Goal: Task Accomplishment & Management: Complete application form

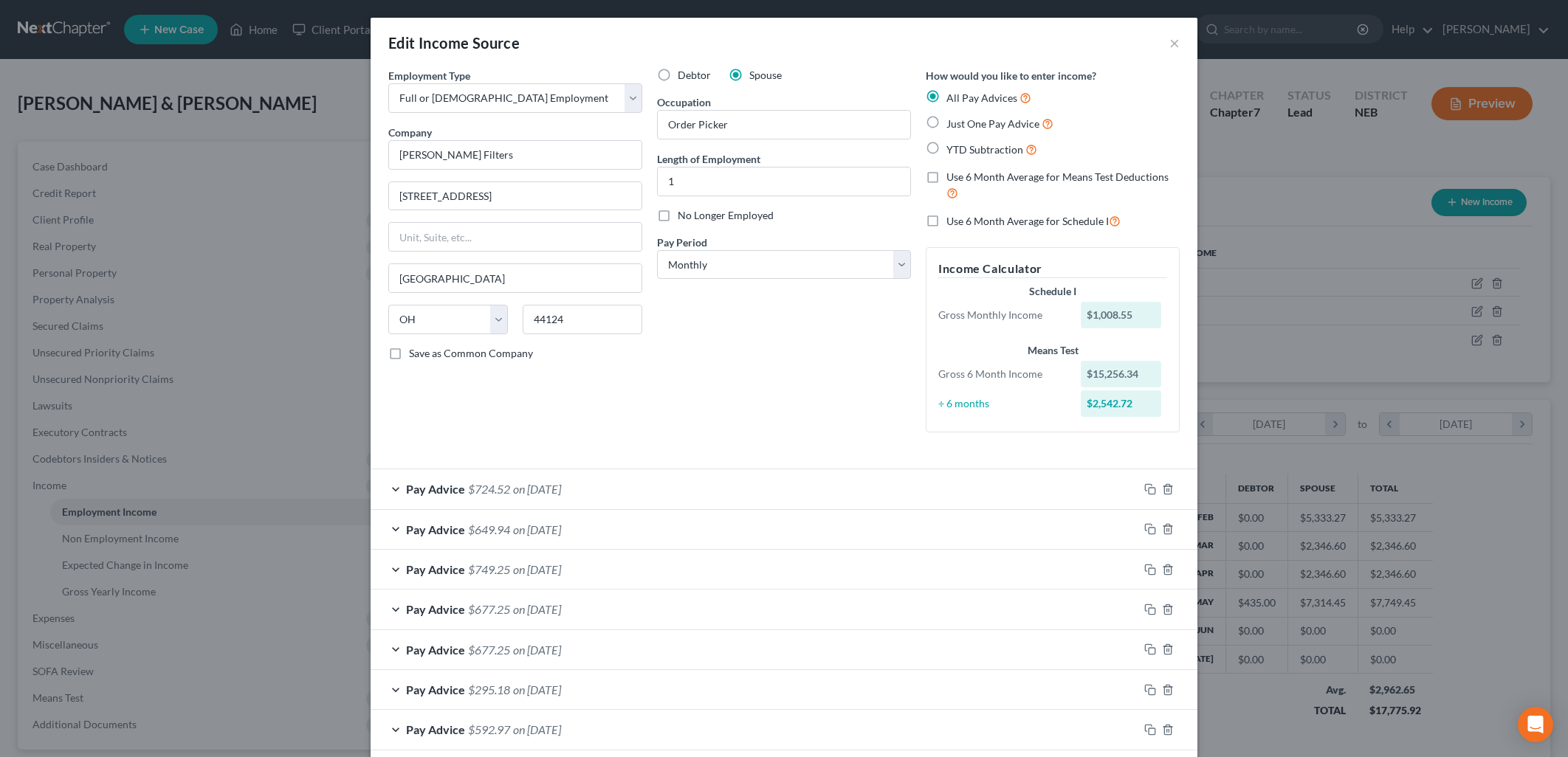
select select "0"
select select "36"
select select "0"
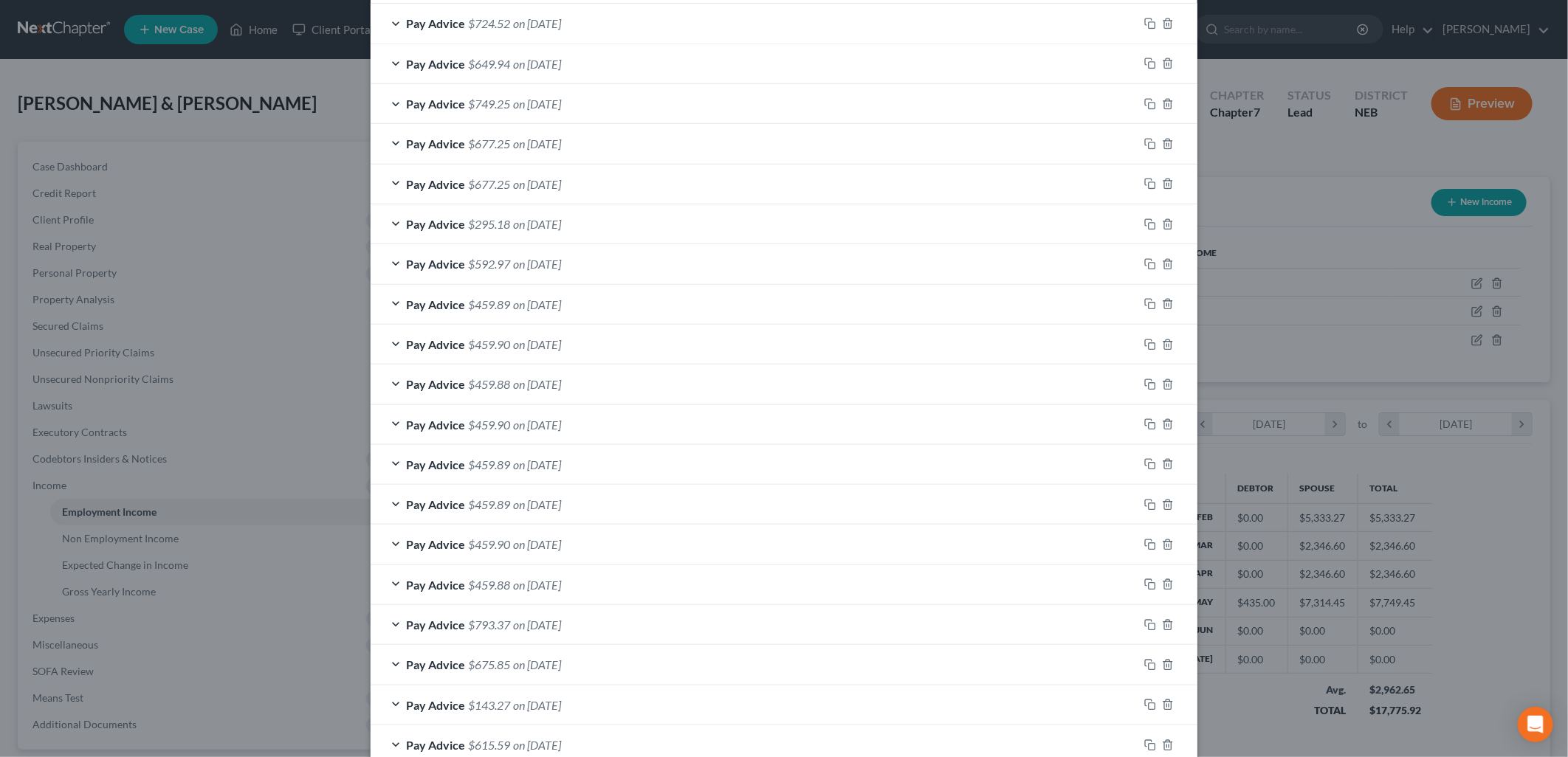
scroll to position [297, 0]
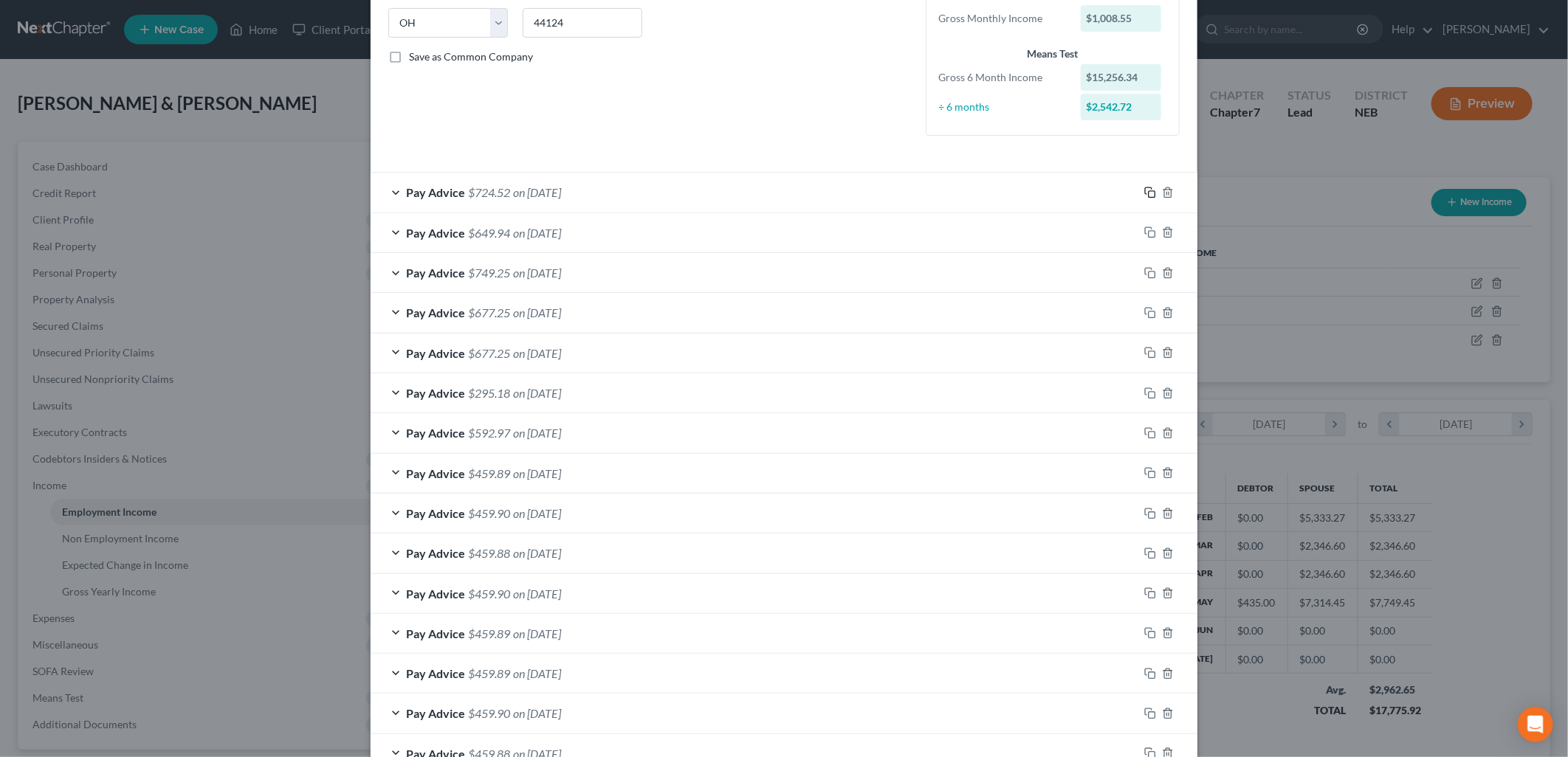
click at [1144, 191] on icon "button" at bounding box center [1150, 193] width 12 height 12
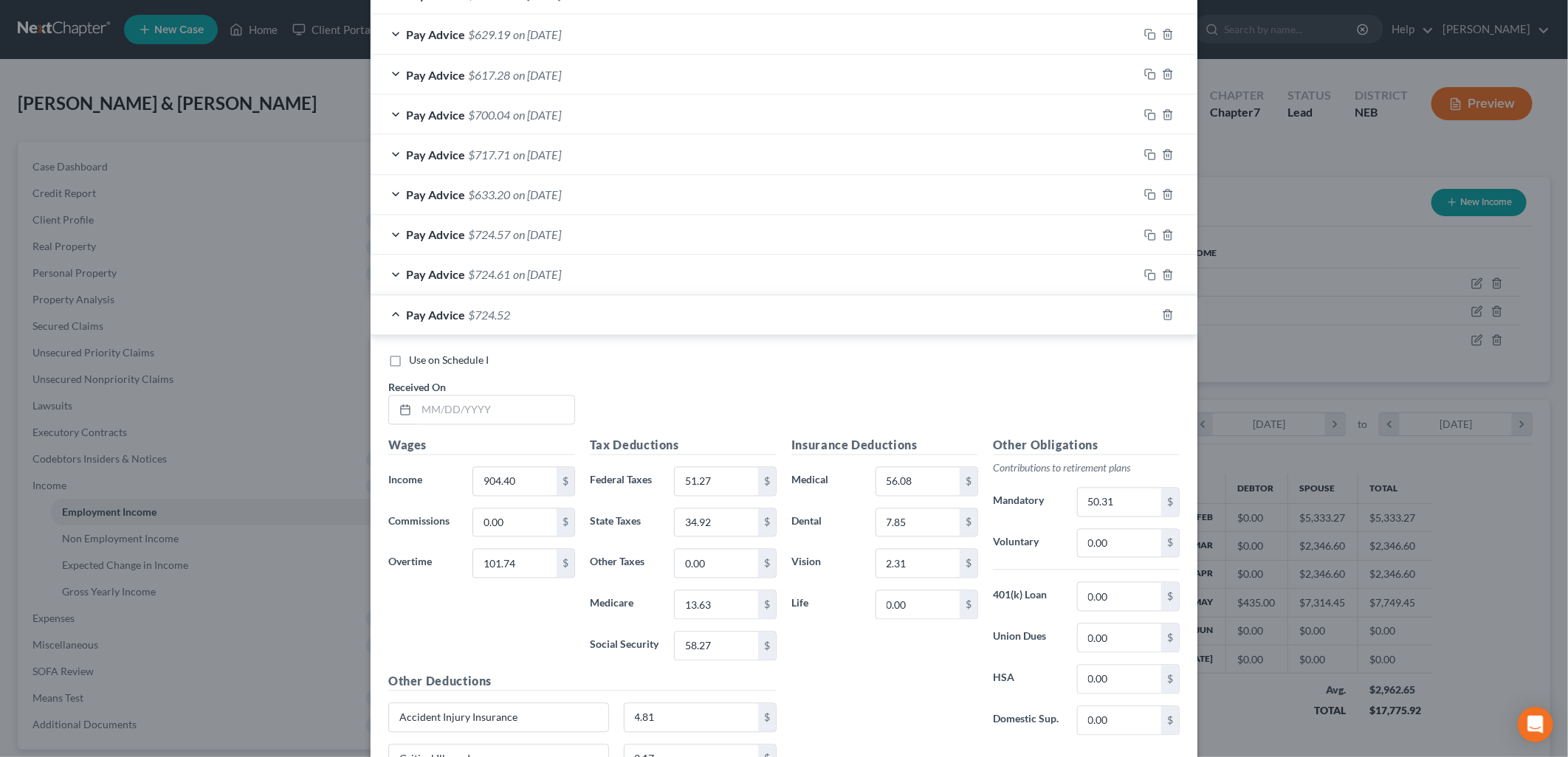
scroll to position [1725, 0]
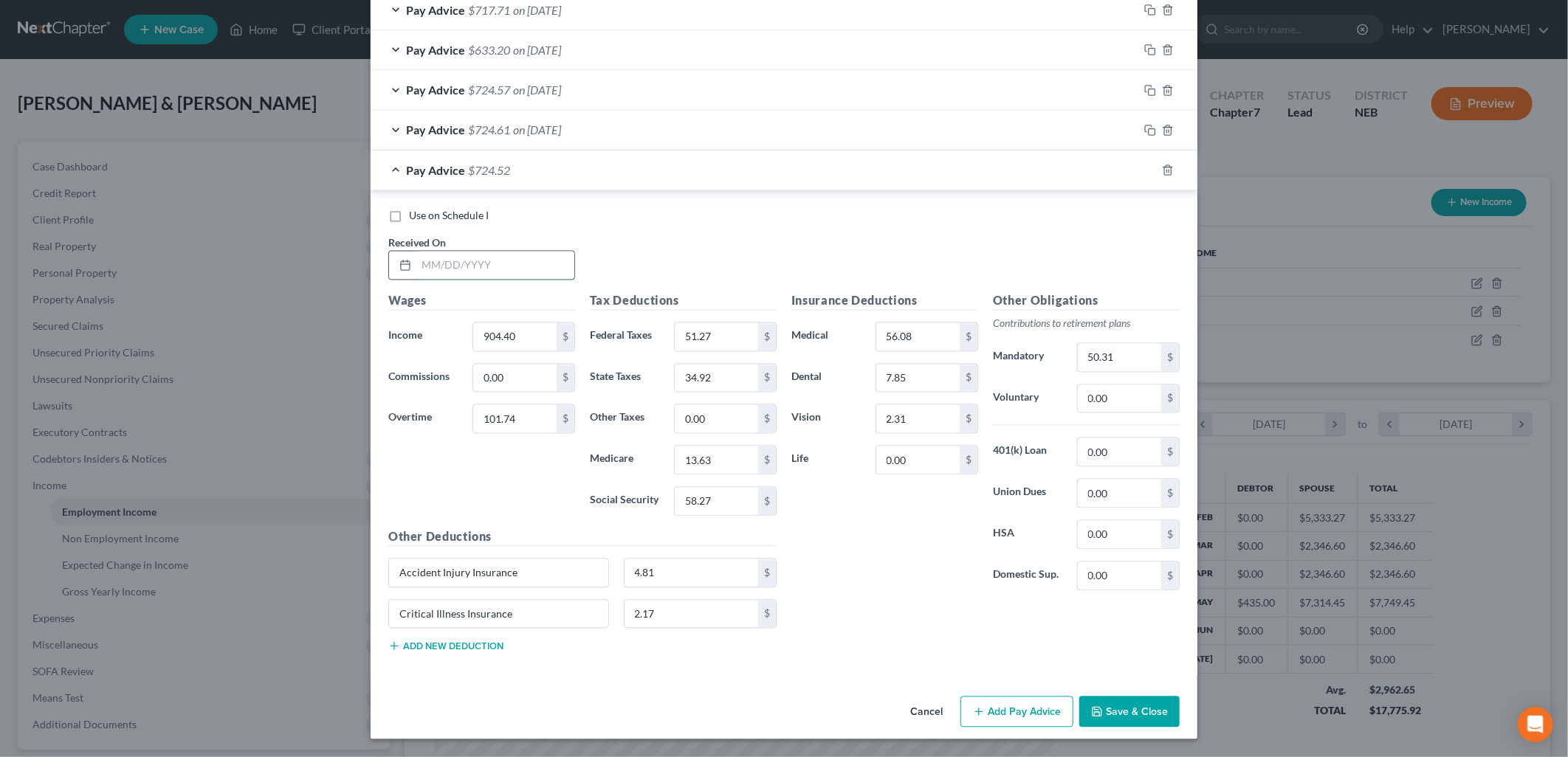
click at [532, 271] on input "text" at bounding box center [494, 265] width 158 height 29
type input "[DATE]"
click at [1015, 711] on button "Add Pay Advice" at bounding box center [1016, 713] width 113 height 31
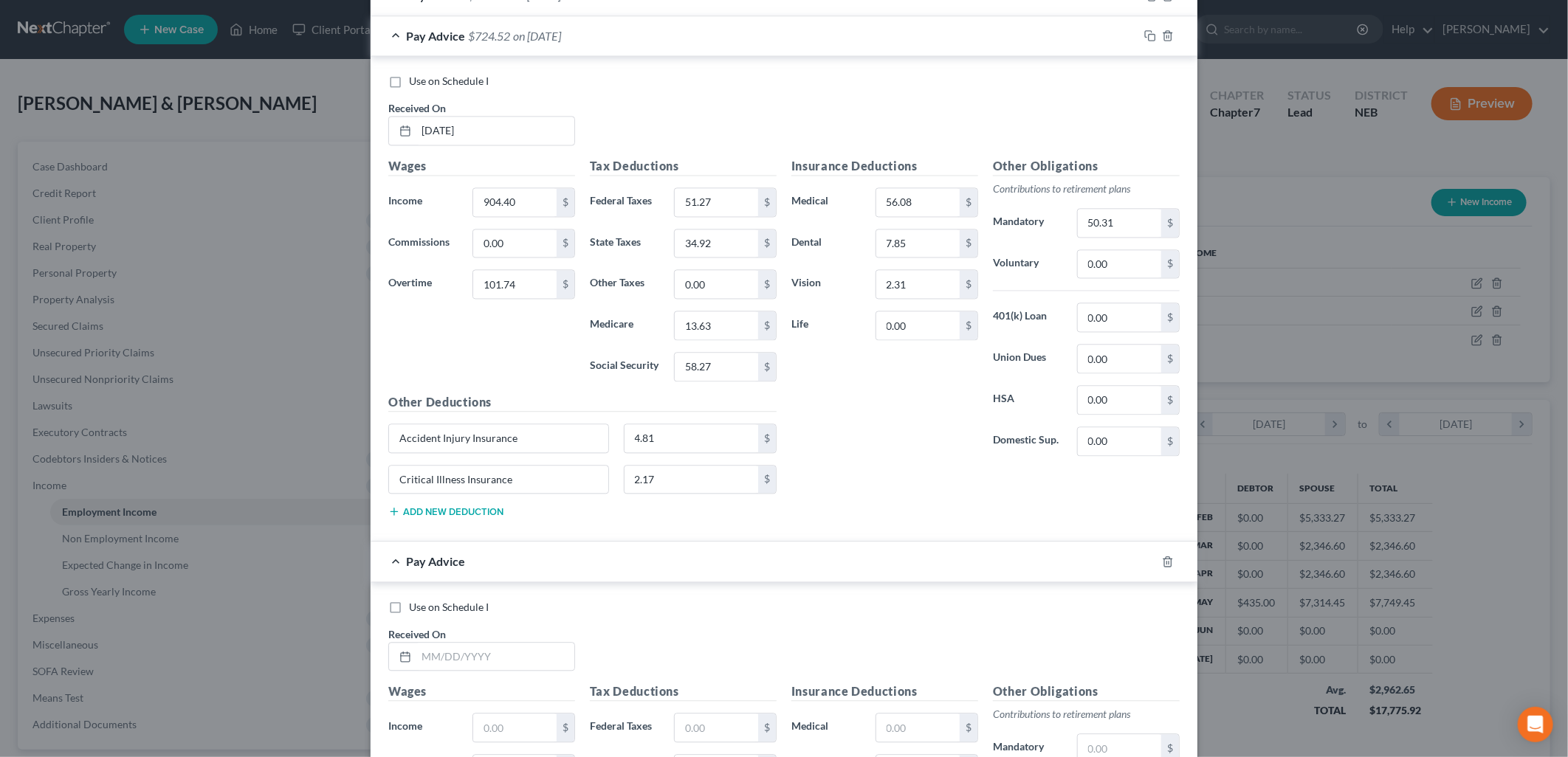
scroll to position [2211, 0]
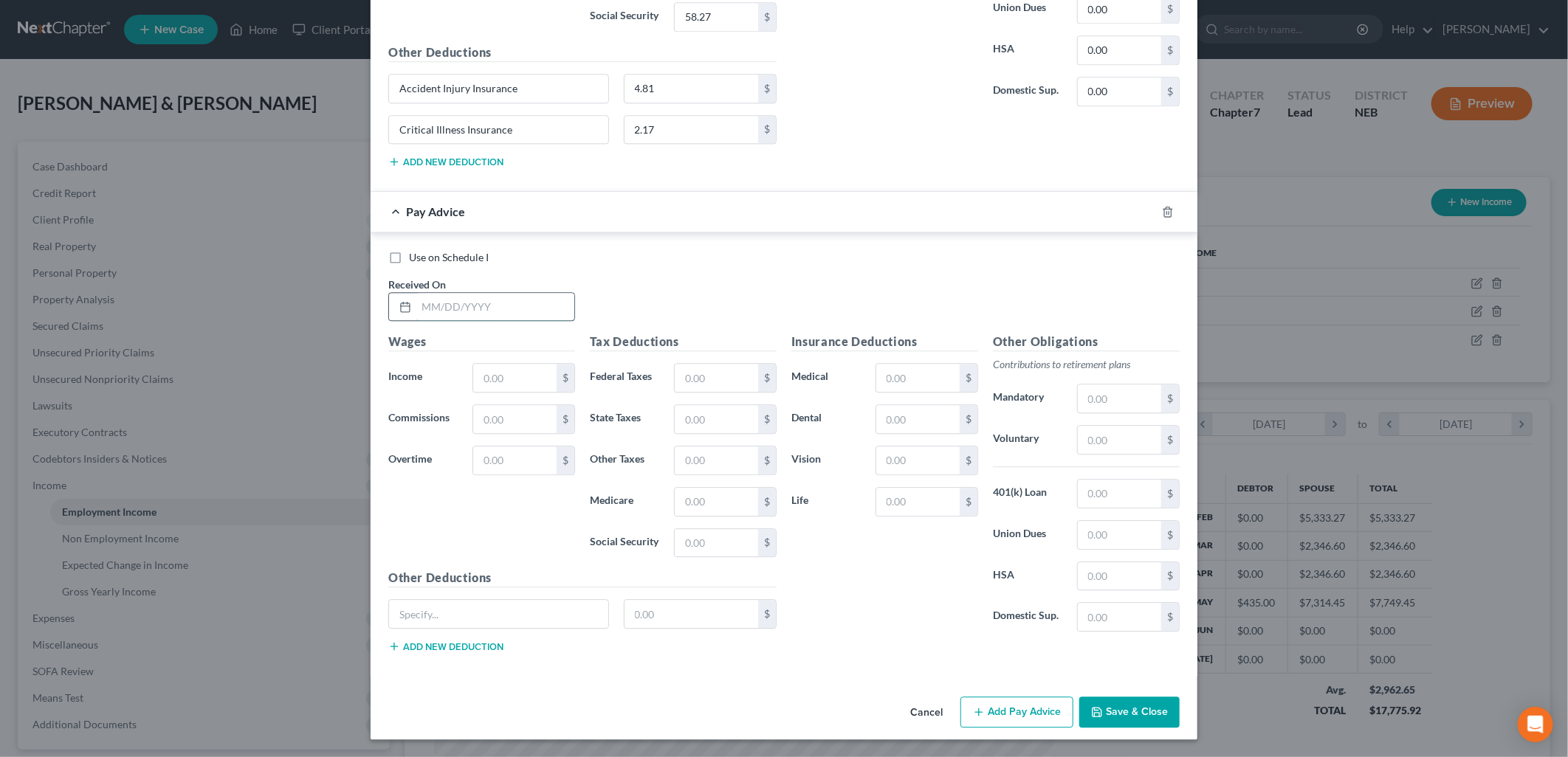
click at [436, 309] on input "text" at bounding box center [494, 307] width 158 height 29
type input "[DATE]"
click at [494, 380] on input "text" at bounding box center [514, 378] width 84 height 29
click at [498, 375] on input "text" at bounding box center [514, 378] width 84 height 29
click at [482, 378] on input "text" at bounding box center [514, 378] width 84 height 29
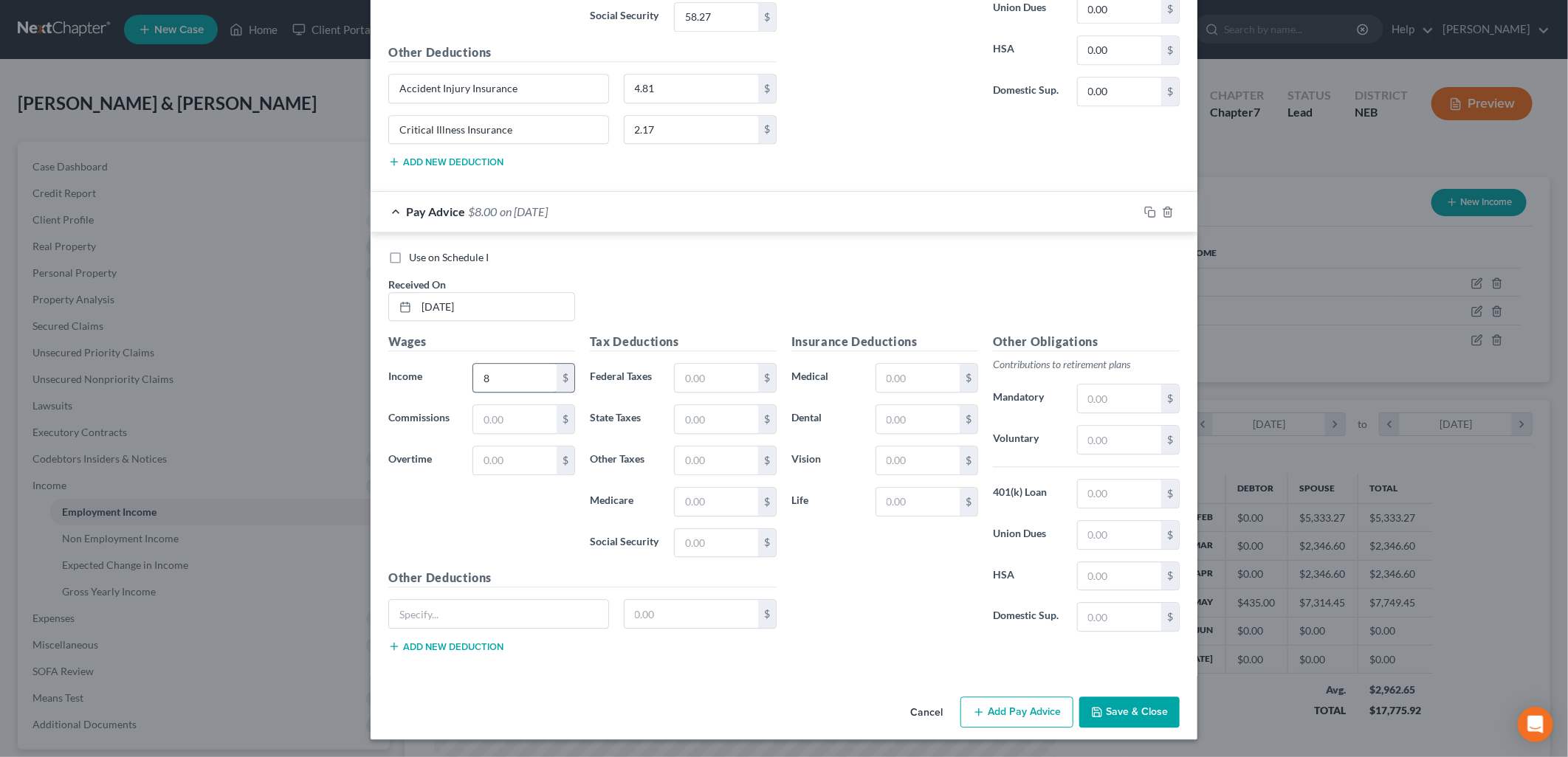
click at [502, 371] on input "8" at bounding box center [514, 378] width 84 height 29
type input "892.40"
click at [573, 621] on input "text" at bounding box center [498, 613] width 219 height 29
type input "Accident Injury Insurance"
click at [442, 641] on button "Add new deduction" at bounding box center [445, 647] width 115 height 12
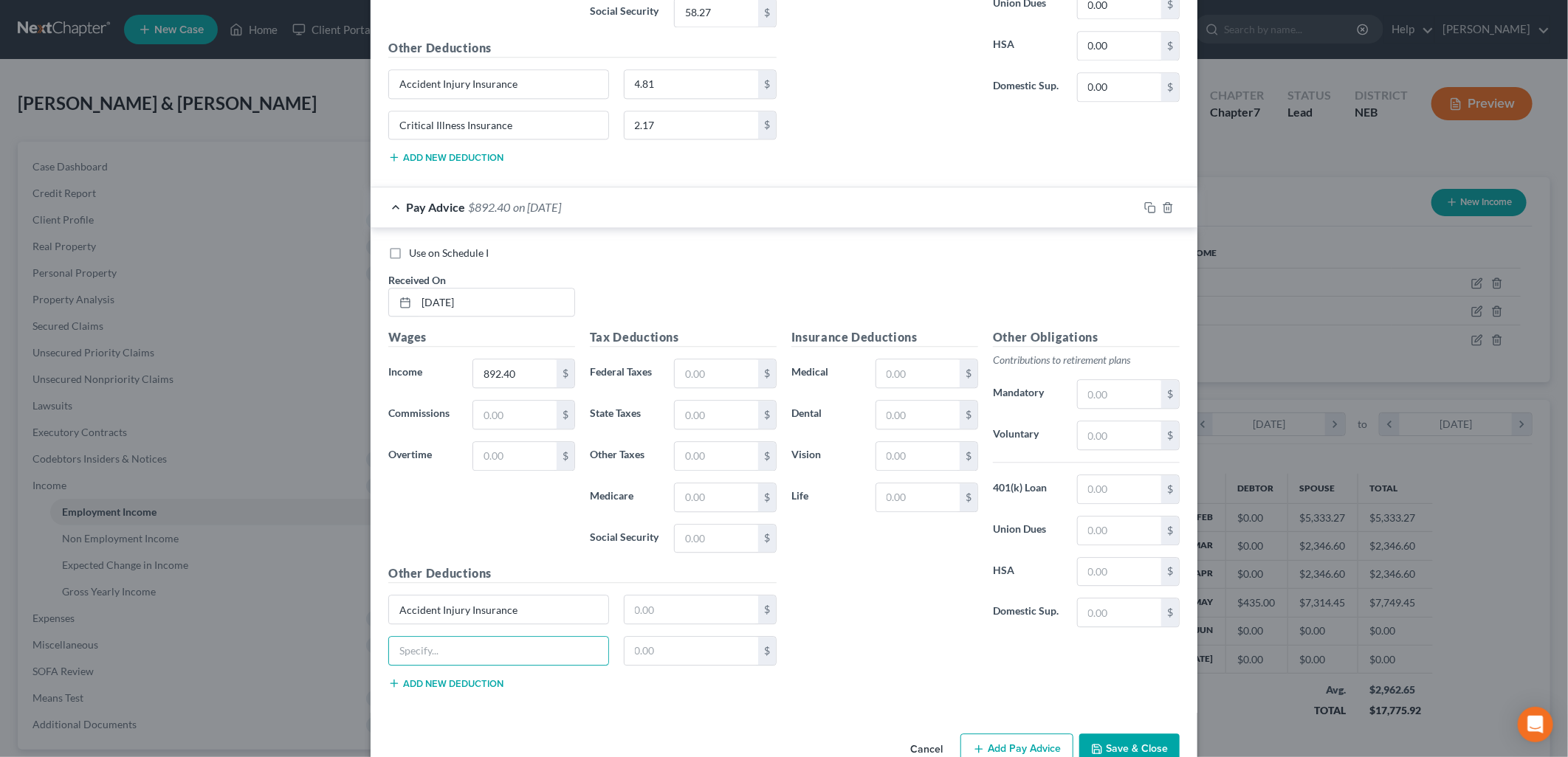
drag, startPoint x: 473, startPoint y: 655, endPoint x: 489, endPoint y: 691, distance: 39.4
click at [473, 655] on input "text" at bounding box center [498, 651] width 219 height 29
type input "Critical Illness Insurance"
click at [692, 615] on input "text" at bounding box center [691, 610] width 135 height 29
type input "4.81"
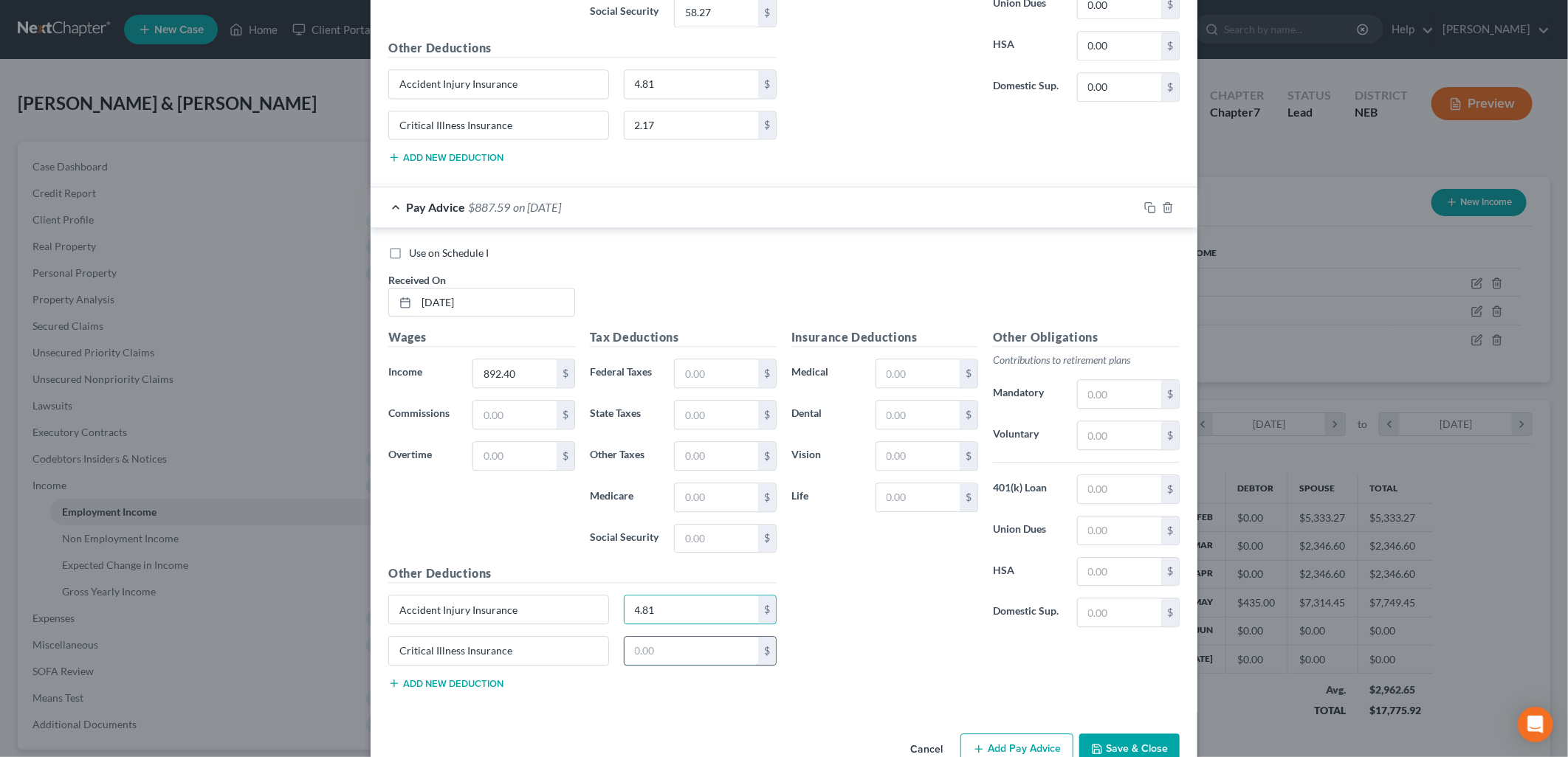
click at [659, 659] on input "text" at bounding box center [691, 651] width 135 height 29
type input "2.17"
click at [716, 378] on input "text" at bounding box center [716, 374] width 84 height 29
type input "40.46"
type input "29.27"
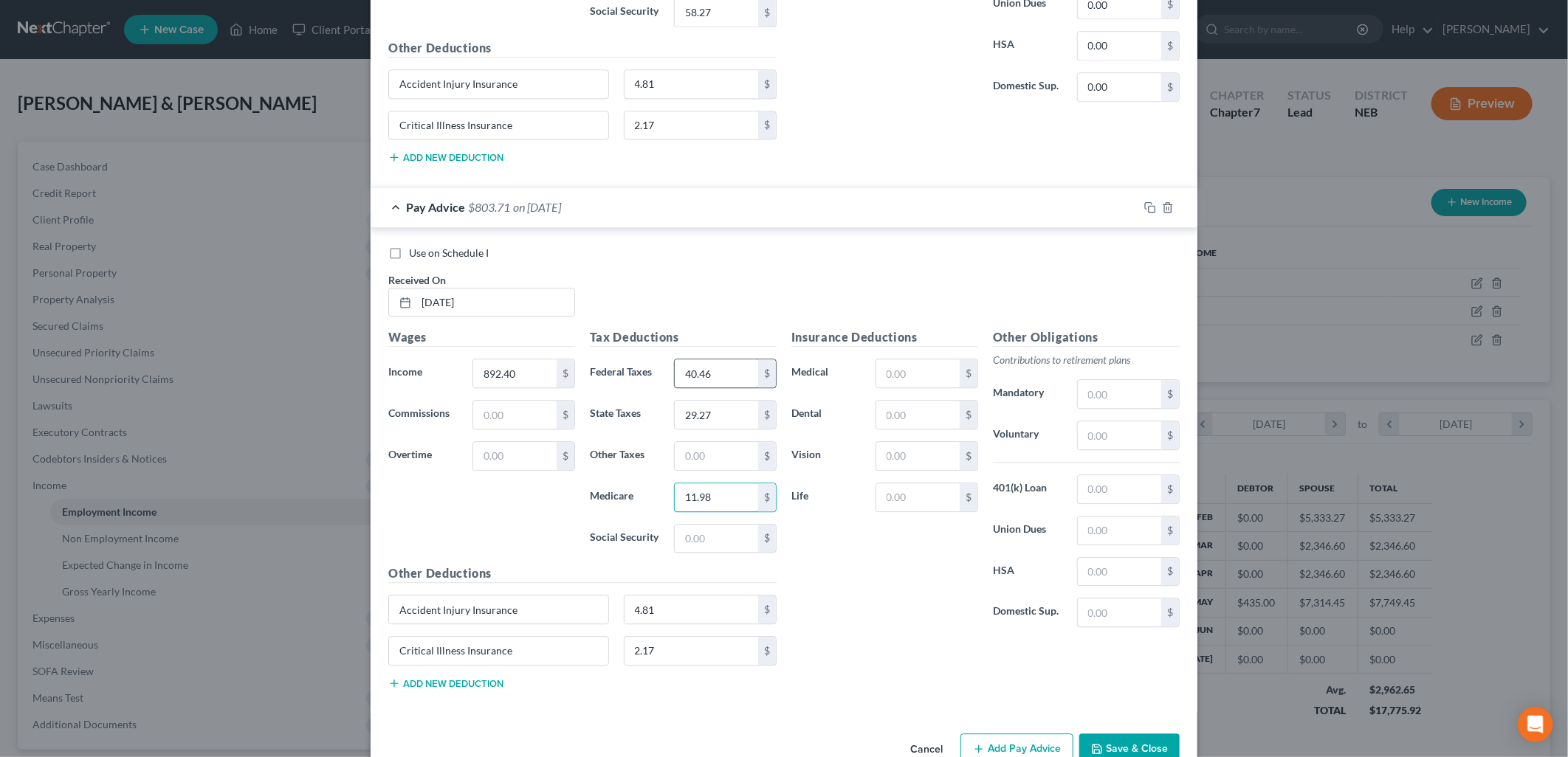
type input "11.98"
type input "51.22"
click at [912, 368] on input "text" at bounding box center [917, 374] width 84 height 29
type input "56.08"
type input "7.85"
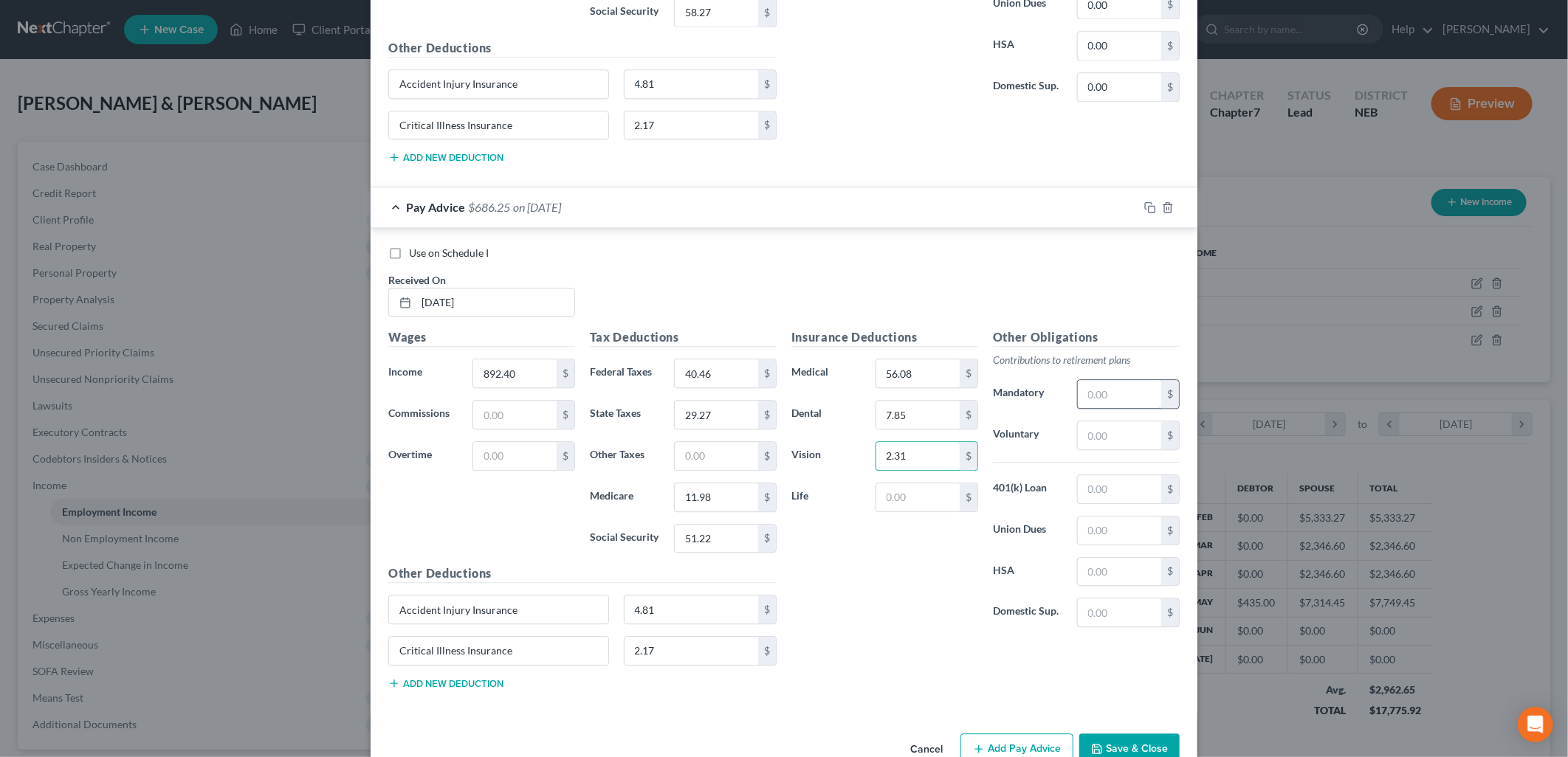
type input "2.31"
click at [1112, 394] on input "text" at bounding box center [1119, 394] width 84 height 29
type input "44.62"
click at [893, 614] on div "Insurance Deductions Medical 56.08 $ Dental 7.85 $ Vision 2.31 $ Life $" at bounding box center [884, 484] width 202 height 311
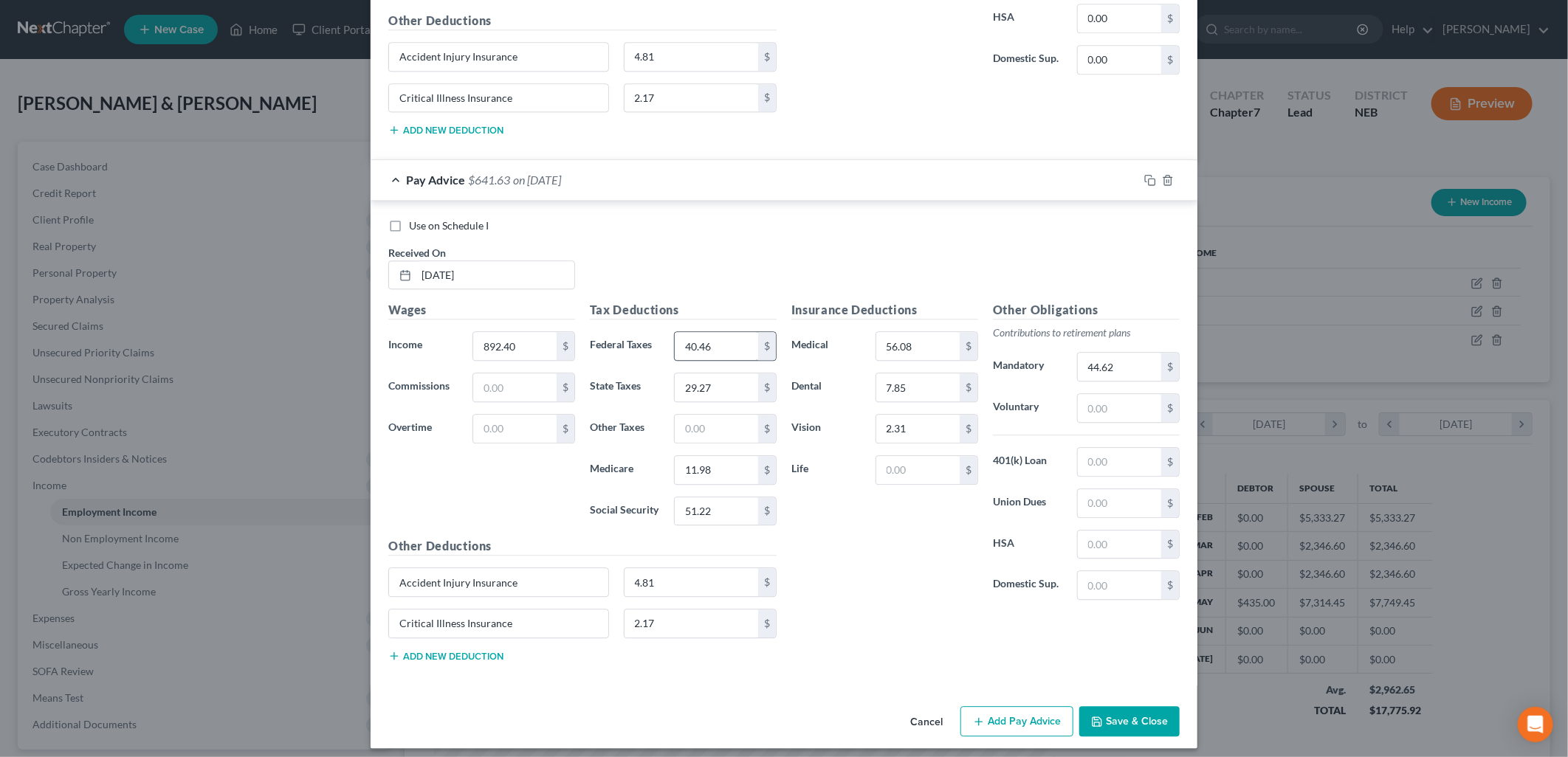
scroll to position [2252, 0]
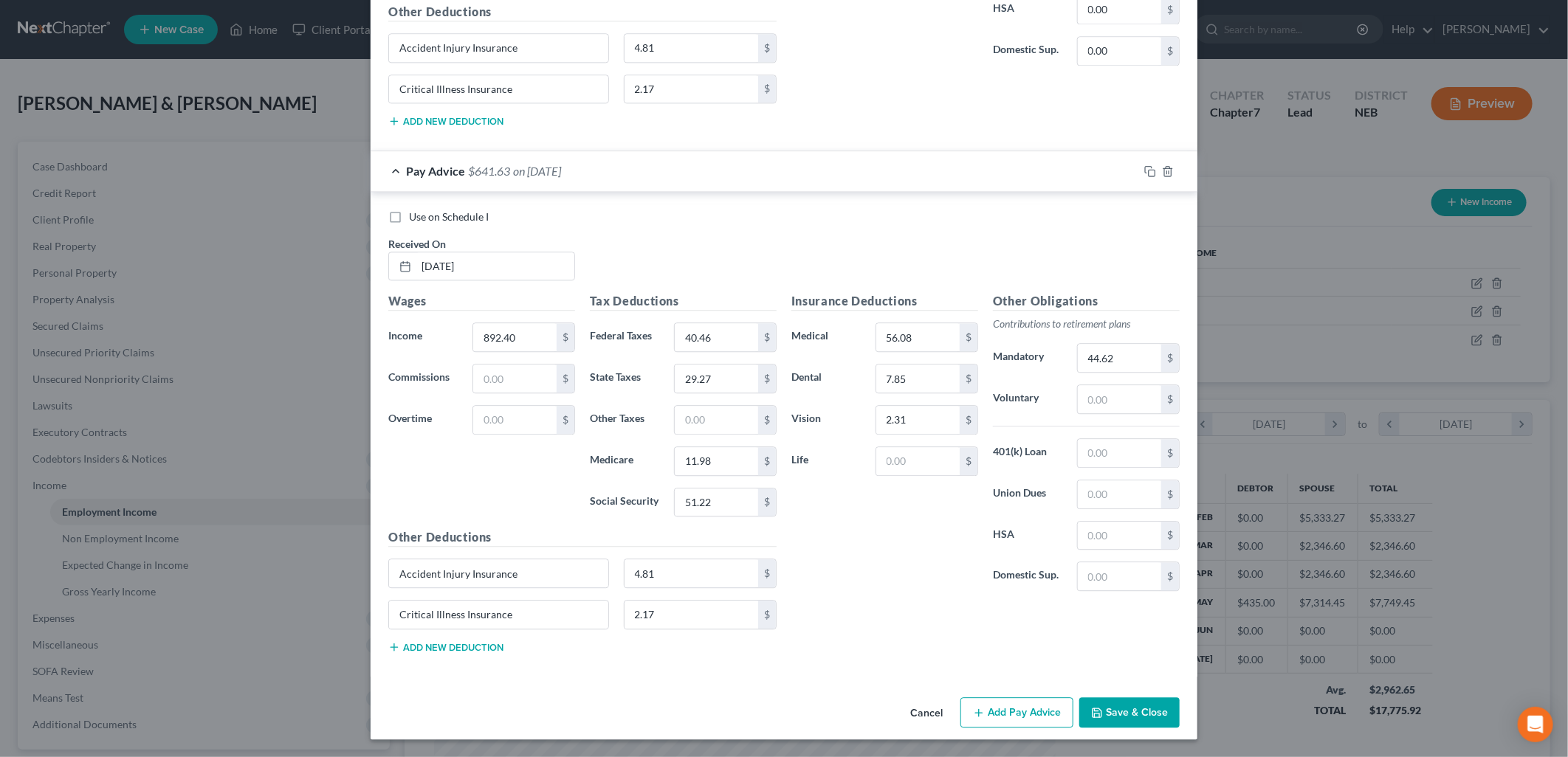
drag, startPoint x: 1024, startPoint y: 712, endPoint x: 620, endPoint y: 388, distance: 517.9
click at [1024, 712] on button "Add Pay Advice" at bounding box center [1016, 713] width 113 height 31
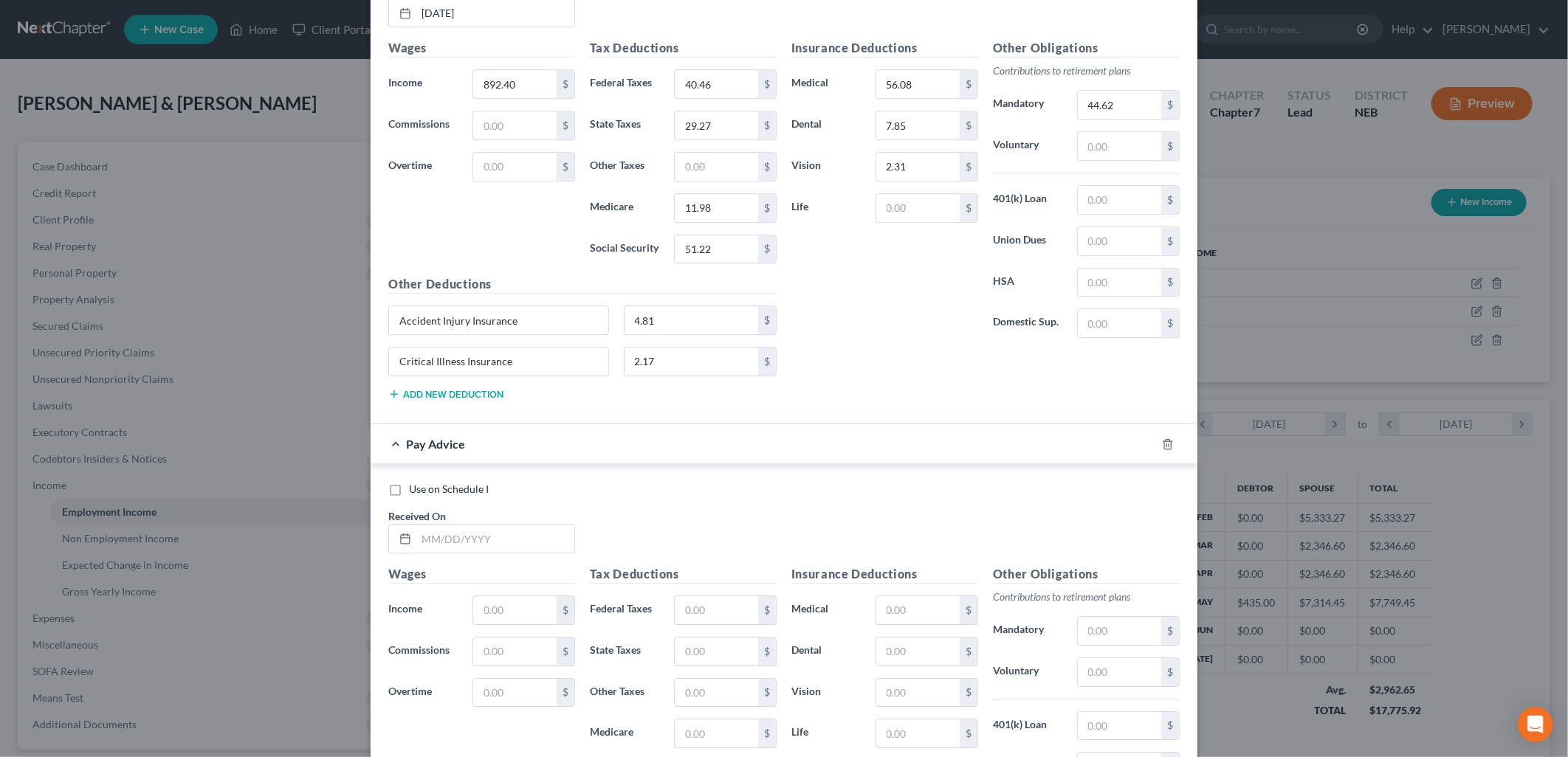
scroll to position [2739, 0]
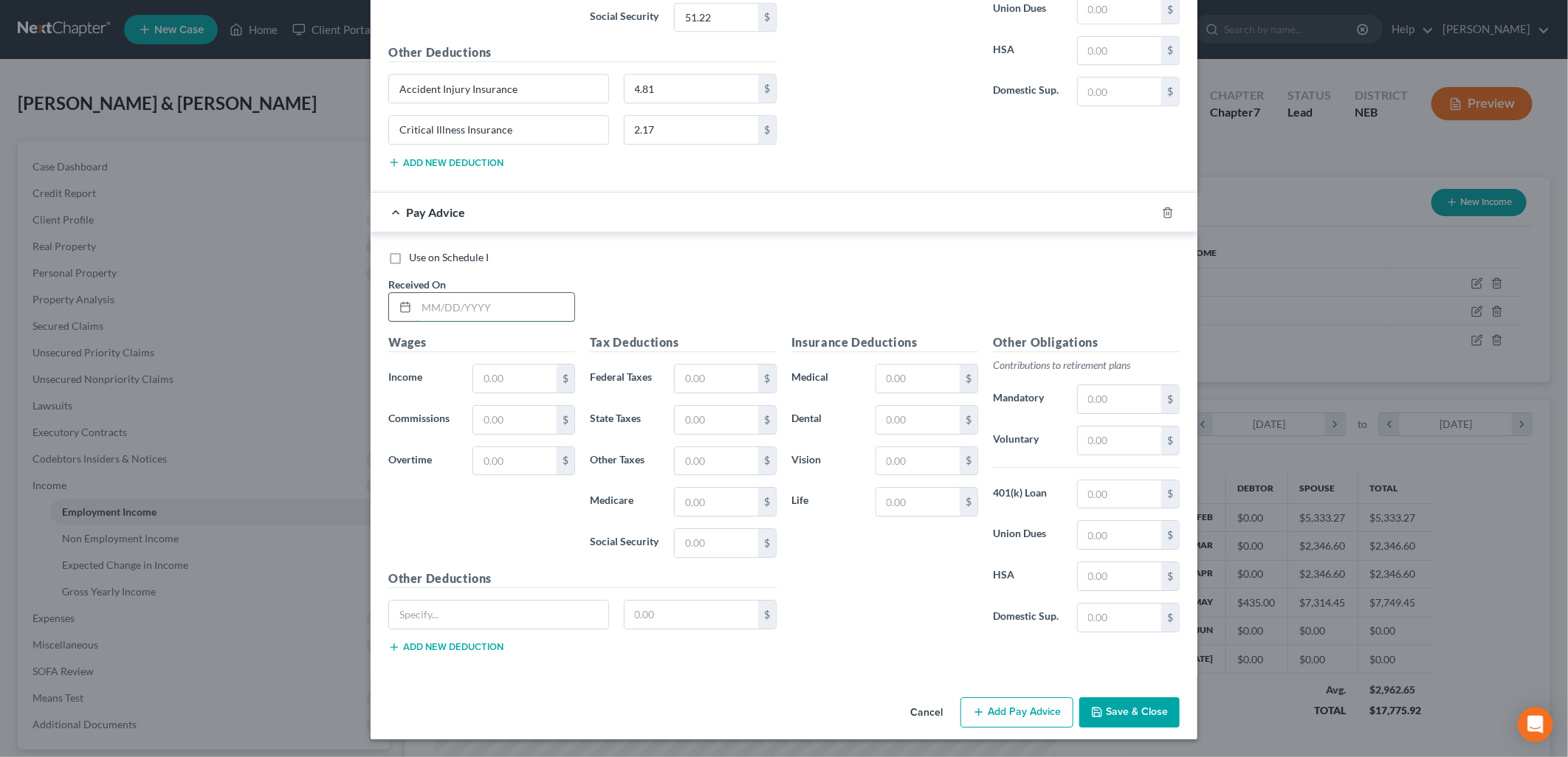
click at [457, 299] on input "text" at bounding box center [494, 307] width 158 height 29
click at [451, 304] on input "06/13" at bounding box center [494, 307] width 158 height 29
type input "[DATE]"
click at [519, 378] on input "text" at bounding box center [514, 378] width 84 height 29
click at [505, 377] on input "text" at bounding box center [514, 378] width 84 height 29
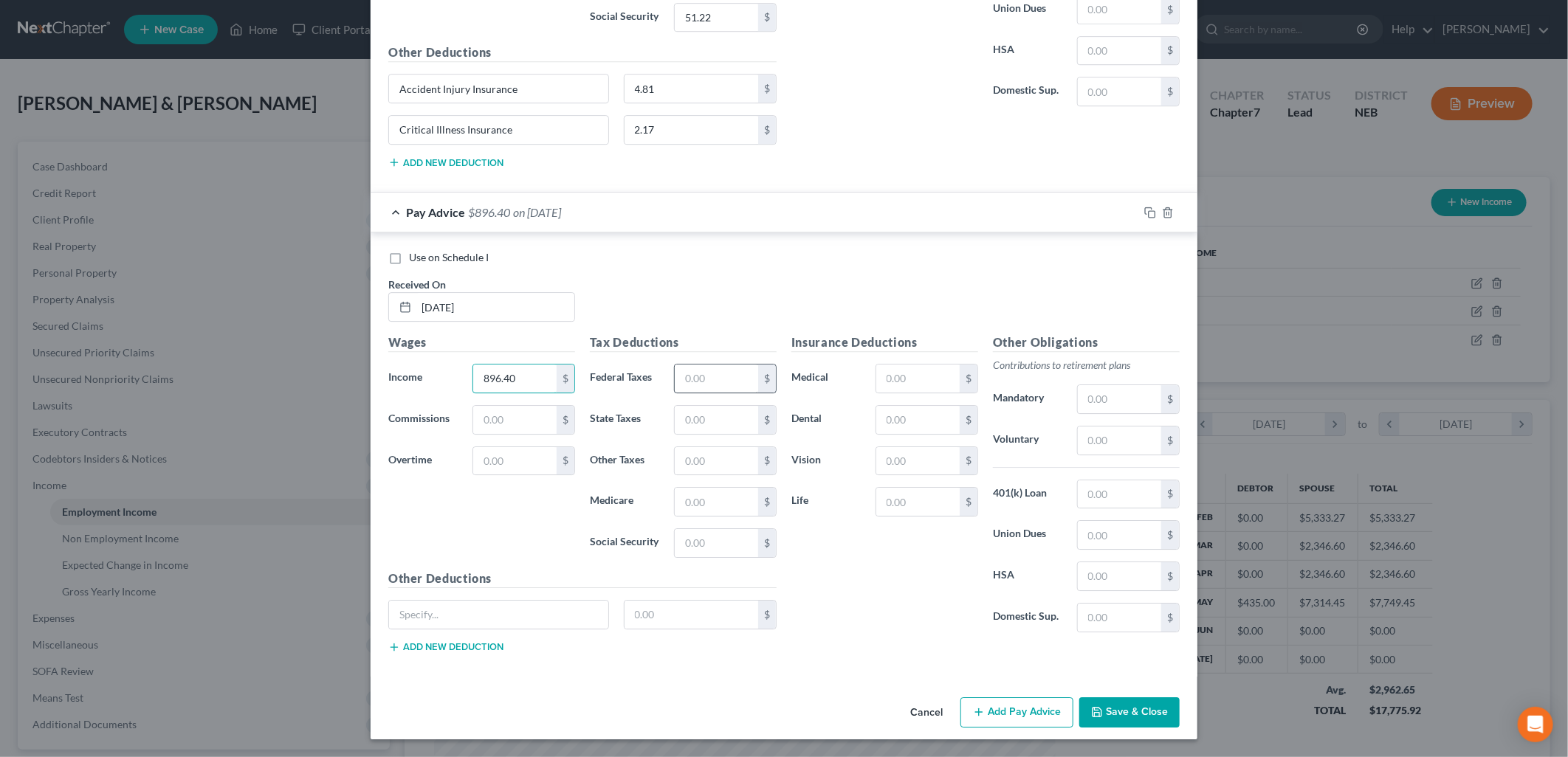
type input "896.40"
click at [688, 380] on input "text" at bounding box center [716, 378] width 84 height 29
type input "40.84"
type input "29.47"
type input "12.04"
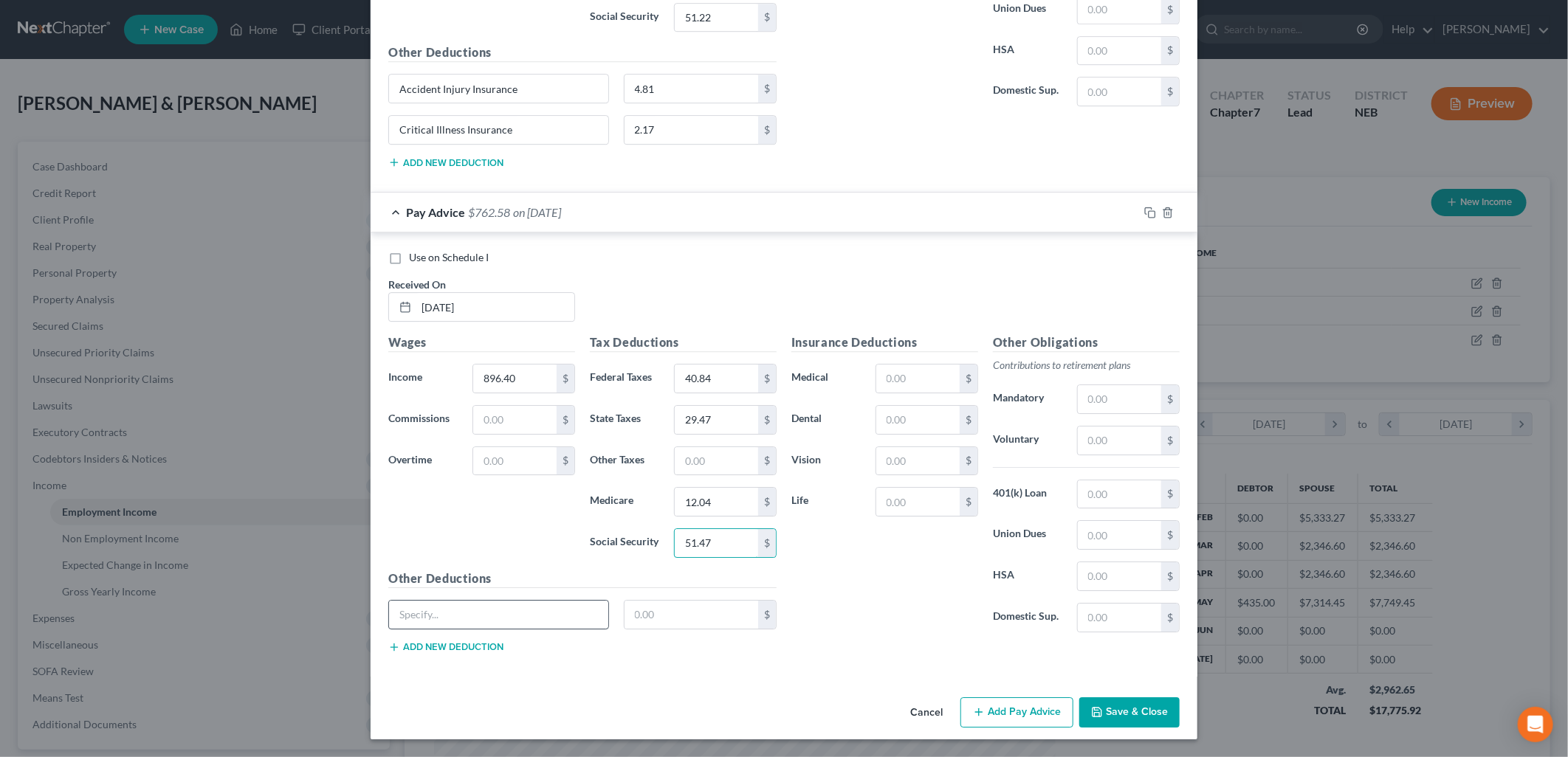
type input "51.47"
drag, startPoint x: 527, startPoint y: 608, endPoint x: 527, endPoint y: 617, distance: 9.0
click at [527, 608] on input "text" at bounding box center [498, 614] width 219 height 29
type input "Accident Injury Insurance"
click at [477, 642] on button "Add new deduction" at bounding box center [445, 647] width 115 height 12
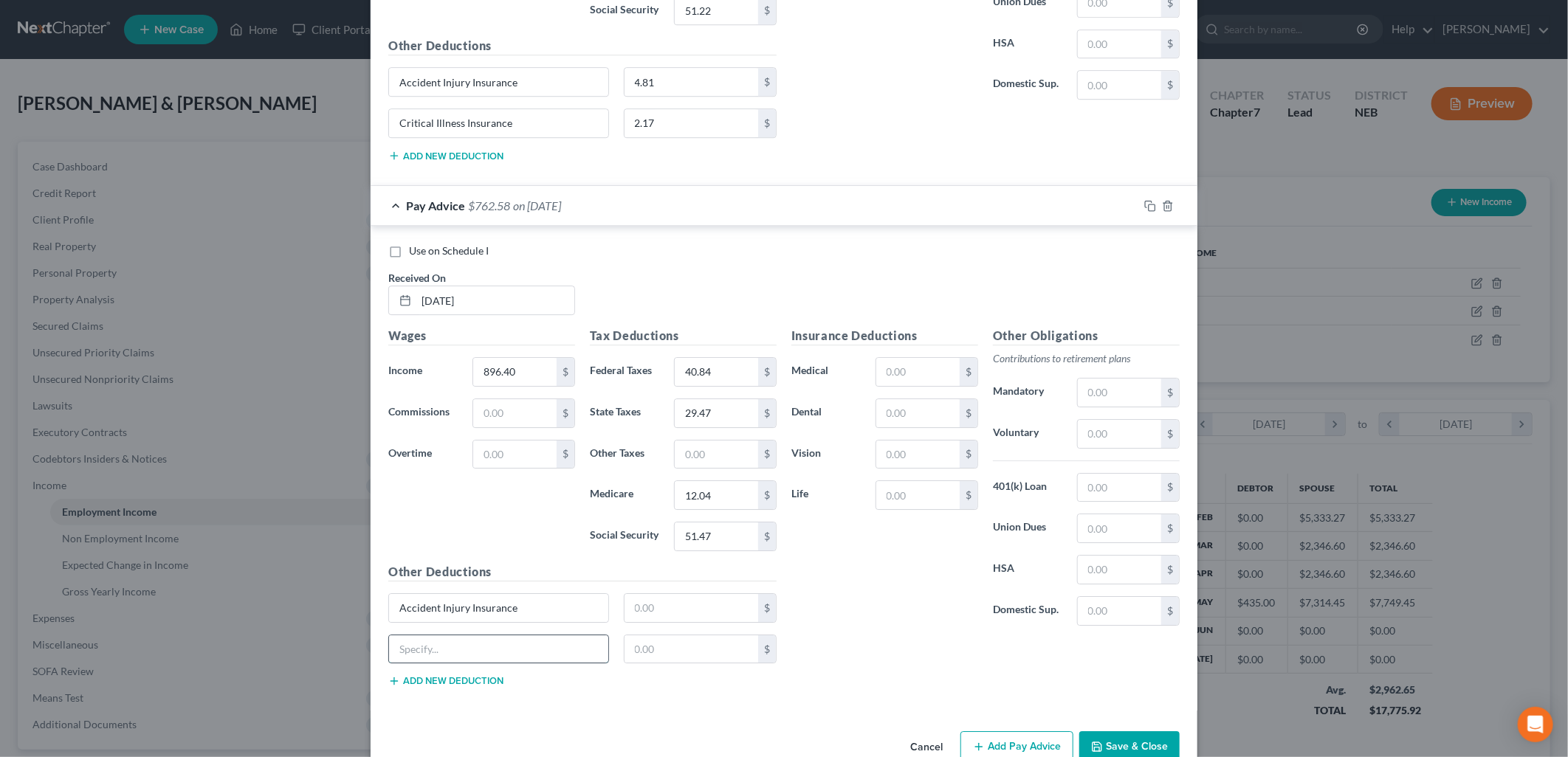
click at [482, 653] on input "text" at bounding box center [498, 649] width 219 height 29
type input "Critical Illness Insurance"
click at [703, 608] on input "text" at bounding box center [691, 608] width 135 height 29
type input "4.81"
drag, startPoint x: 665, startPoint y: 665, endPoint x: 669, endPoint y: 647, distance: 18.4
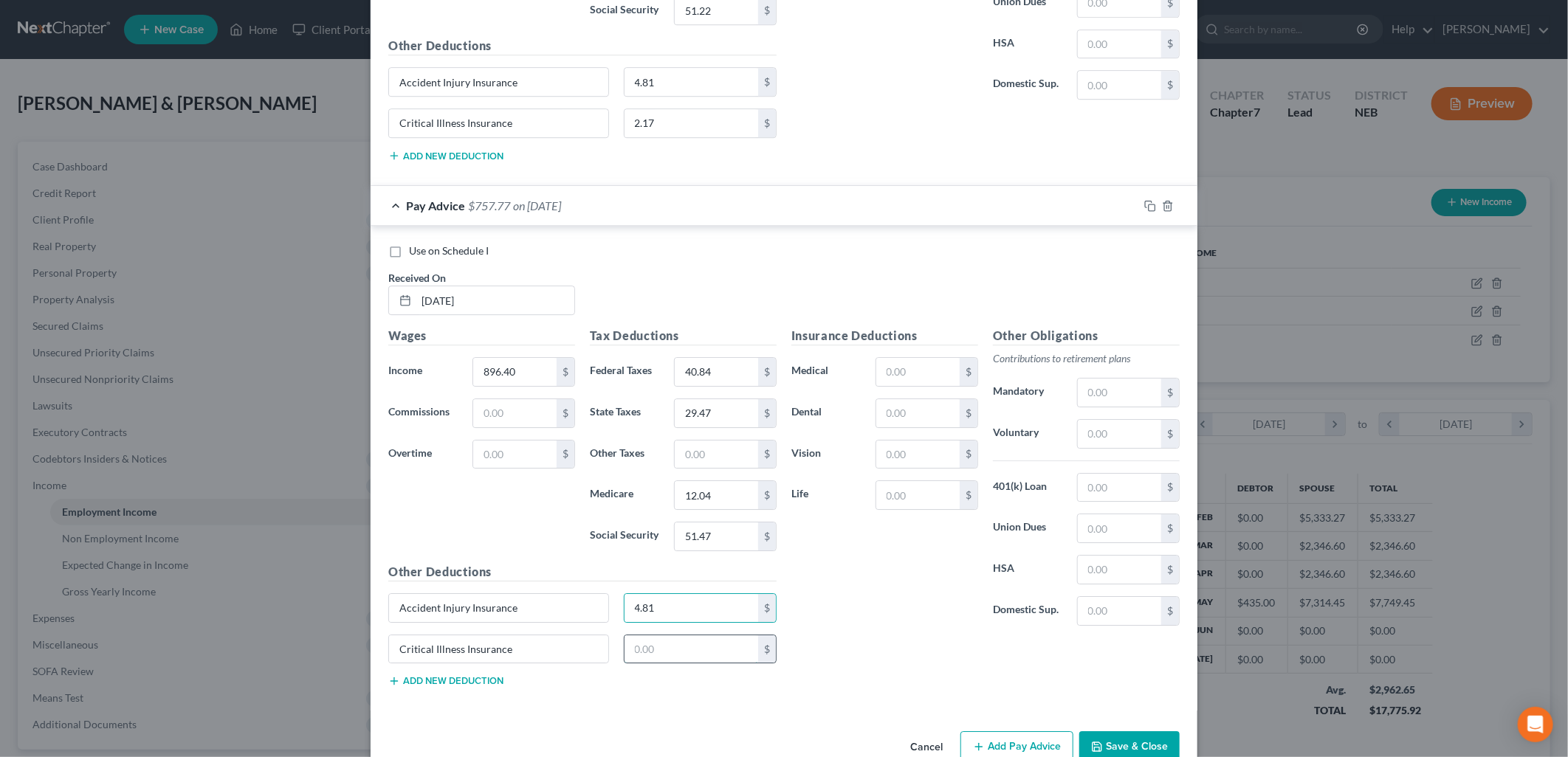
click at [665, 664] on input "text" at bounding box center [691, 649] width 135 height 29
type input "2.17"
click at [912, 372] on input "text" at bounding box center [917, 372] width 84 height 29
type input "56.08"
type input "7.85"
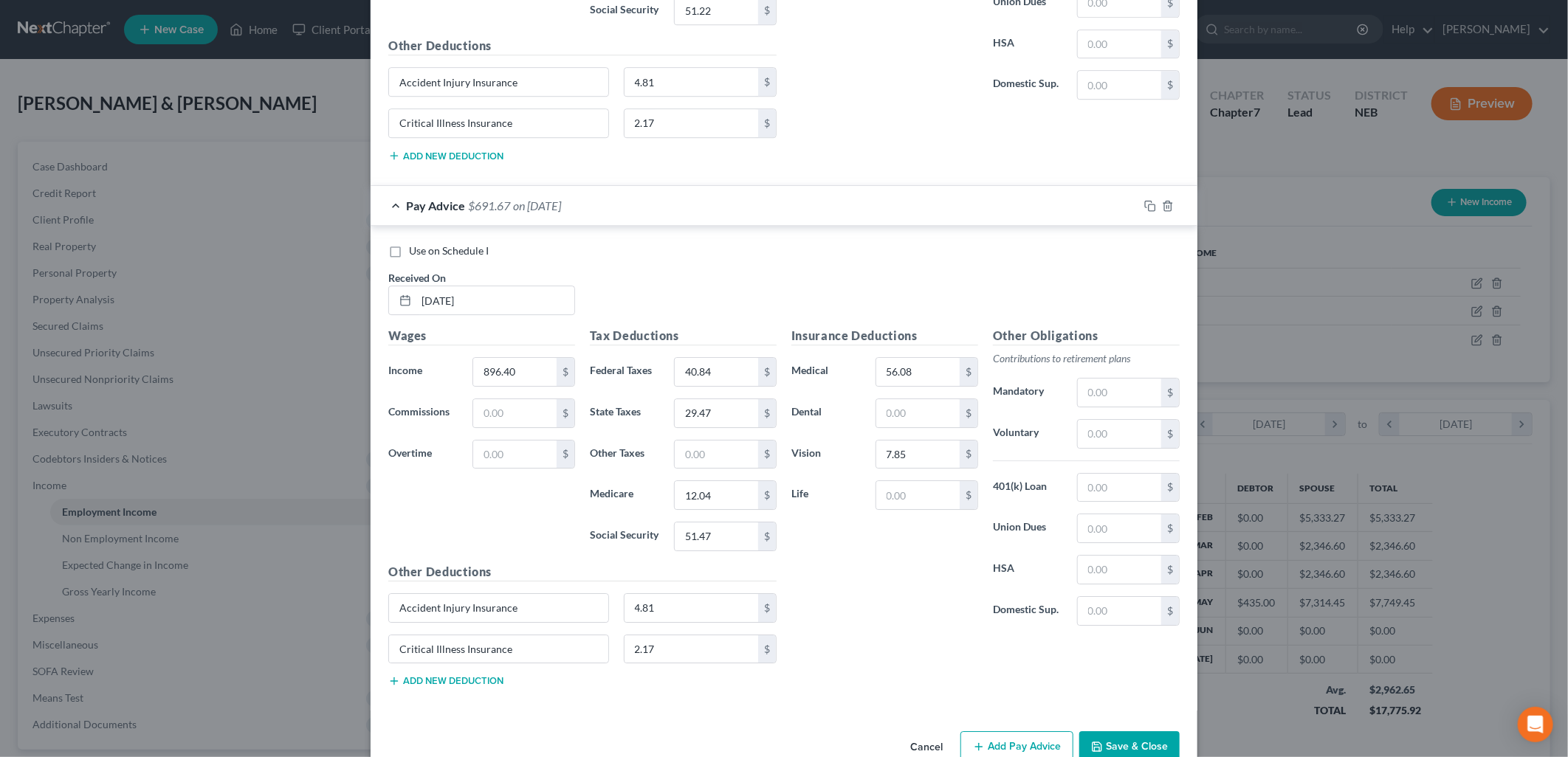
click at [905, 398] on div "Insurance Deductions Medical 56.08 $ Dental $ Vision 7.85 $ Life $" at bounding box center [884, 483] width 202 height 311
drag, startPoint x: 896, startPoint y: 429, endPoint x: 896, endPoint y: 421, distance: 8.0
click at [896, 427] on div "Insurance Deductions Medical 56.08 $ Dental $ Vision 7.85 $ Life $" at bounding box center [884, 483] width 202 height 311
click at [896, 421] on input "text" at bounding box center [917, 413] width 84 height 29
click at [934, 422] on input "text" at bounding box center [917, 413] width 84 height 29
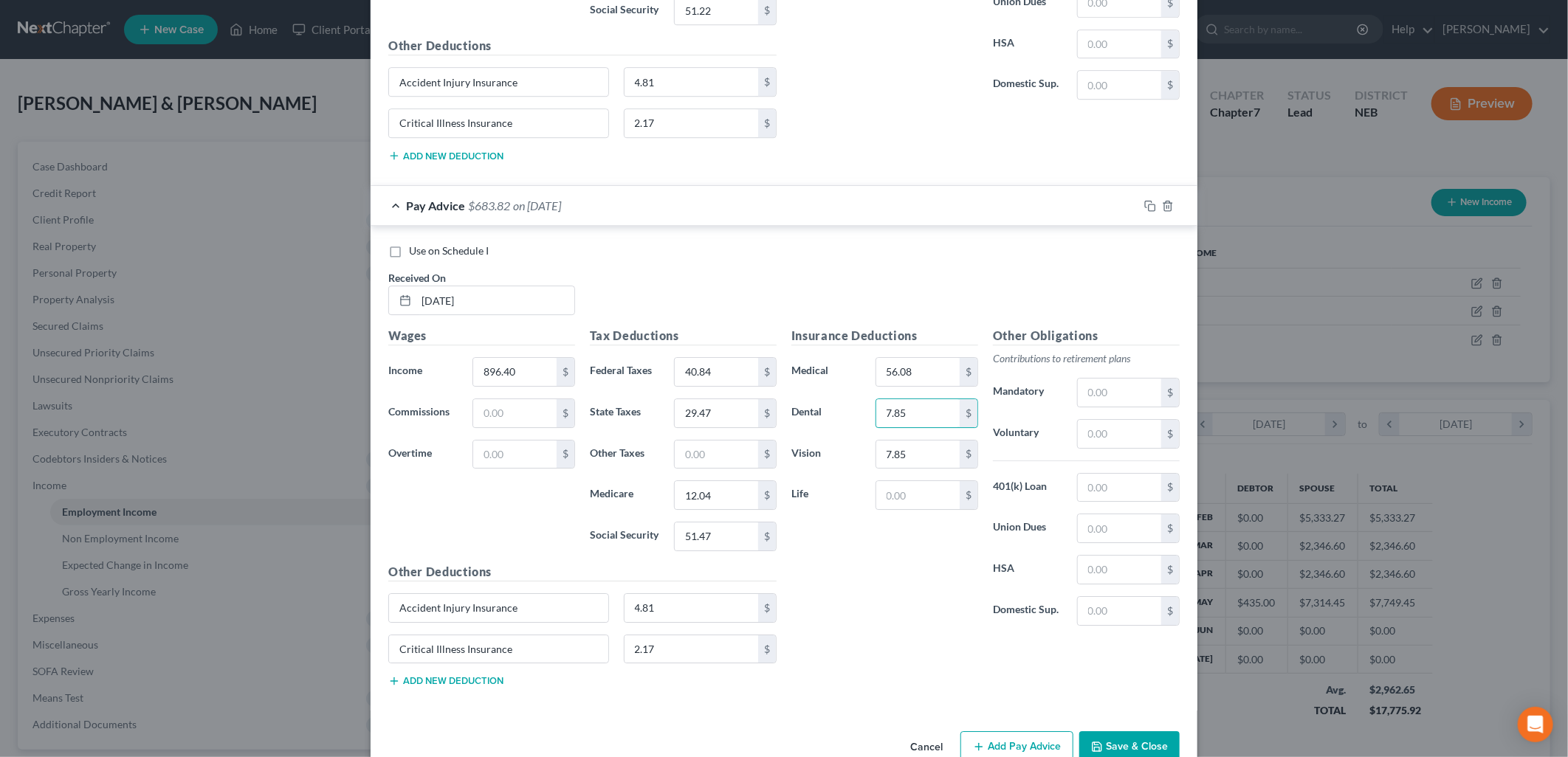
type input "7.85"
type input "2.31"
click at [1088, 386] on input "text" at bounding box center [1119, 392] width 84 height 29
type input "44.82"
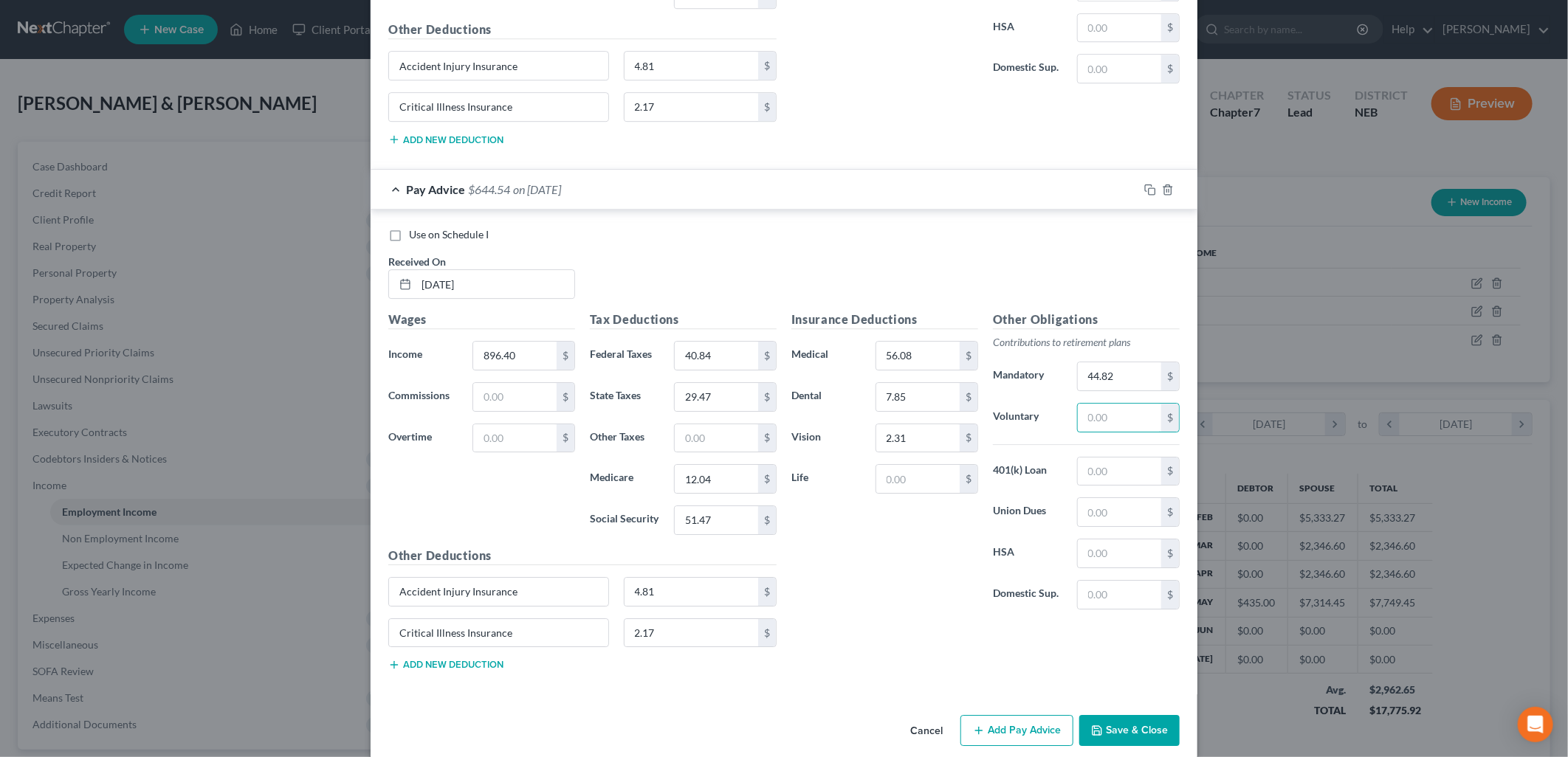
scroll to position [2779, 0]
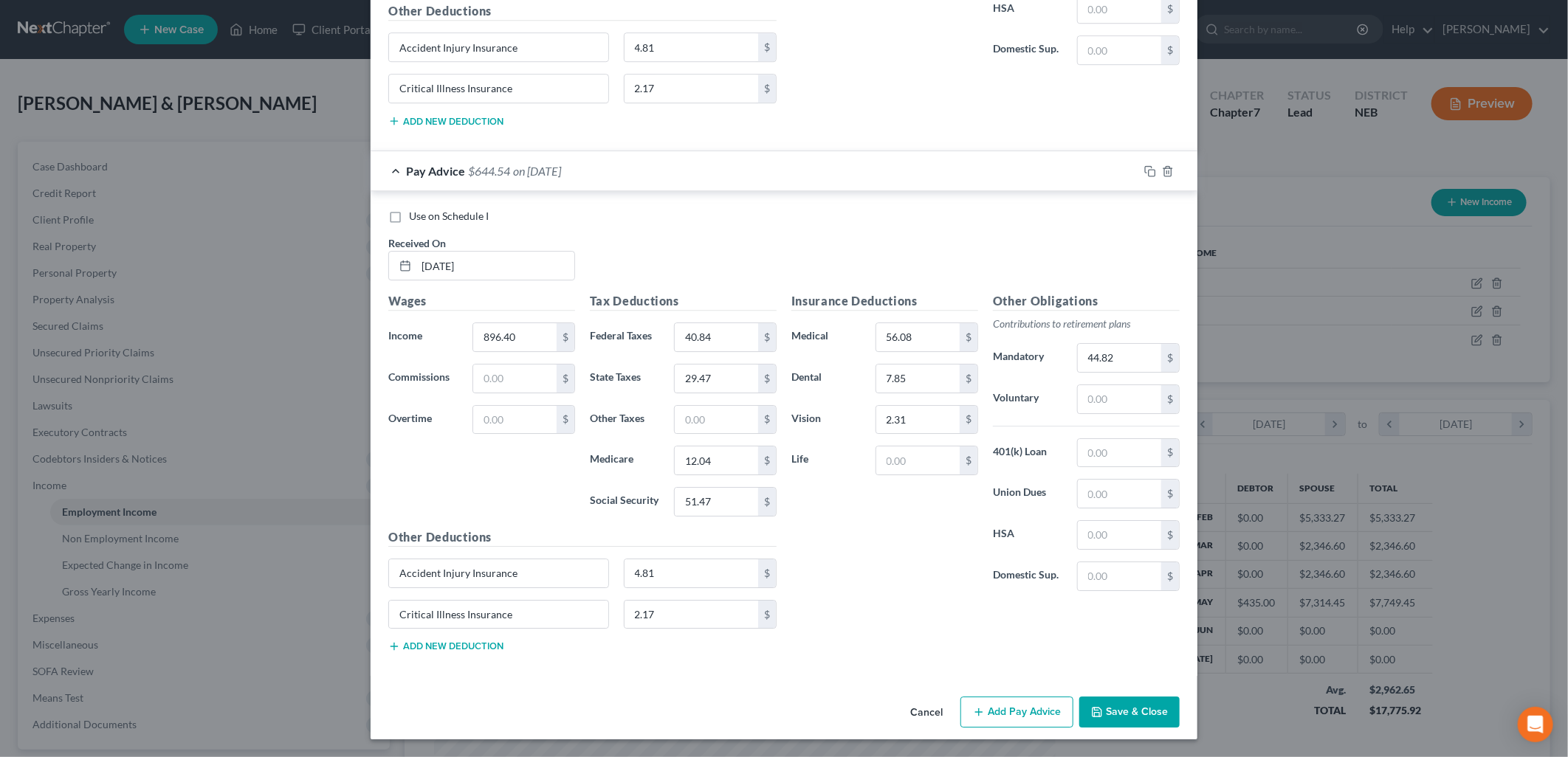
click at [1014, 714] on button "Add Pay Advice" at bounding box center [1016, 713] width 113 height 31
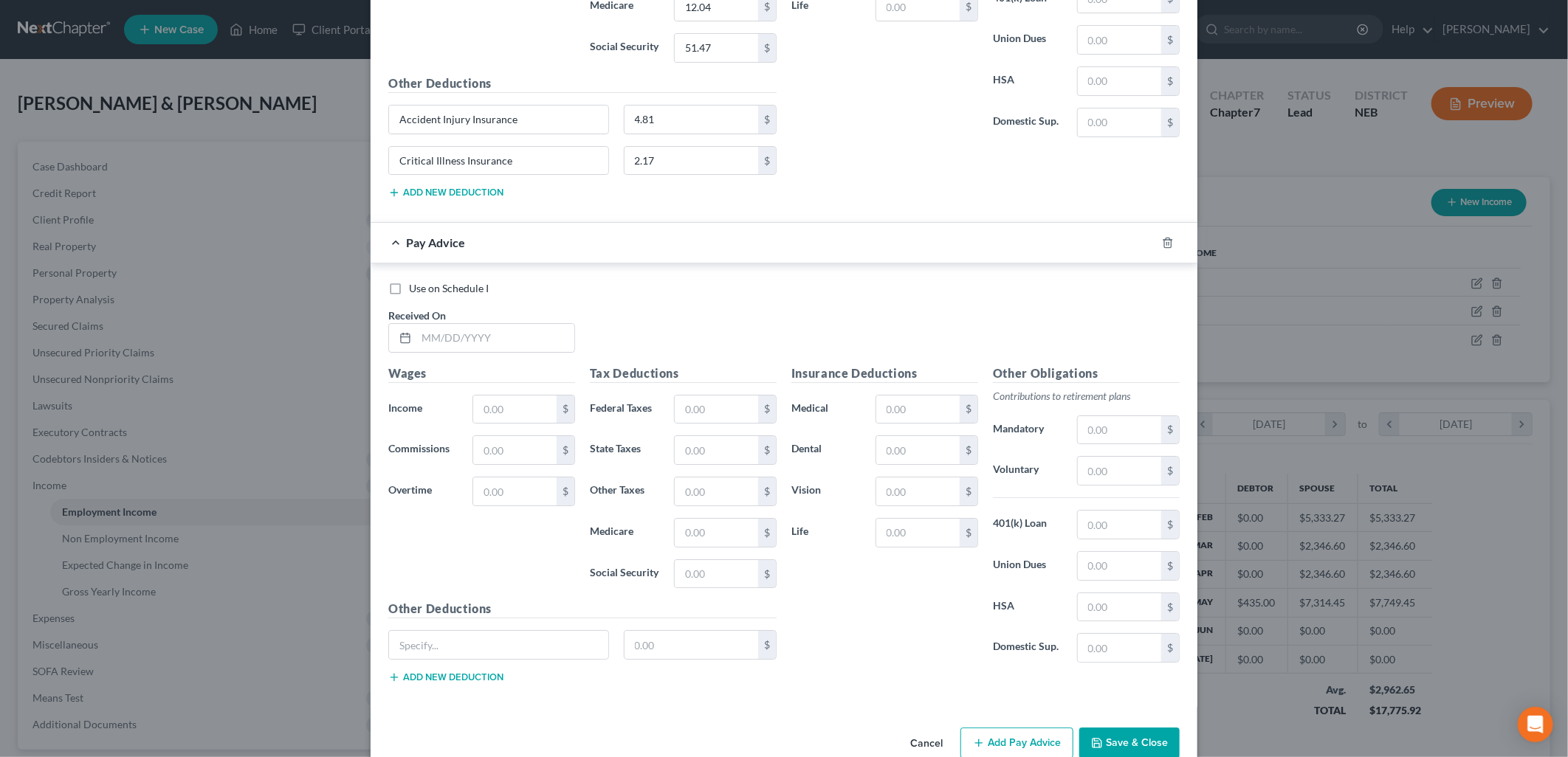
scroll to position [3266, 0]
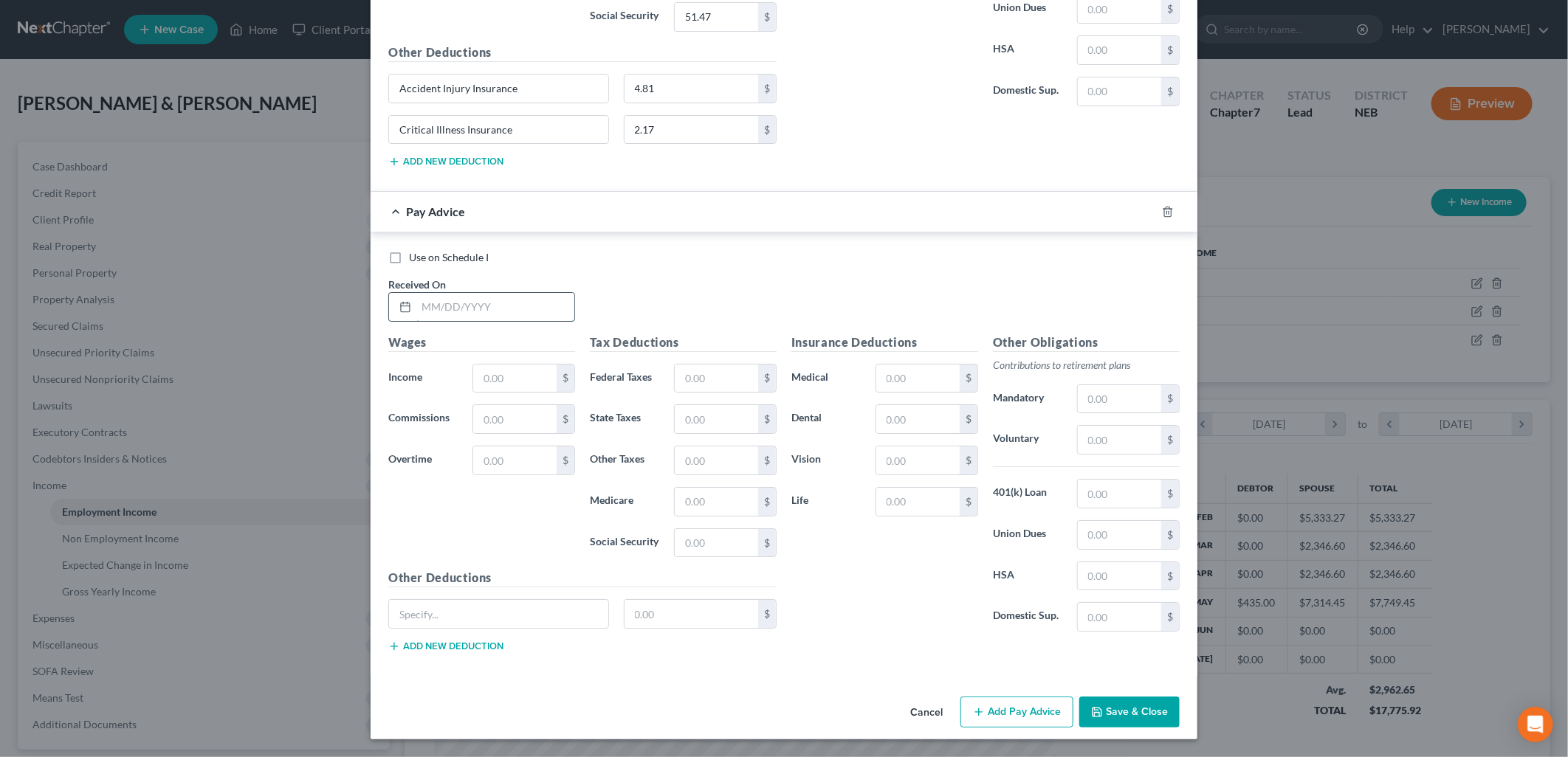
click at [480, 311] on input "text" at bounding box center [494, 307] width 158 height 29
type input "[DATE]"
click at [478, 365] on input "text" at bounding box center [514, 378] width 84 height 29
type input "888.40"
click at [489, 629] on div at bounding box center [498, 614] width 220 height 29
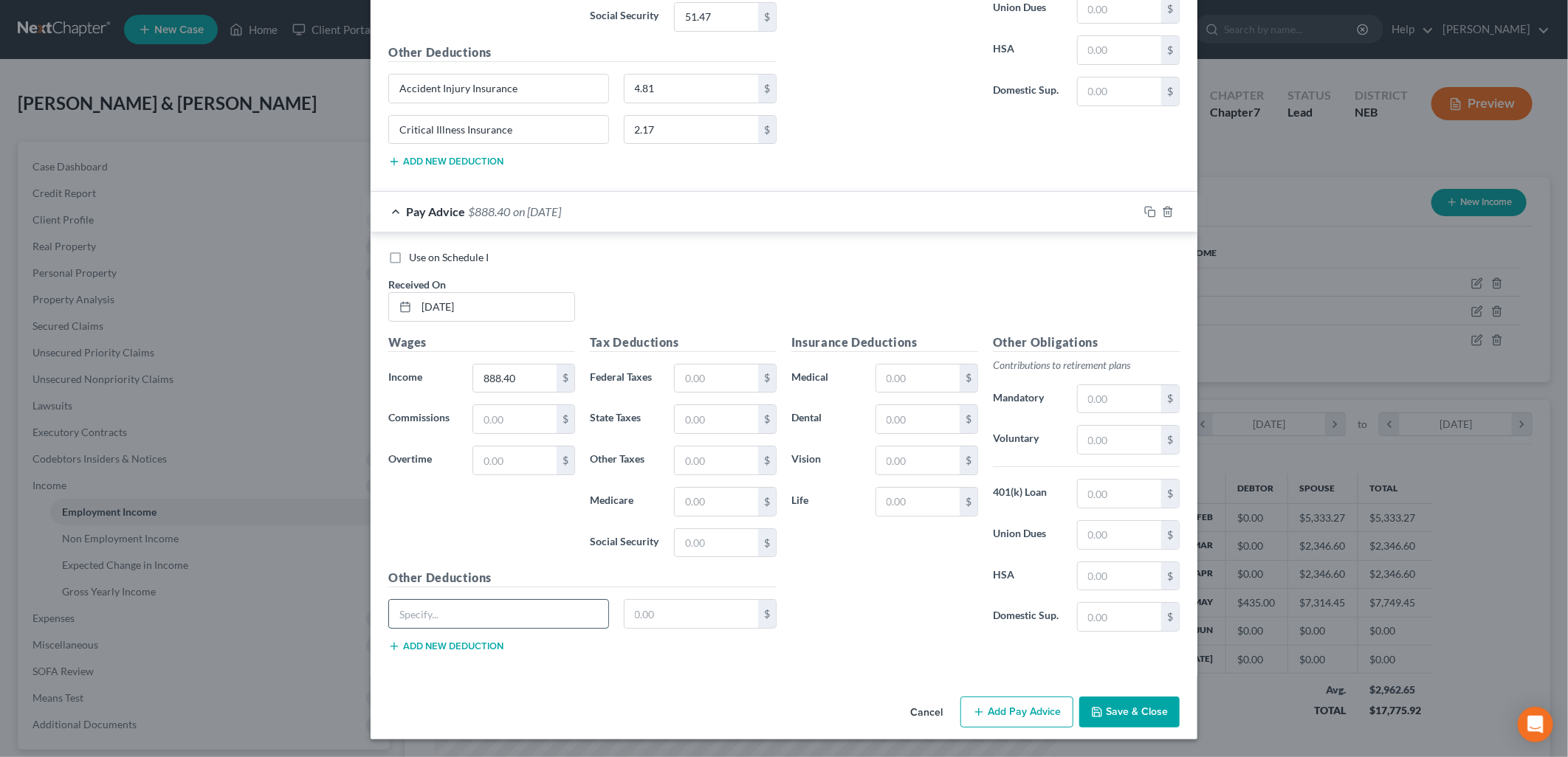
click at [489, 620] on input "text" at bounding box center [498, 613] width 219 height 29
type input "Accident Injury Insurance"
click at [473, 645] on button "Add new deduction" at bounding box center [445, 647] width 115 height 12
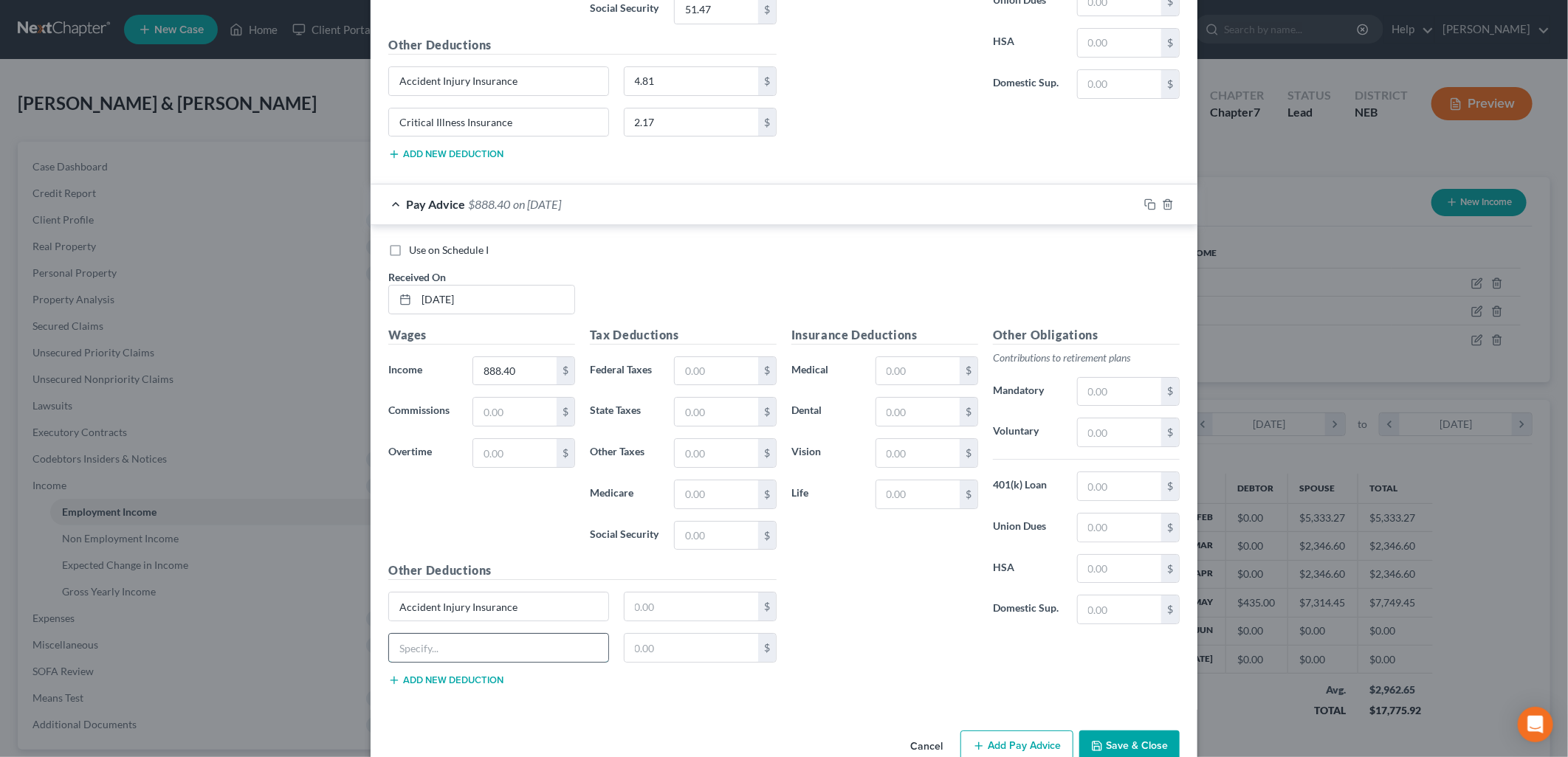
drag, startPoint x: 489, startPoint y: 650, endPoint x: 497, endPoint y: 648, distance: 8.2
click at [489, 650] on input "text" at bounding box center [498, 648] width 219 height 29
type input "Critical Illness Insurance"
click at [665, 617] on input "text" at bounding box center [691, 607] width 135 height 29
type input "4.81"
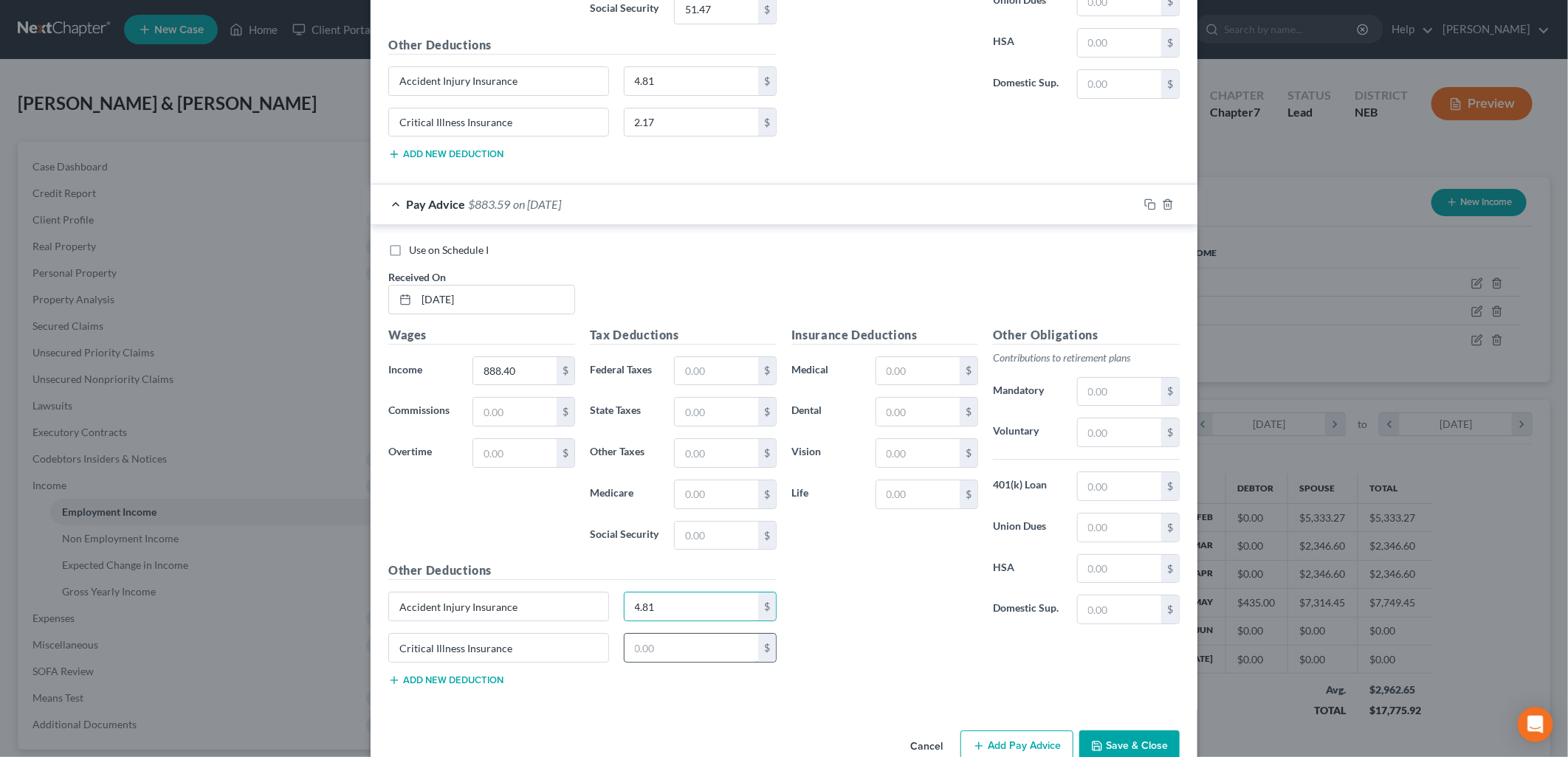
click at [668, 650] on input "text" at bounding box center [691, 648] width 135 height 29
type input "2.17"
click at [700, 385] on input "text" at bounding box center [716, 371] width 84 height 29
type input "40.08"
type input "29.07"
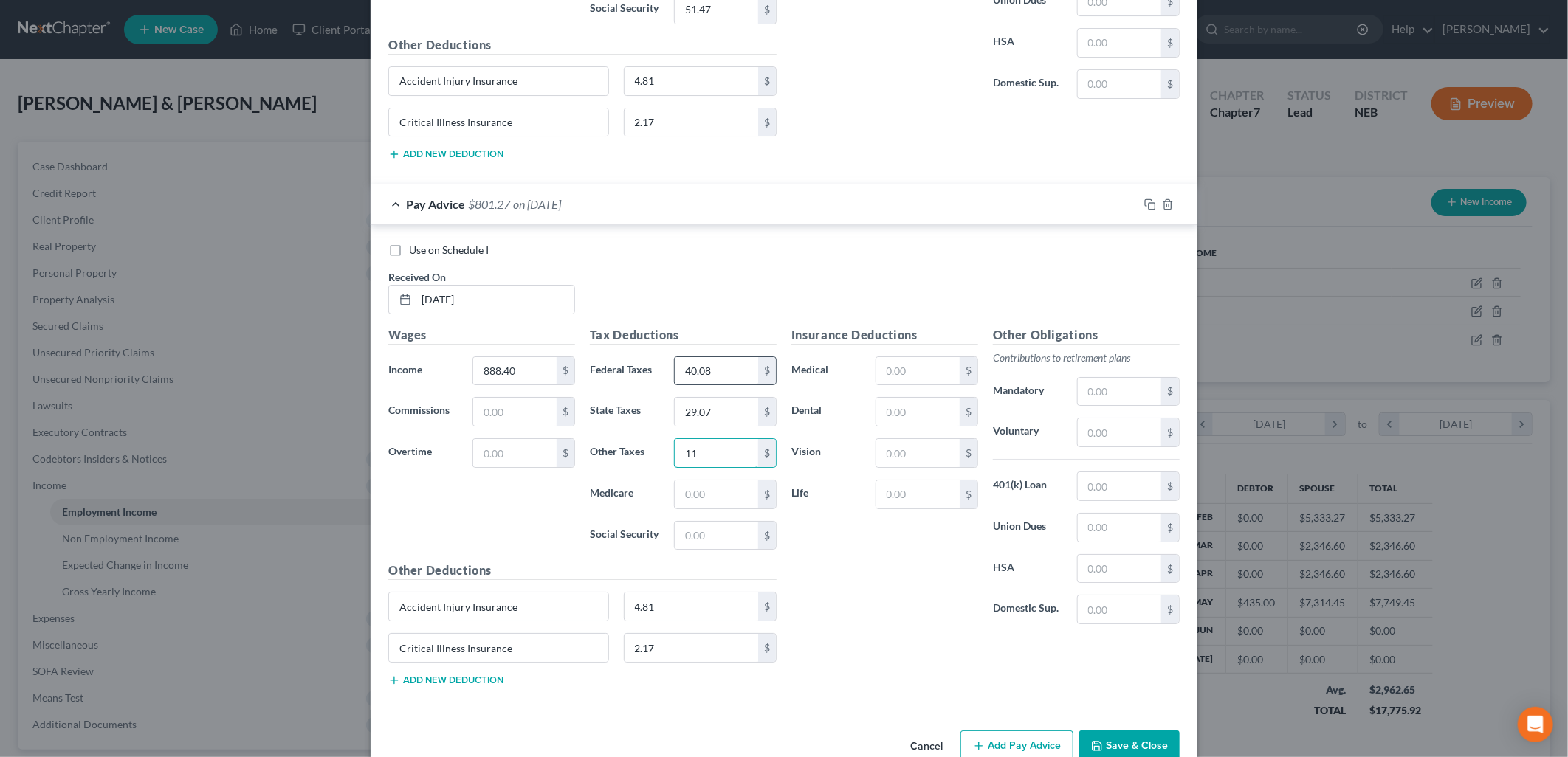
type input "1"
type input "11.92"
type input "50.97"
click at [910, 370] on input "text" at bounding box center [917, 371] width 84 height 29
type input "56.08"
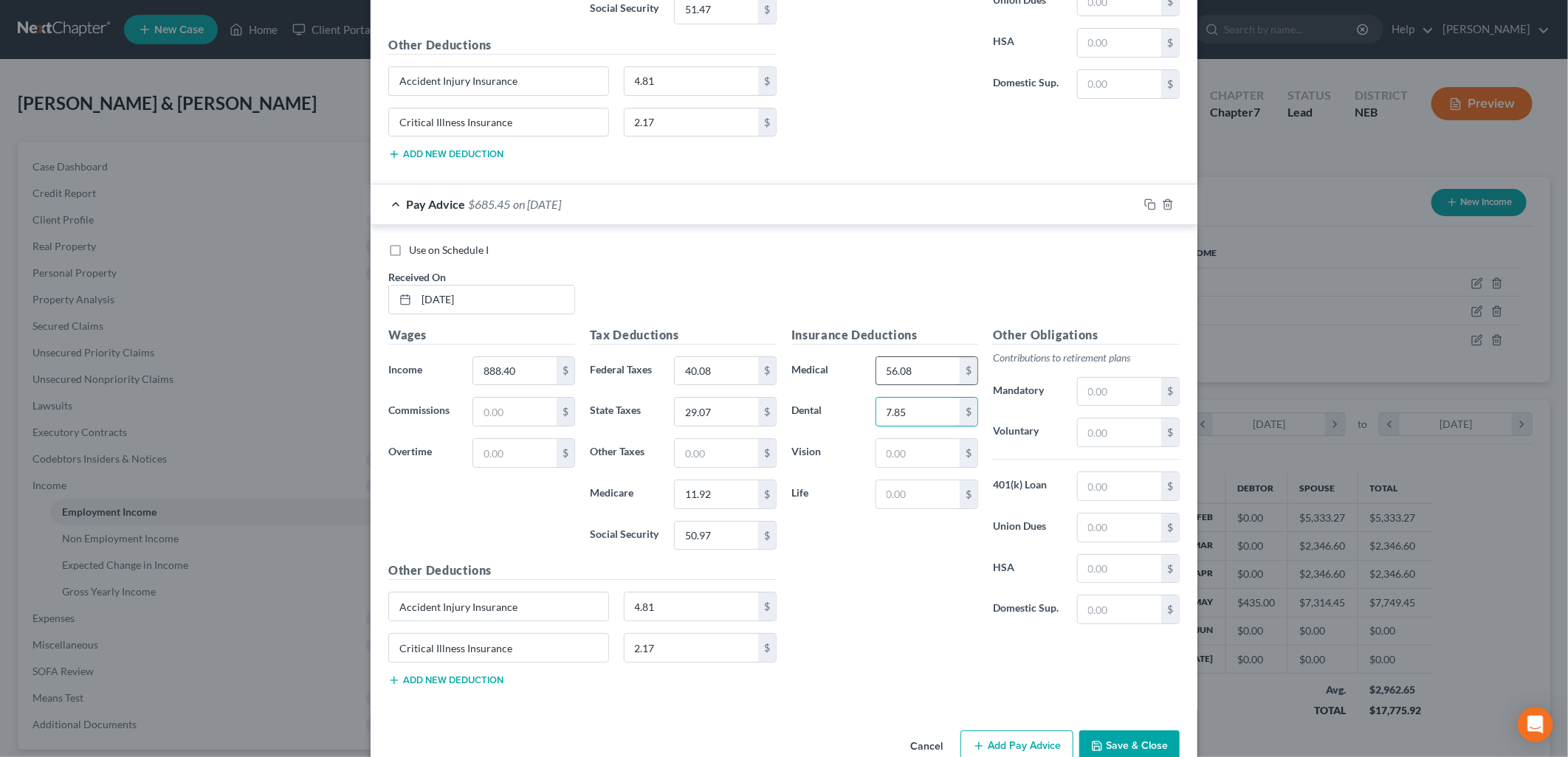
type input "7.85"
type input "2.31"
click at [1086, 401] on input "text" at bounding box center [1119, 391] width 84 height 29
type input "44.42"
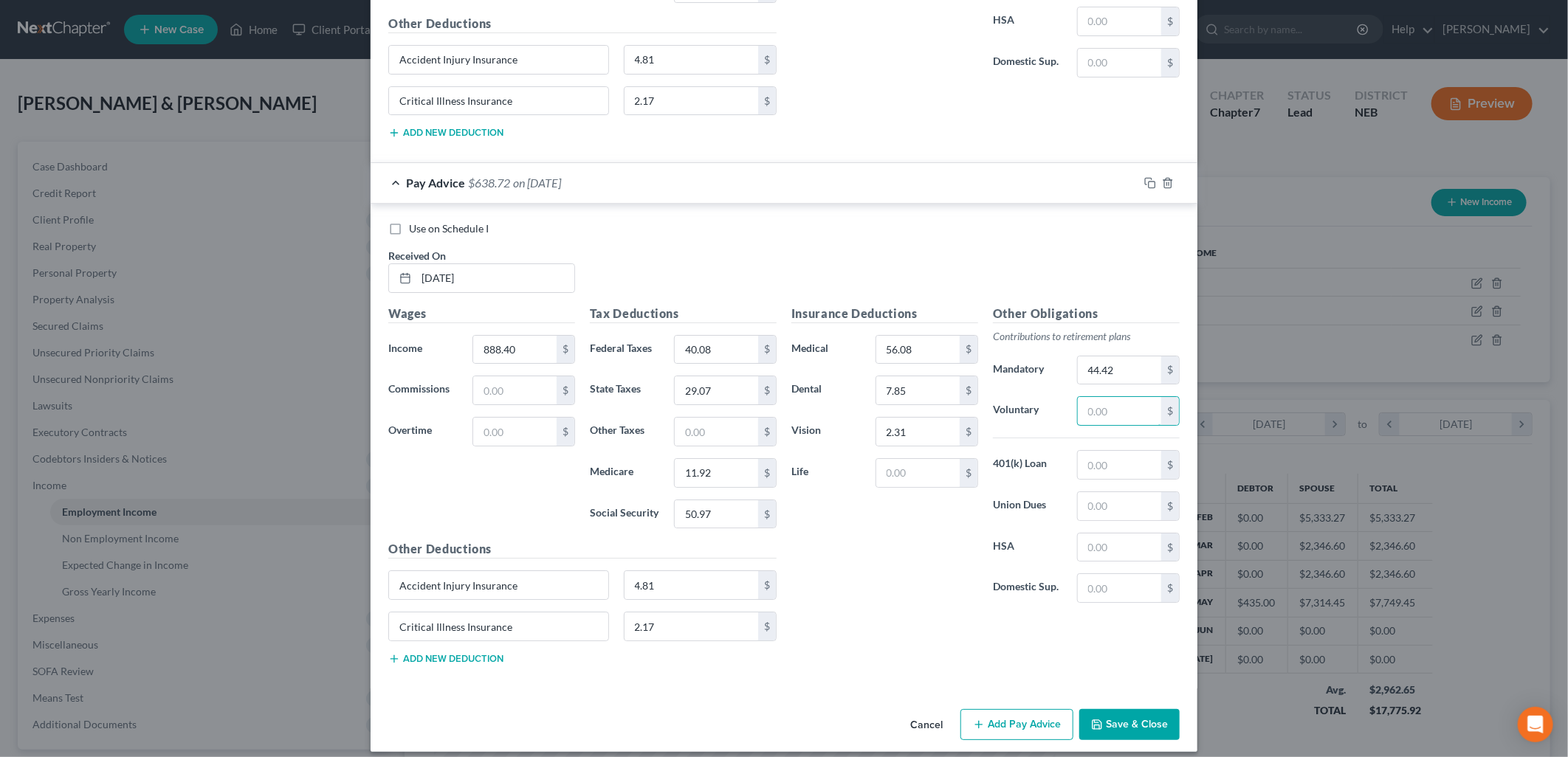
scroll to position [3307, 0]
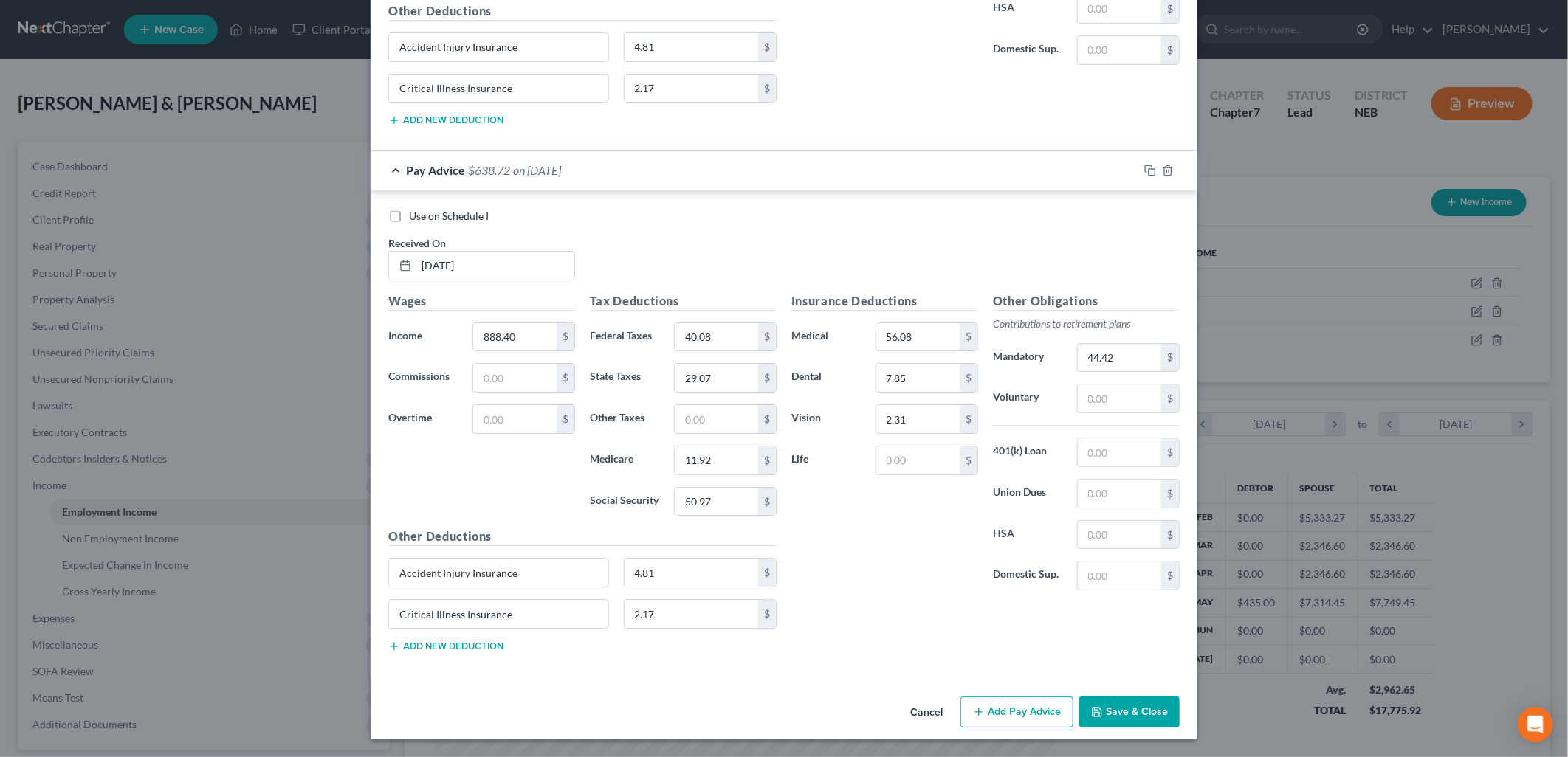
click at [1026, 703] on button "Add Pay Advice" at bounding box center [1016, 713] width 113 height 31
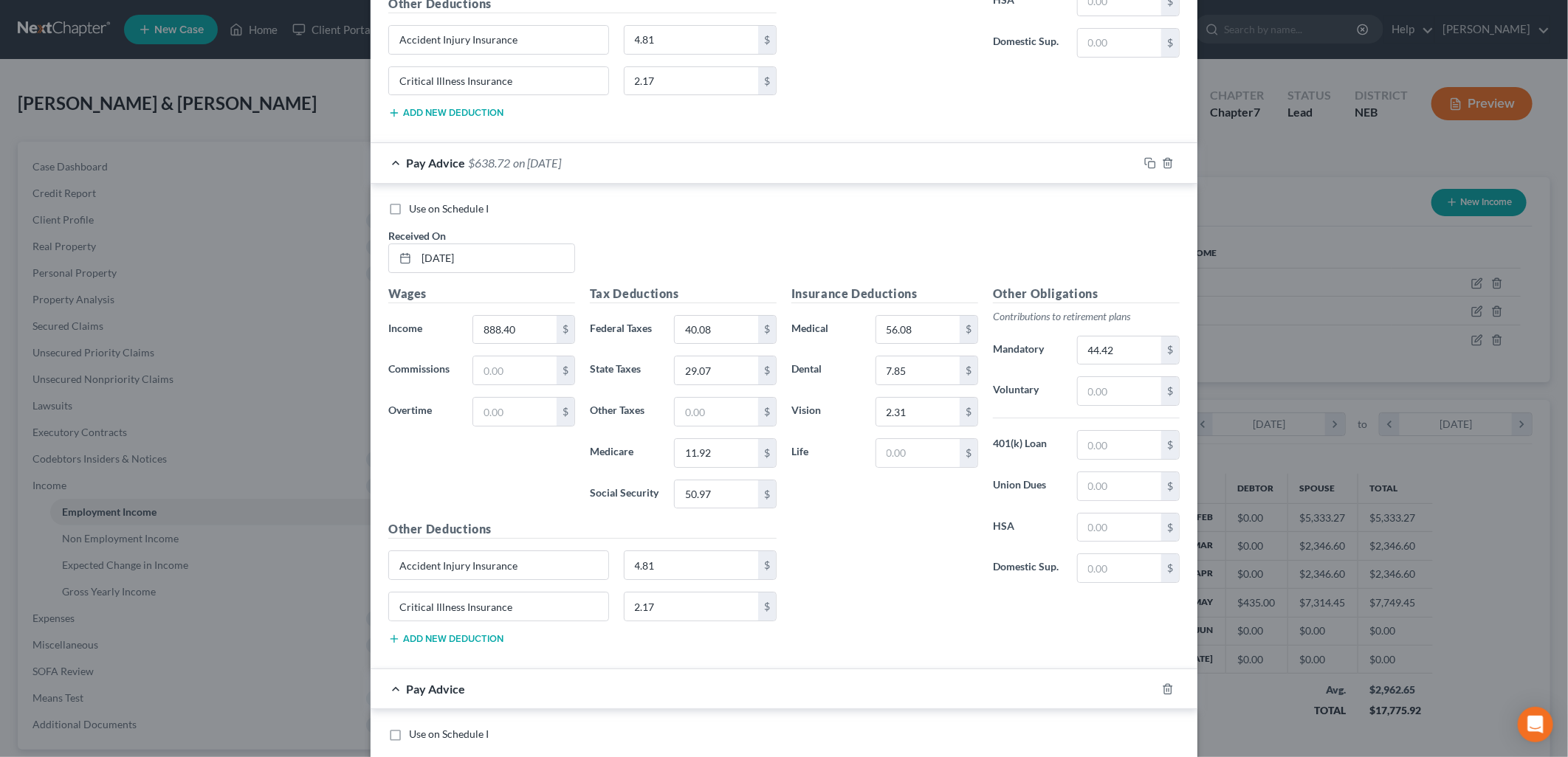
scroll to position [3794, 0]
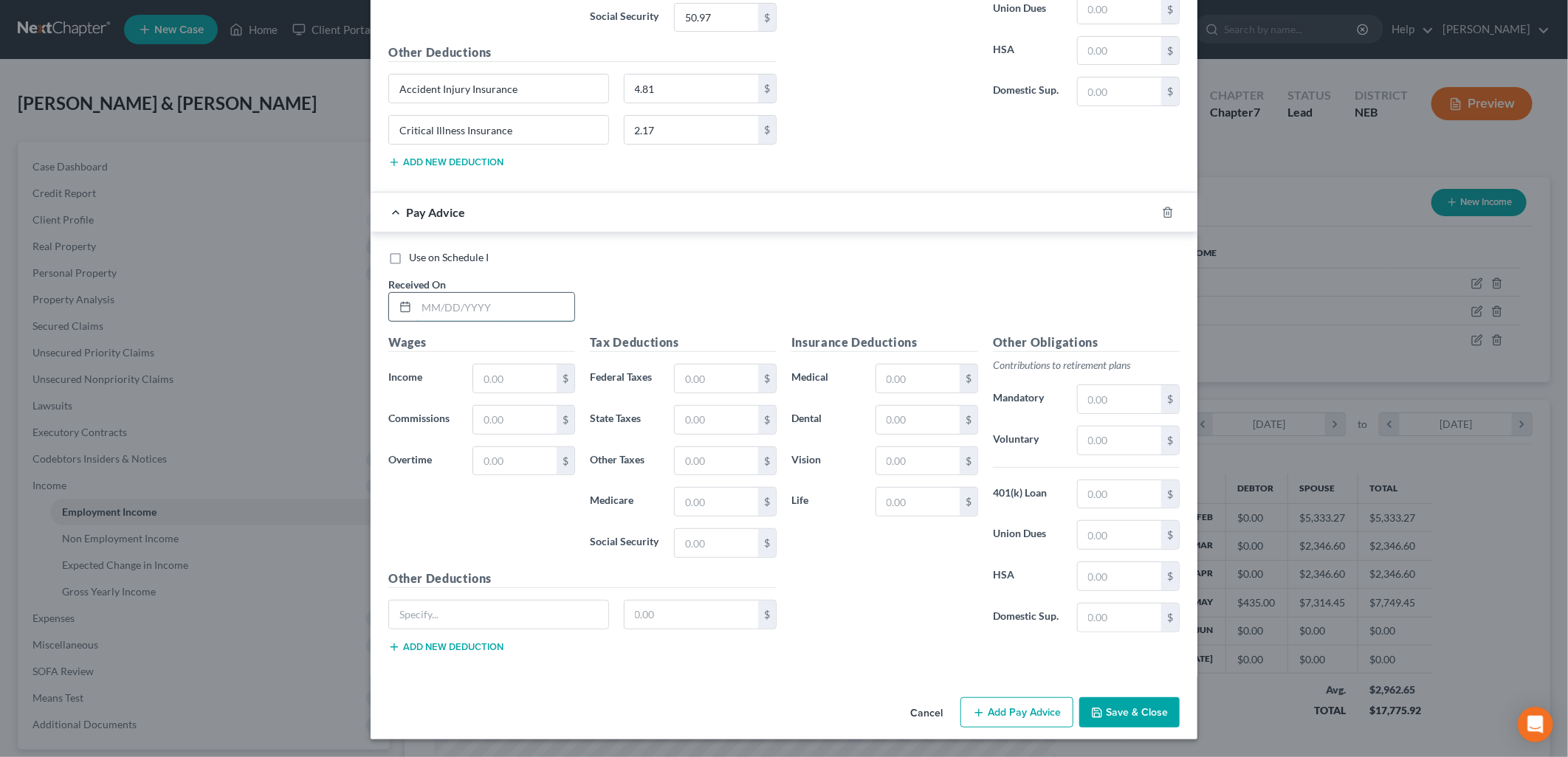
click at [460, 303] on input "text" at bounding box center [494, 307] width 158 height 29
type input "[DATE]"
click at [493, 375] on input "text" at bounding box center [514, 378] width 84 height 29
click at [500, 457] on input "text" at bounding box center [514, 461] width 84 height 29
type input "138.03"
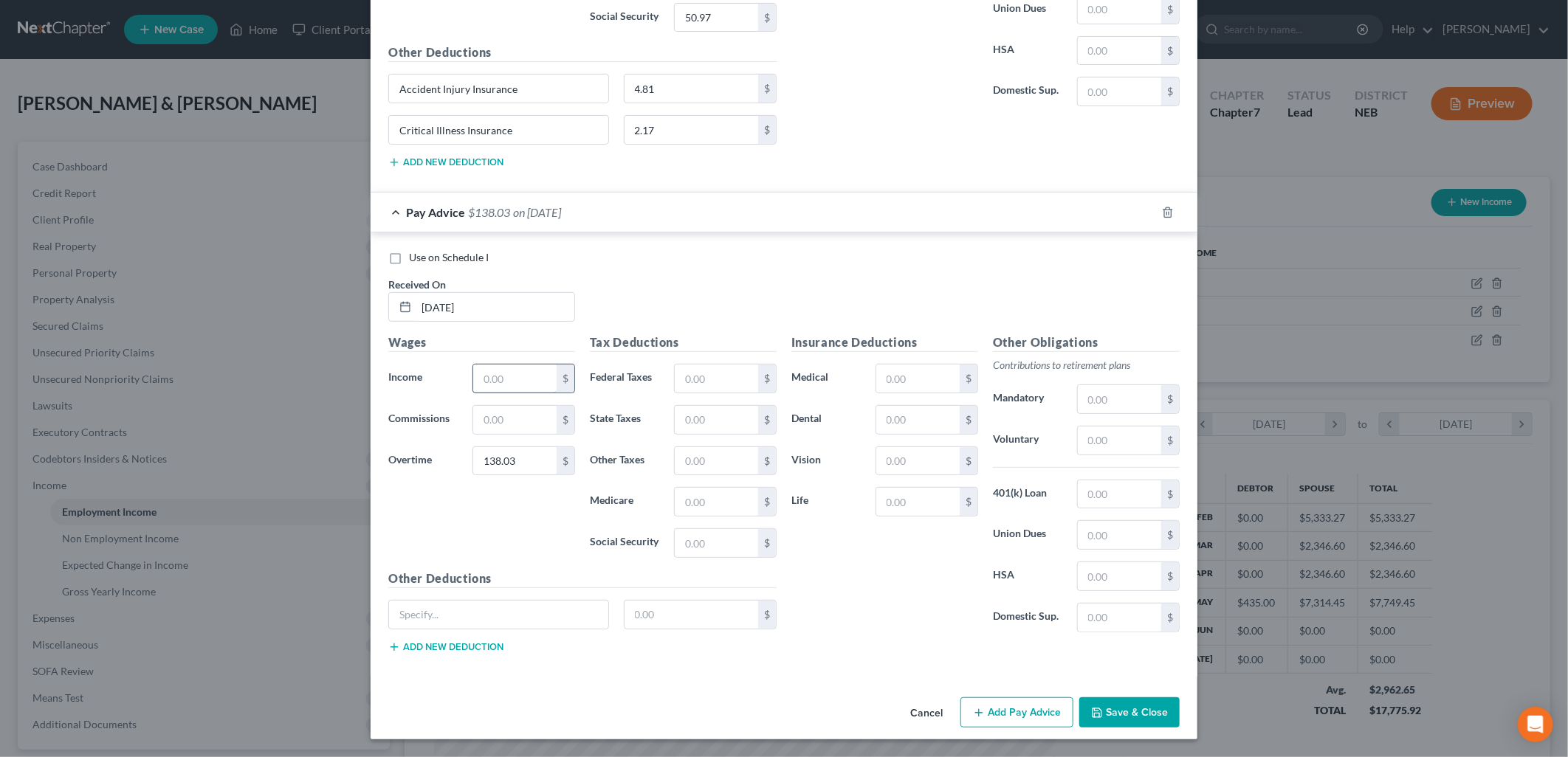
click at [476, 372] on input "text" at bounding box center [514, 378] width 84 height 29
type input "896.40"
drag, startPoint x: 498, startPoint y: 609, endPoint x: 502, endPoint y: 618, distance: 9.8
click at [498, 609] on input "text" at bounding box center [498, 614] width 219 height 29
type input "Accident Injury Insurance"
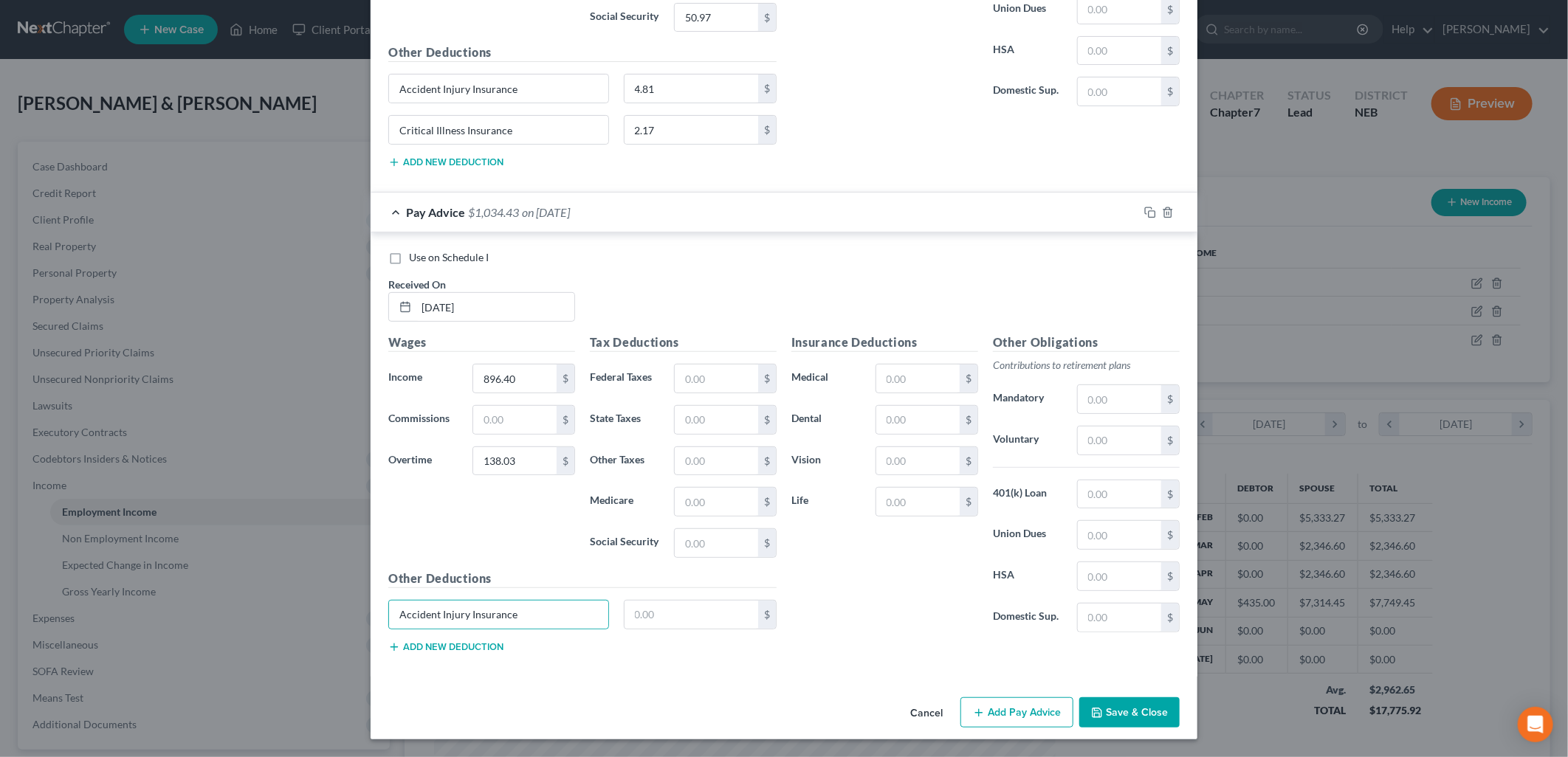
click at [451, 644] on button "Add new deduction" at bounding box center [445, 647] width 115 height 12
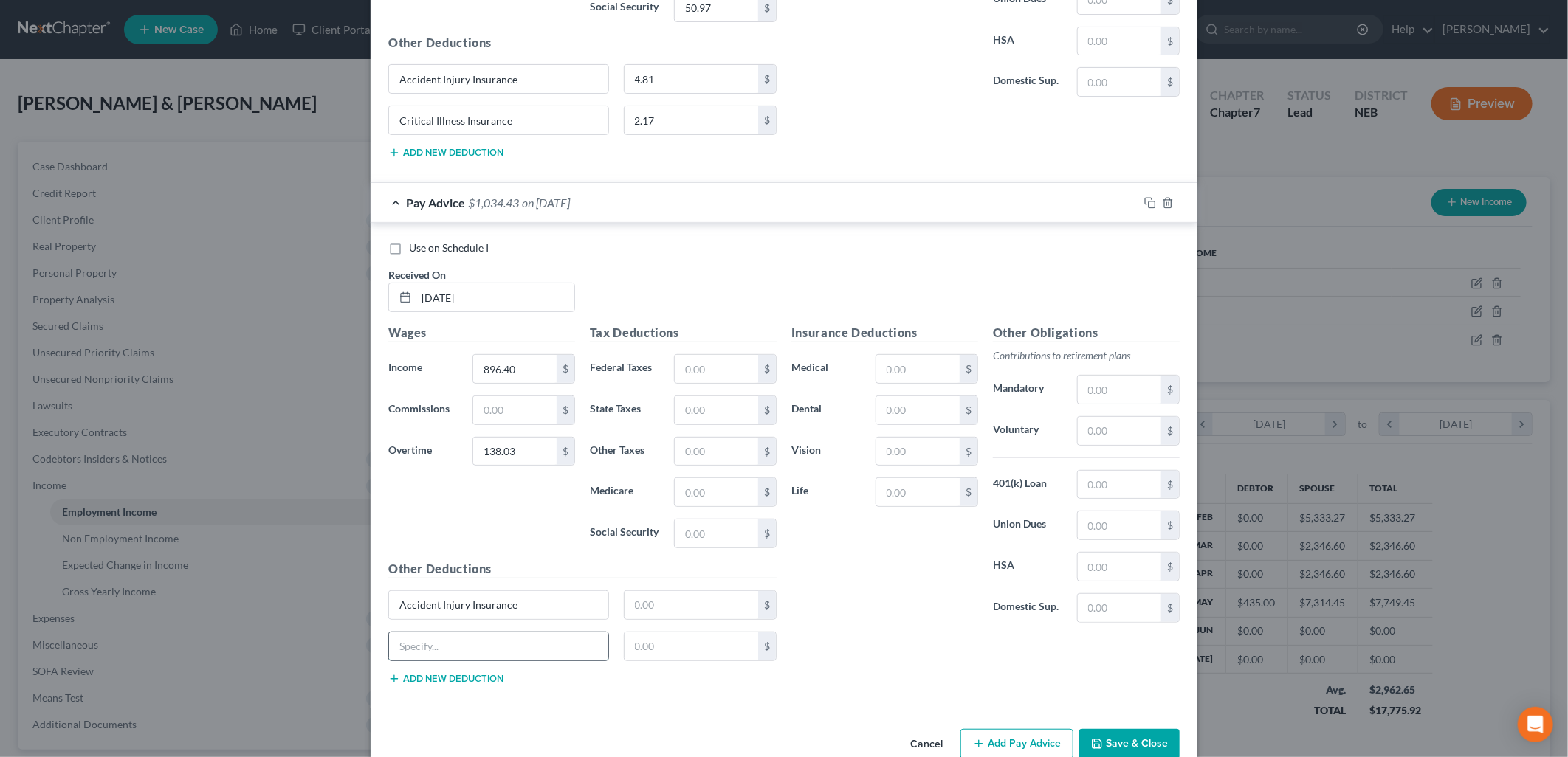
click at [509, 648] on input "text" at bounding box center [498, 646] width 219 height 29
type input "Critical Illness Insurance"
click at [683, 613] on input "text" at bounding box center [691, 605] width 135 height 29
type input "4.81"
click at [670, 659] on input "text" at bounding box center [691, 646] width 135 height 29
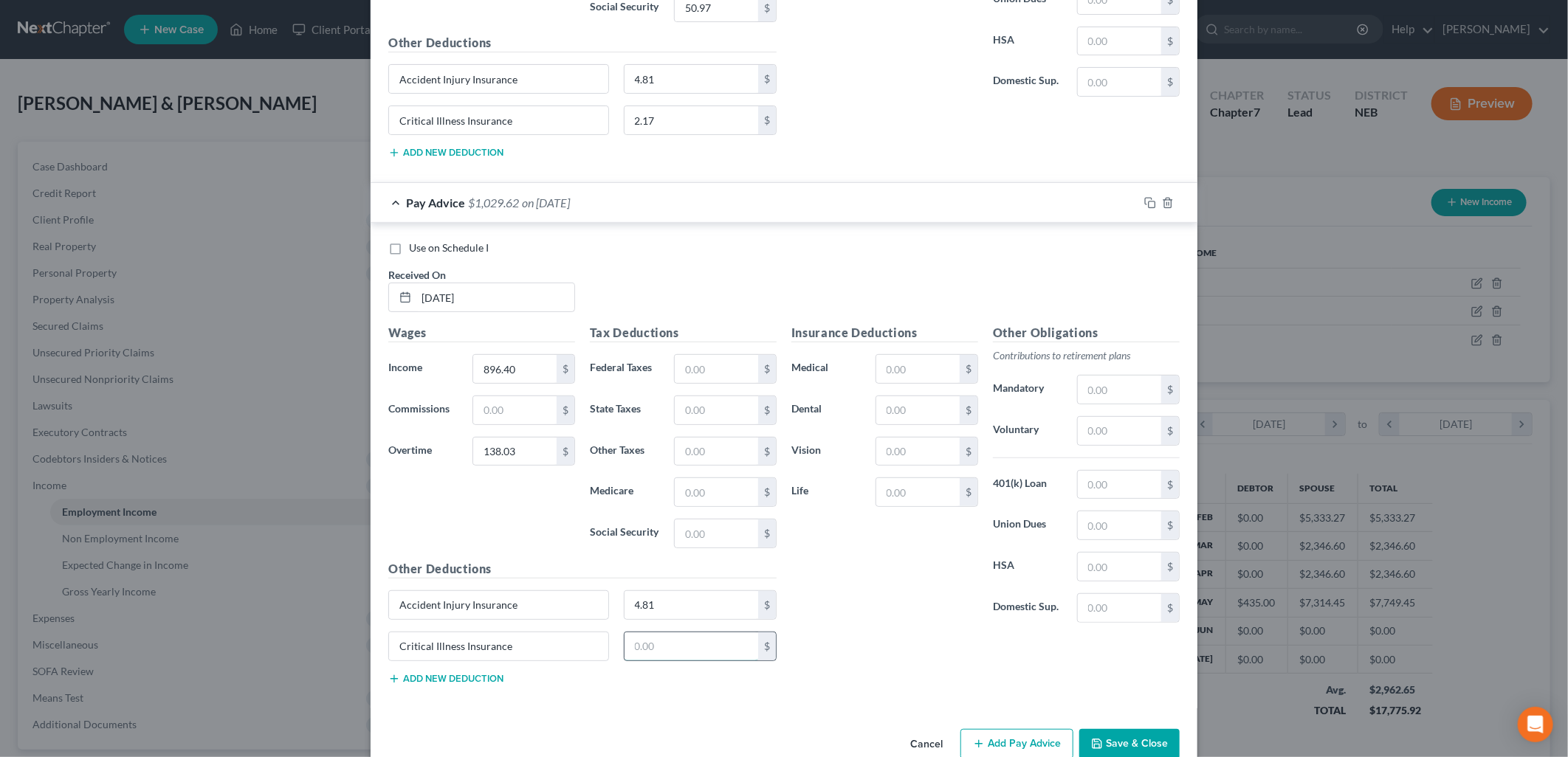
type input "2.17"
click at [697, 382] on input "text" at bounding box center [716, 369] width 84 height 29
type input "53.95"
type input "36.32"
type input "14.04"
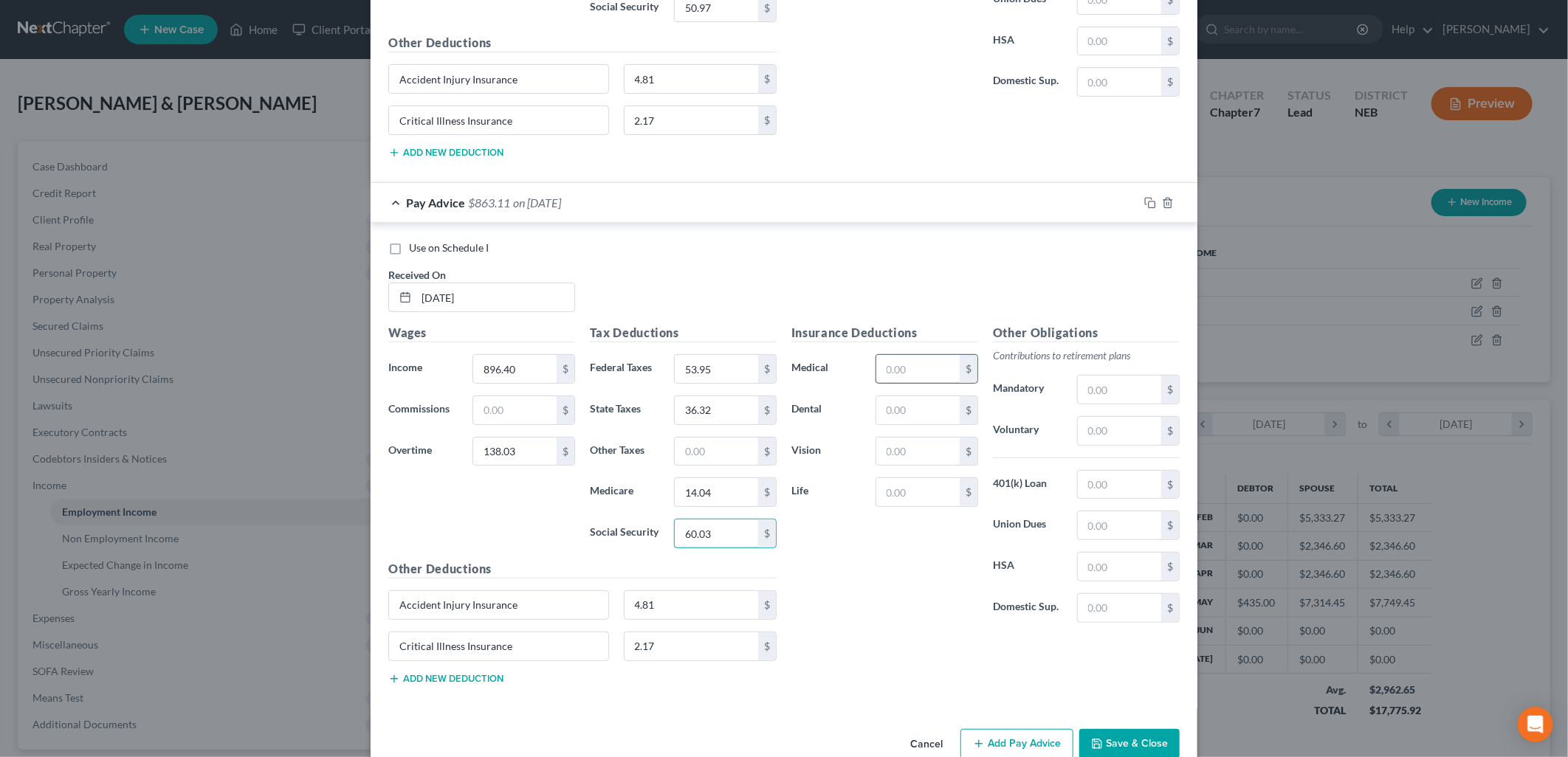
type input "60.03"
click at [919, 370] on input "text" at bounding box center [917, 369] width 84 height 29
type input "56.08"
type input "7.85"
type input "2.31"
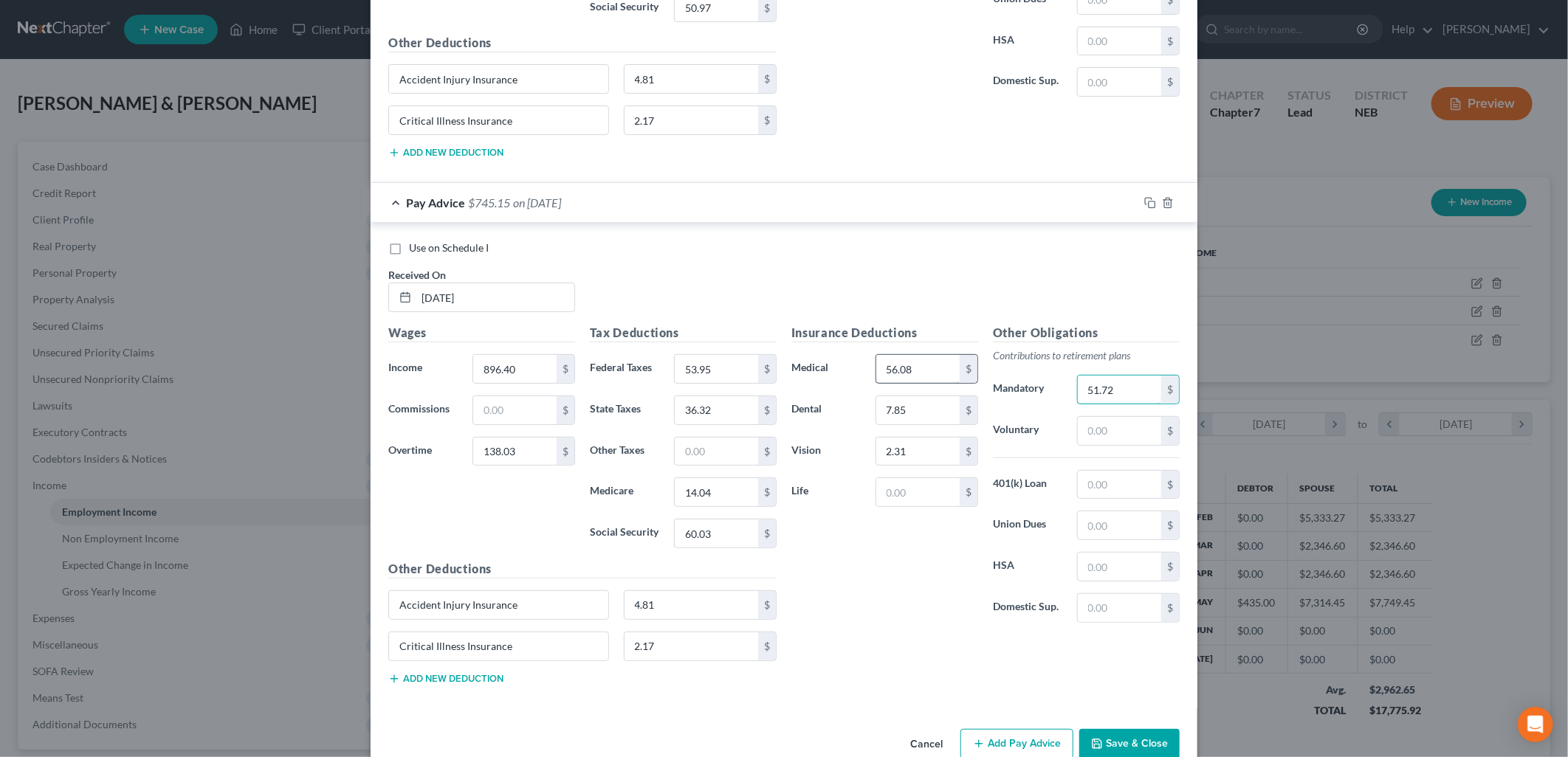
type input "51.72"
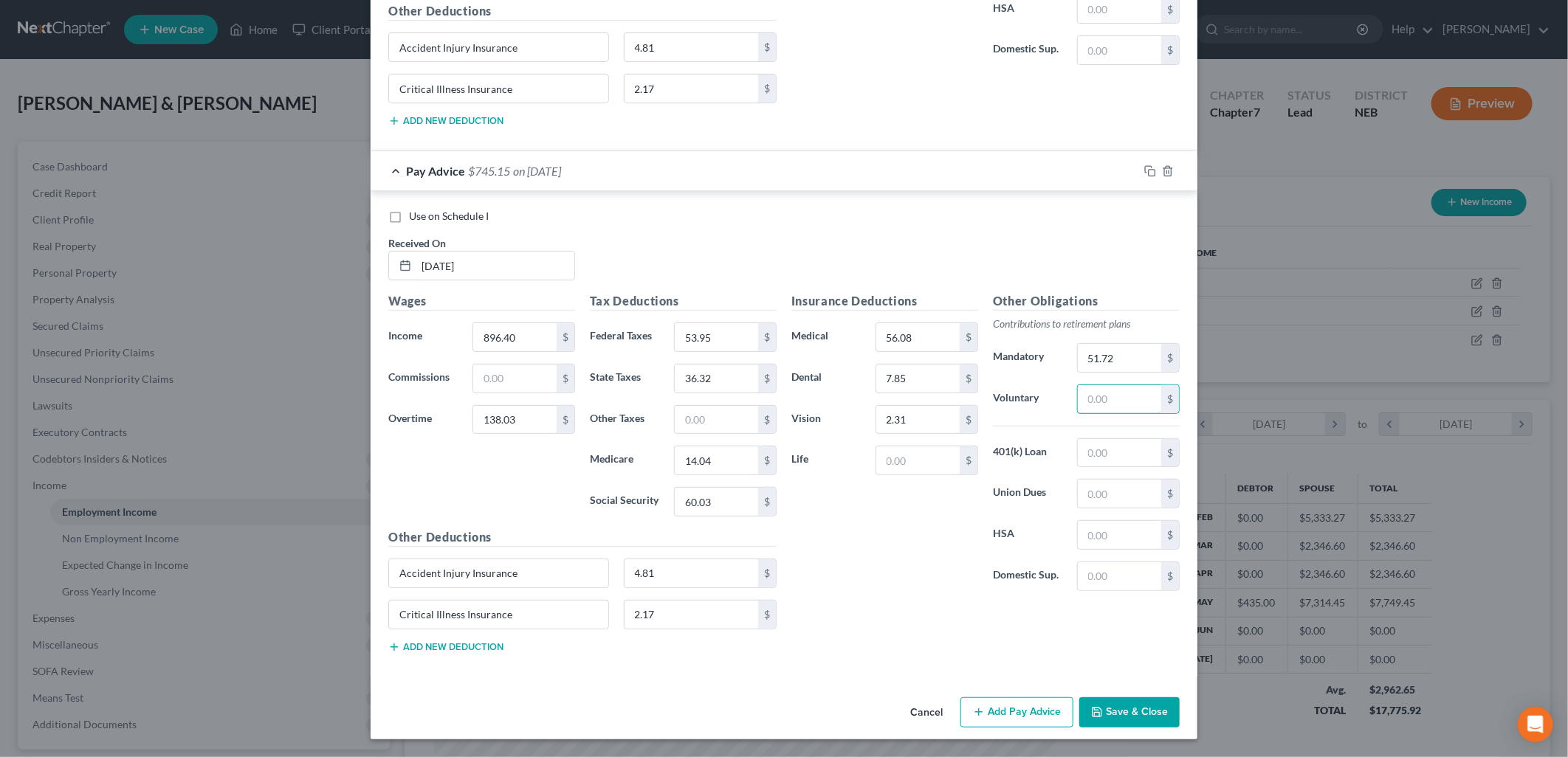
scroll to position [3834, 0]
click at [1004, 713] on button "Add Pay Advice" at bounding box center [1016, 713] width 113 height 31
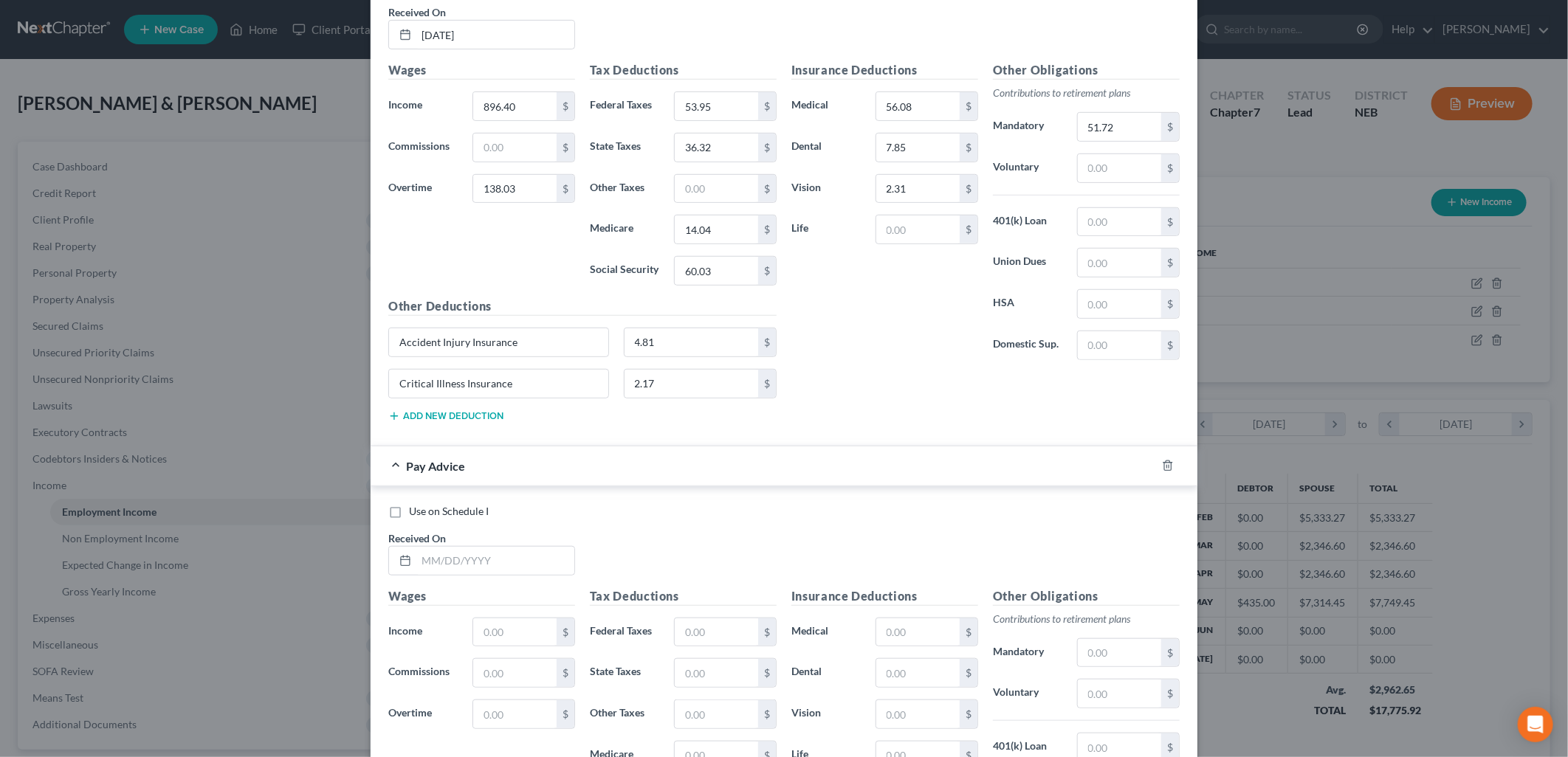
scroll to position [4321, 0]
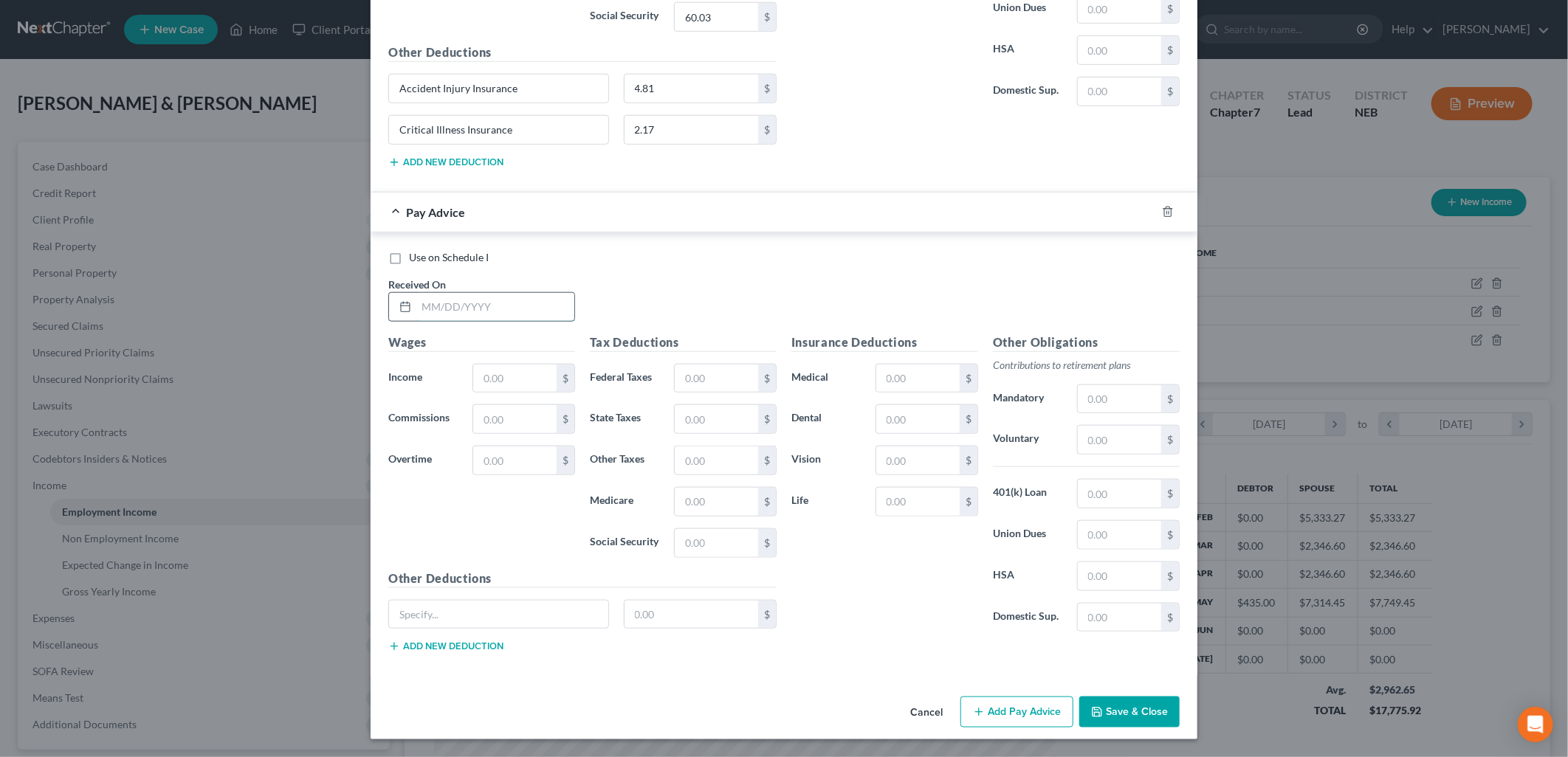
click at [480, 301] on input "text" at bounding box center [494, 307] width 158 height 29
type input "[DATE]"
click at [496, 373] on input "text" at bounding box center [514, 378] width 84 height 29
click at [505, 453] on input "text" at bounding box center [514, 460] width 84 height 29
type input "169.58"
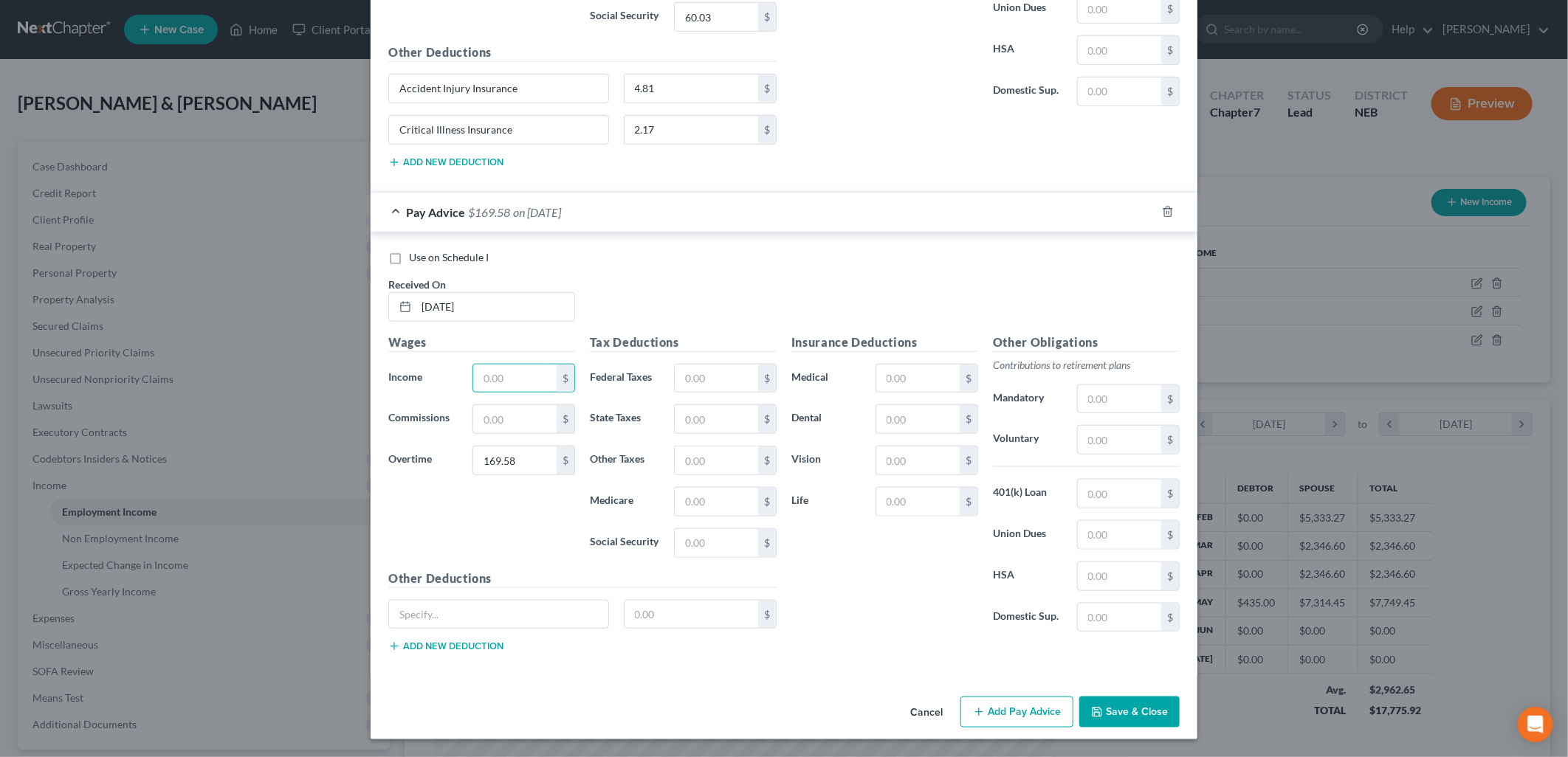
drag, startPoint x: 497, startPoint y: 367, endPoint x: 1518, endPoint y: 308, distance: 1022.7
click at [497, 367] on input "text" at bounding box center [514, 378] width 84 height 29
click at [490, 383] on input "text" at bounding box center [514, 378] width 84 height 29
type input "904.40"
click at [720, 389] on input "text" at bounding box center [716, 378] width 84 height 29
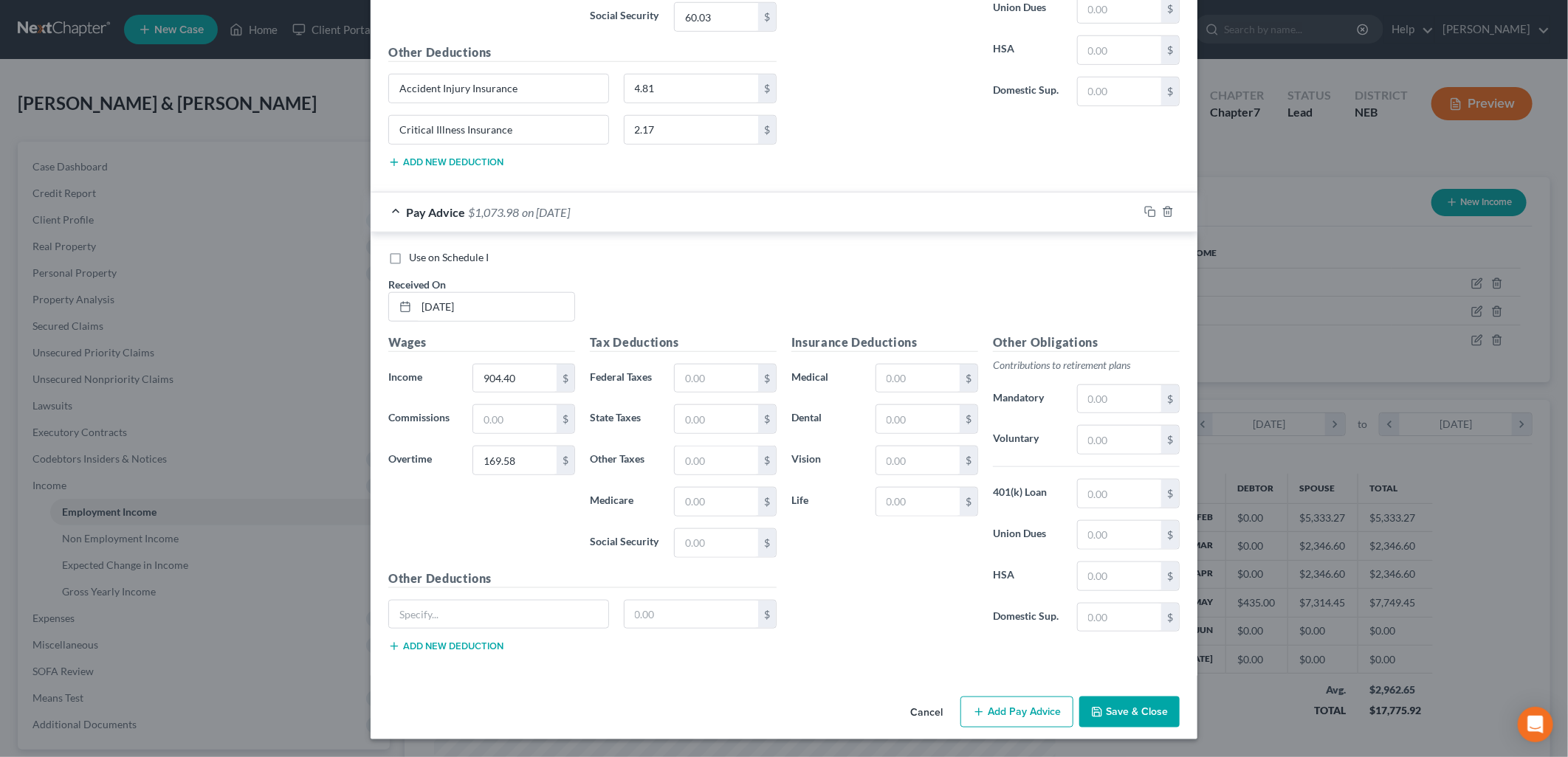
click at [514, 598] on div "Other Deductions $ Add new deduction" at bounding box center [582, 617] width 403 height 95
click at [518, 617] on input "text" at bounding box center [498, 614] width 219 height 29
type input "Accident Injury Insurance"
click at [477, 647] on button "Add new deduction" at bounding box center [445, 647] width 115 height 12
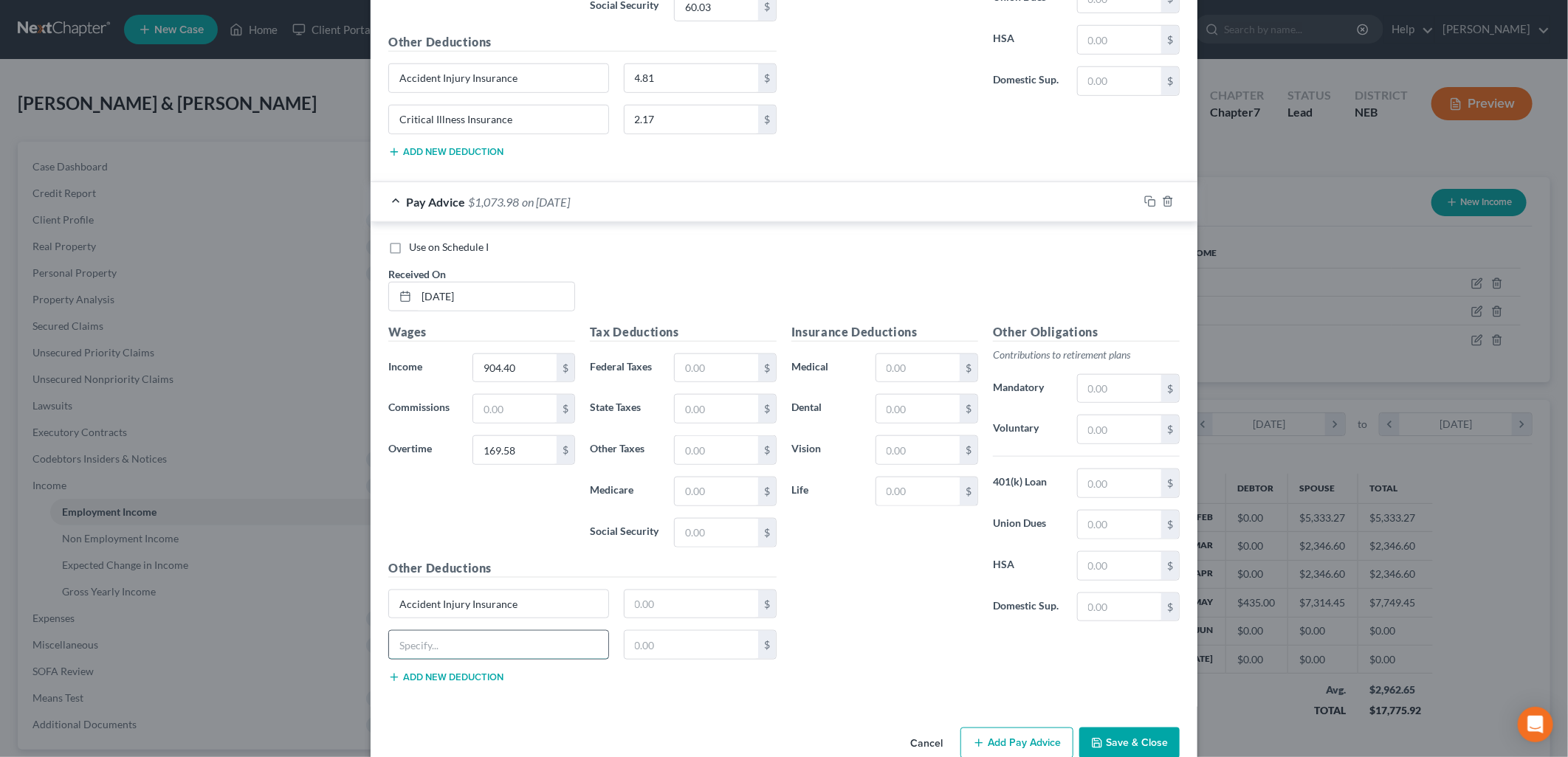
click at [486, 654] on input "text" at bounding box center [498, 645] width 219 height 29
type input "Critical Illness Insurance"
click at [647, 617] on input "text" at bounding box center [691, 605] width 135 height 29
type input "4.81"
click at [651, 657] on input "text" at bounding box center [691, 645] width 135 height 29
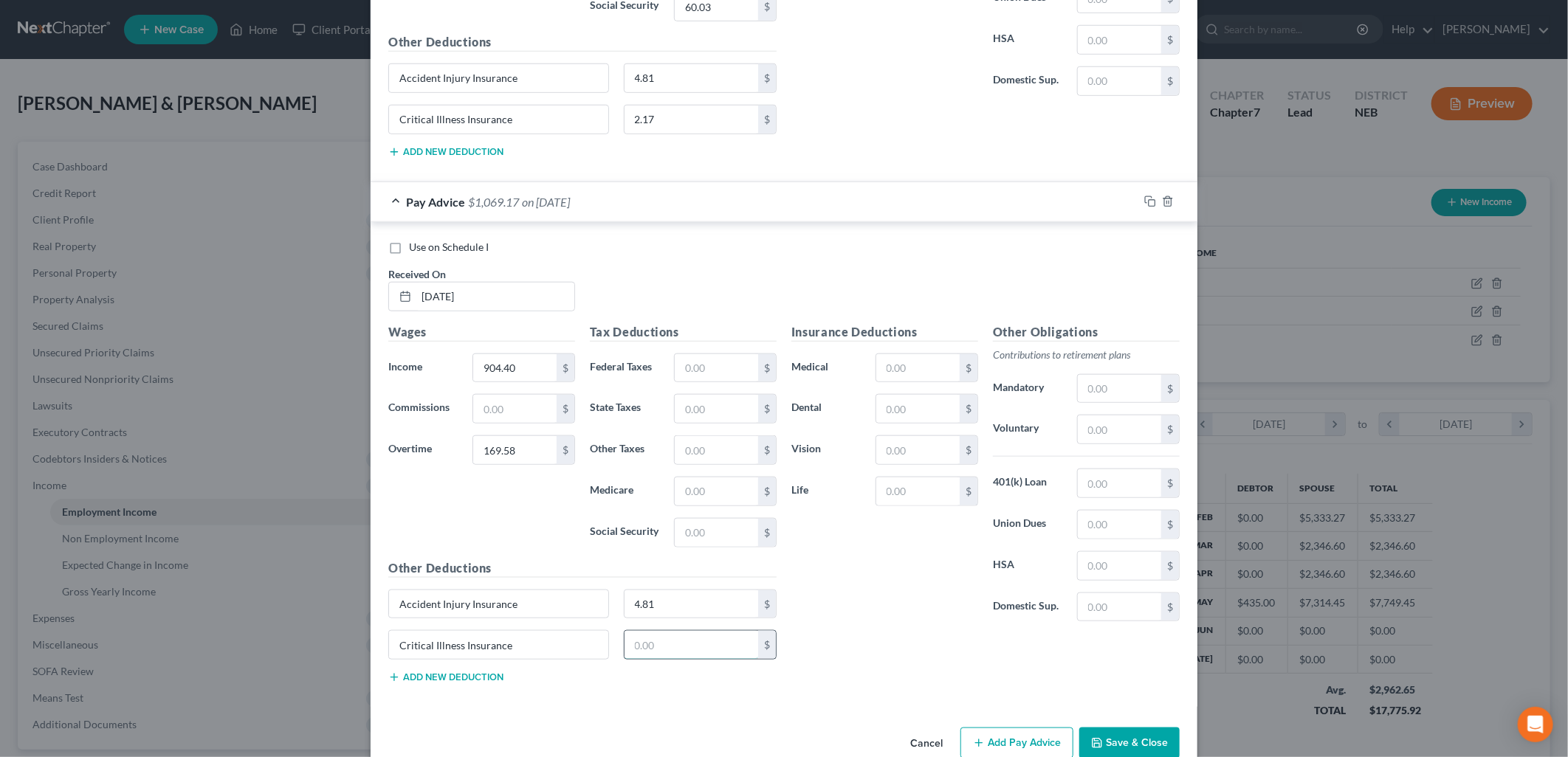
type input "2.17"
click at [700, 382] on input "text" at bounding box center [716, 368] width 84 height 29
type input "57.71"
type input "38.29"
type input "14.61"
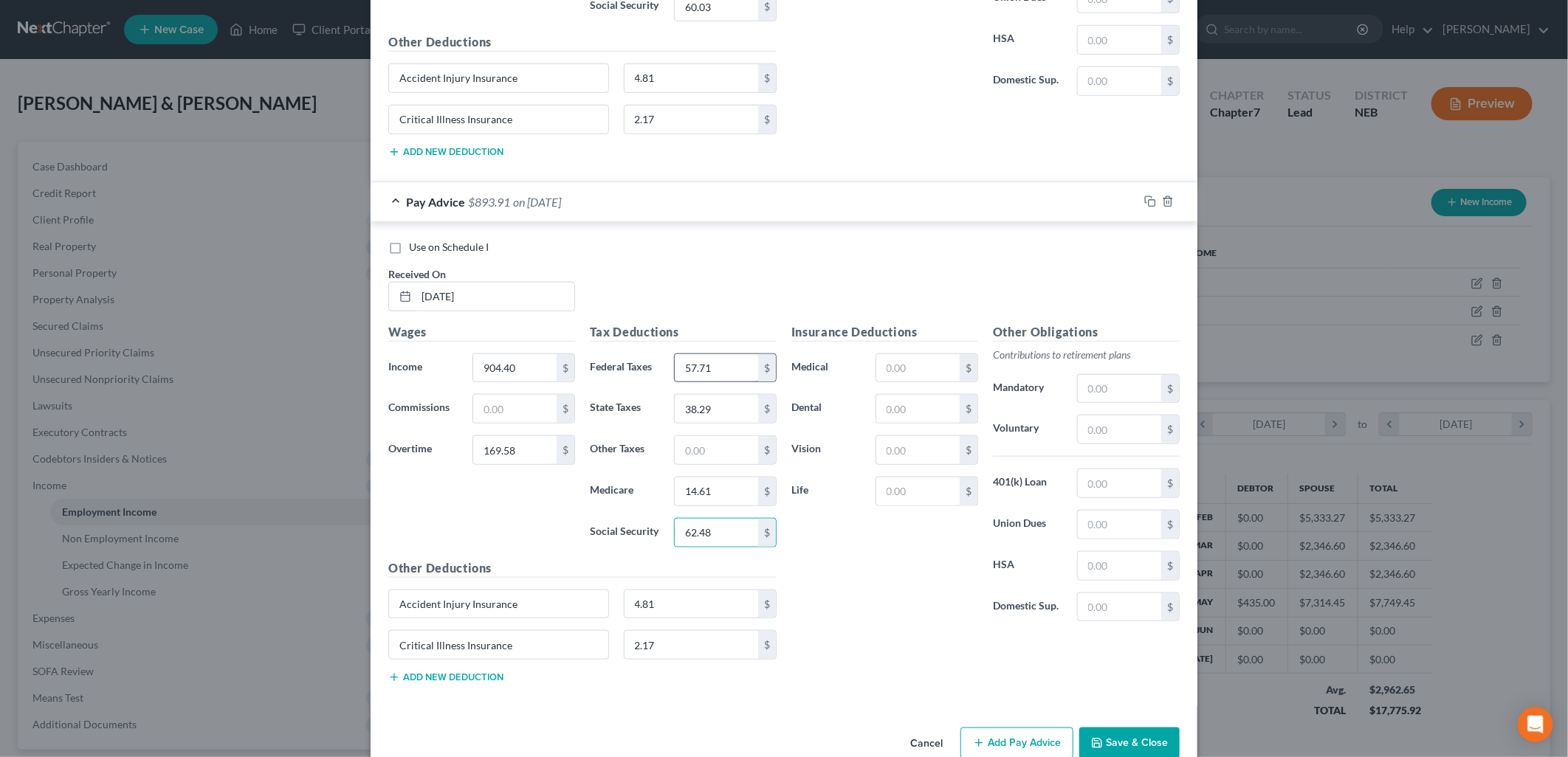
type input "62.48"
type input "56.08"
type input "7.85"
type input "2.31"
type input "53.70"
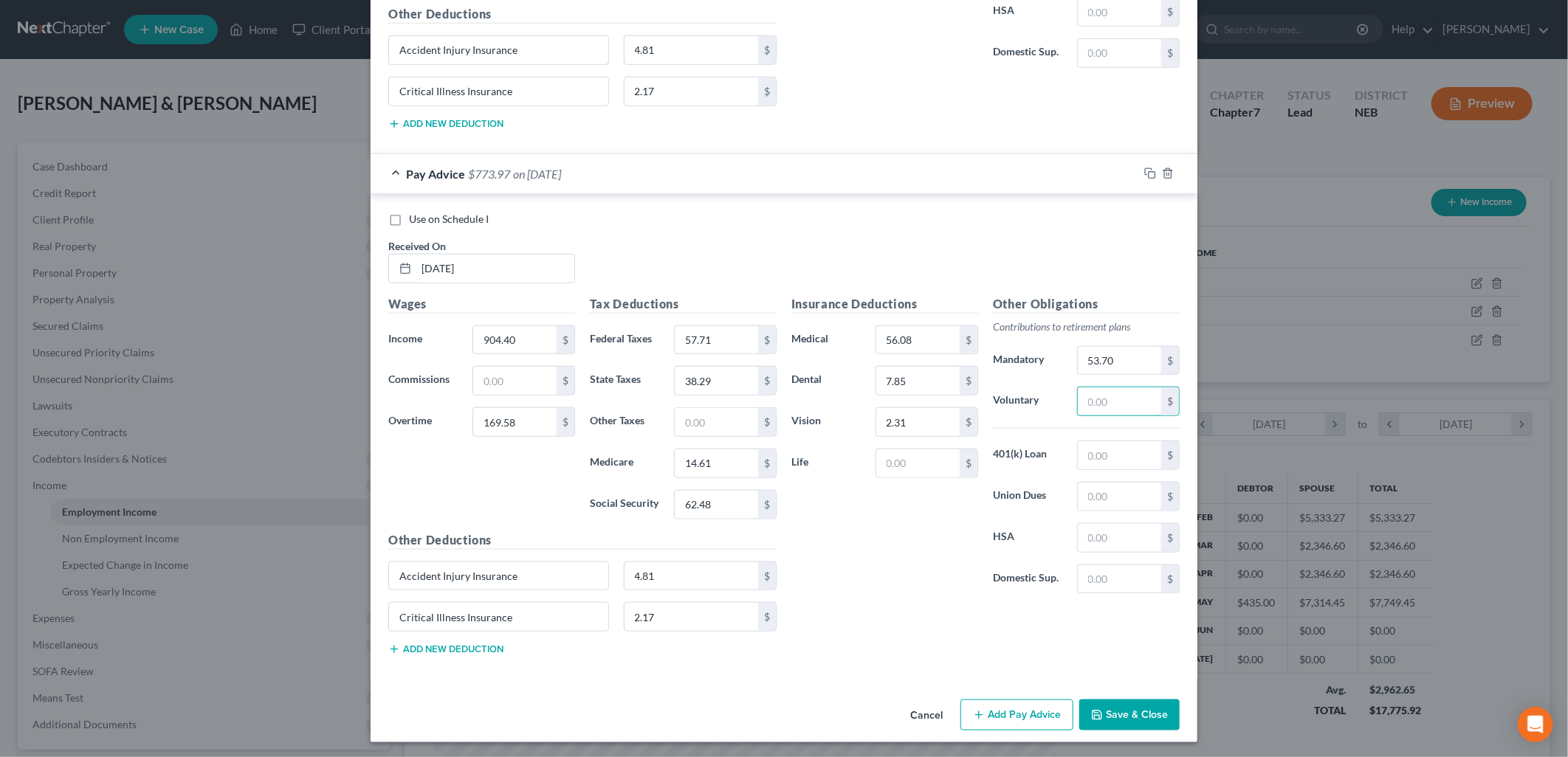
scroll to position [4362, 0]
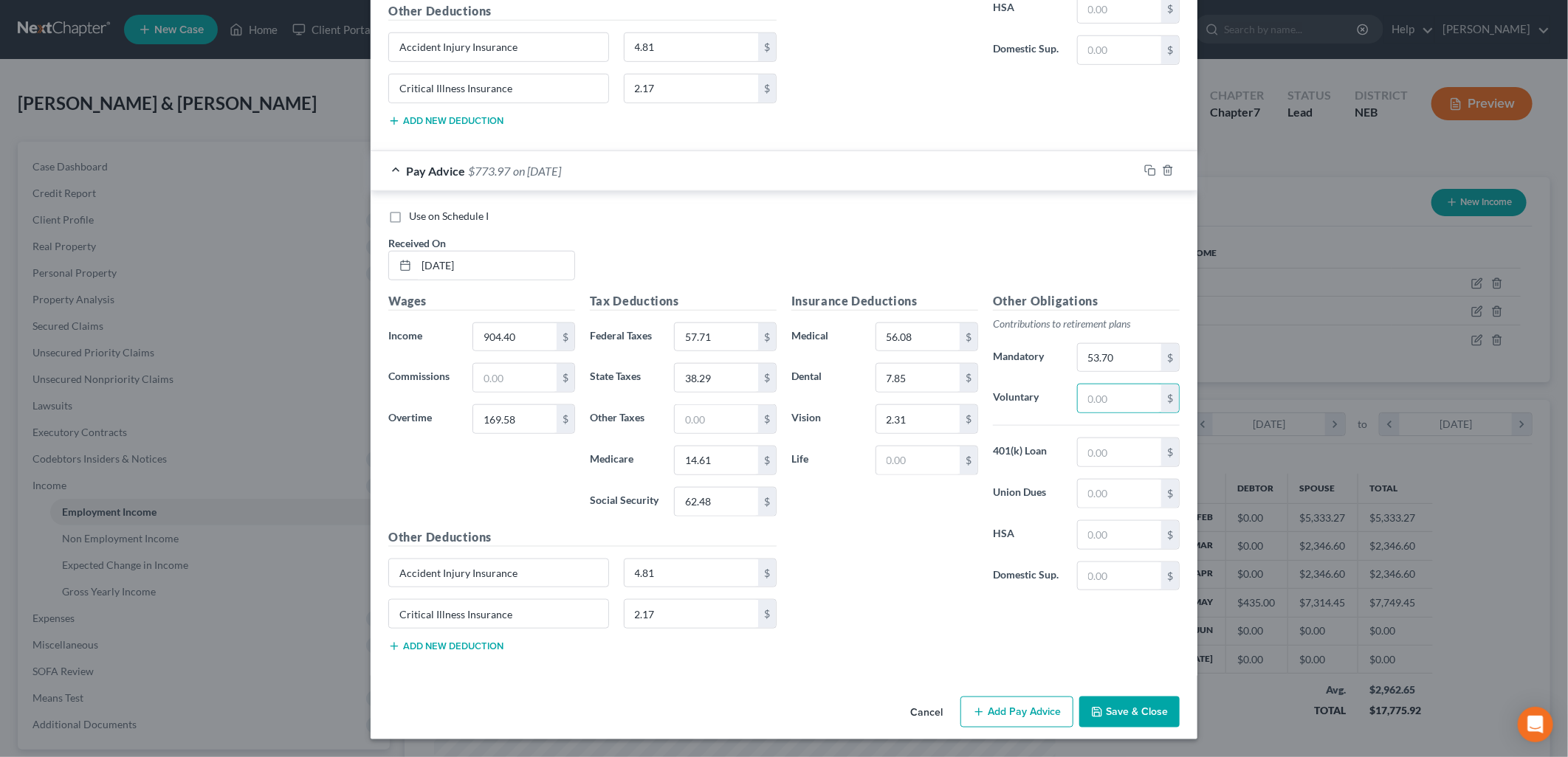
click at [1037, 707] on button "Add Pay Advice" at bounding box center [1016, 713] width 113 height 31
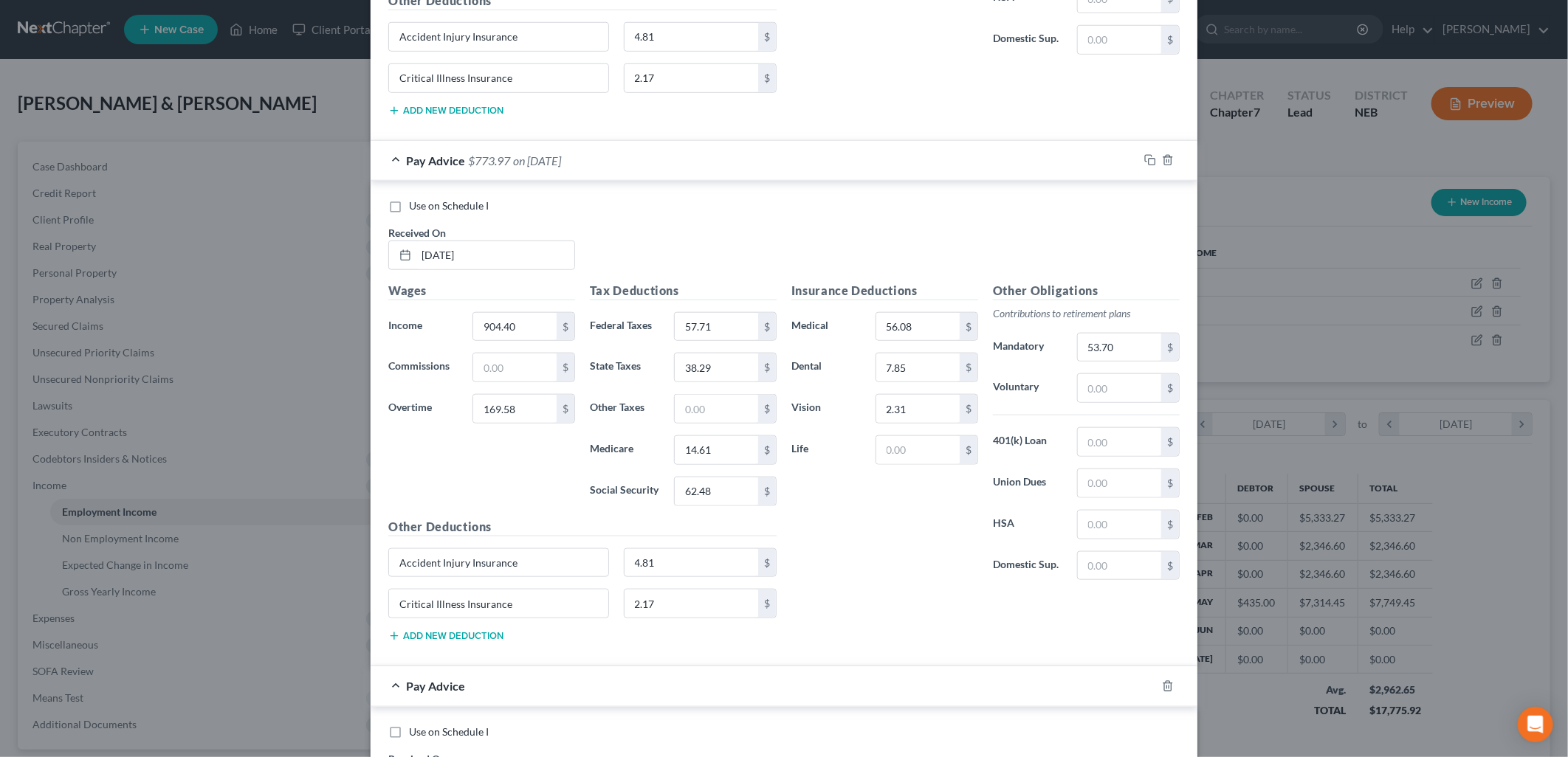
scroll to position [4848, 0]
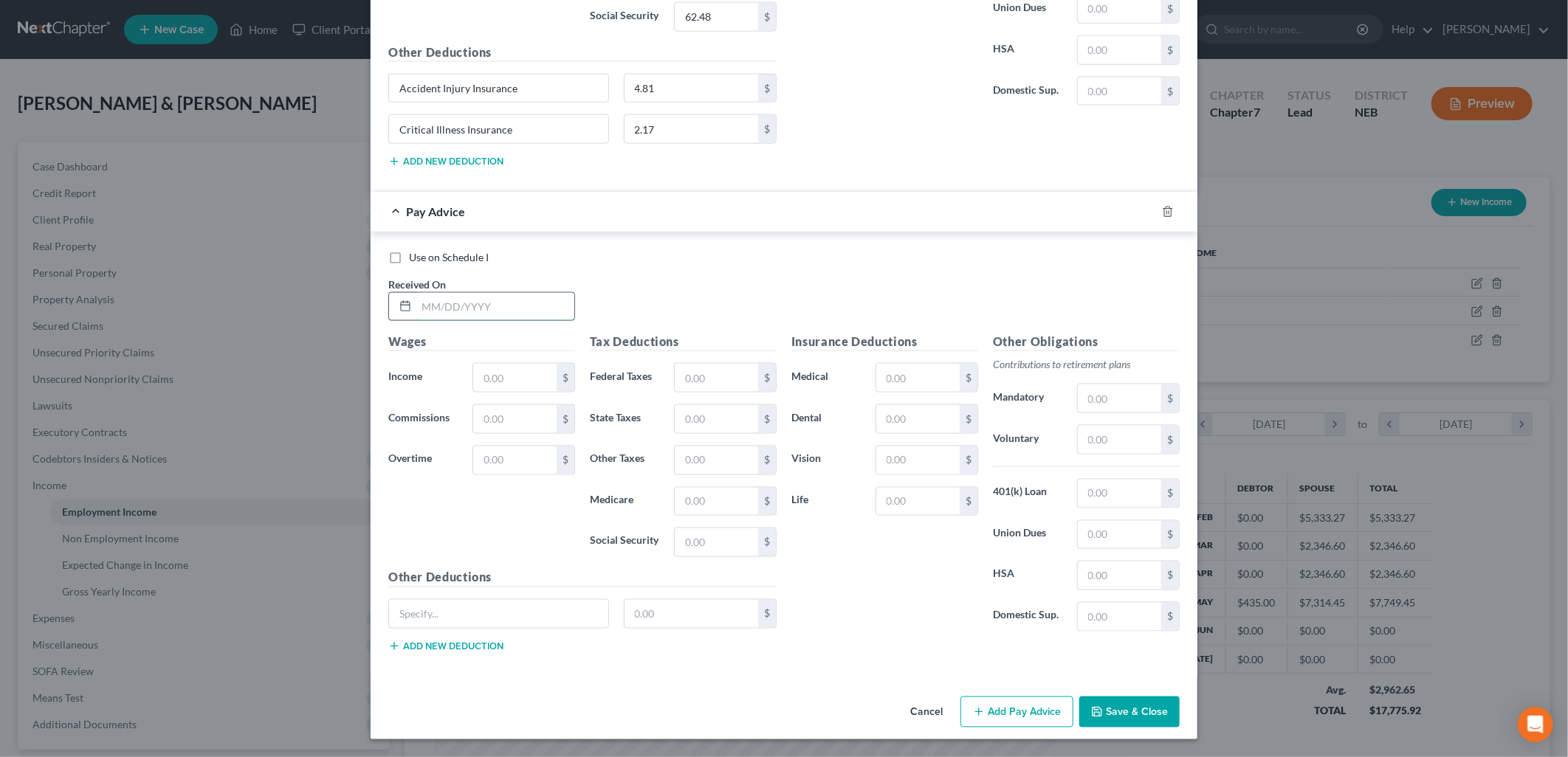
click at [502, 310] on input "text" at bounding box center [494, 307] width 158 height 29
type input "[DATE]"
click at [496, 387] on input "text" at bounding box center [514, 378] width 84 height 29
type input "896.40"
drag, startPoint x: 489, startPoint y: 606, endPoint x: 488, endPoint y: 622, distance: 16.0
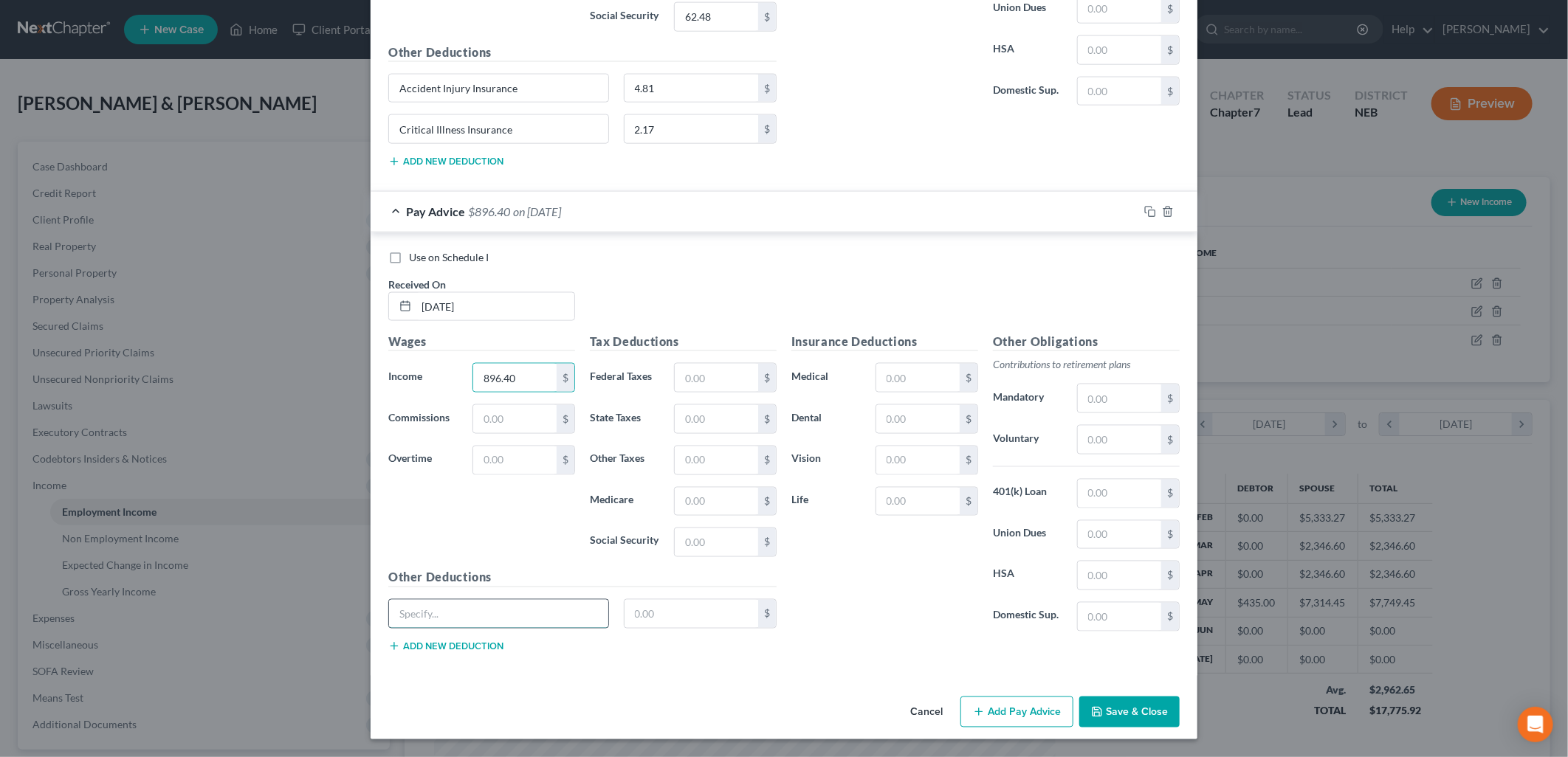
click at [489, 606] on input "text" at bounding box center [498, 613] width 219 height 29
type input "Accident Injury Insurance"
click at [469, 646] on button "Add new deduction" at bounding box center [445, 647] width 115 height 12
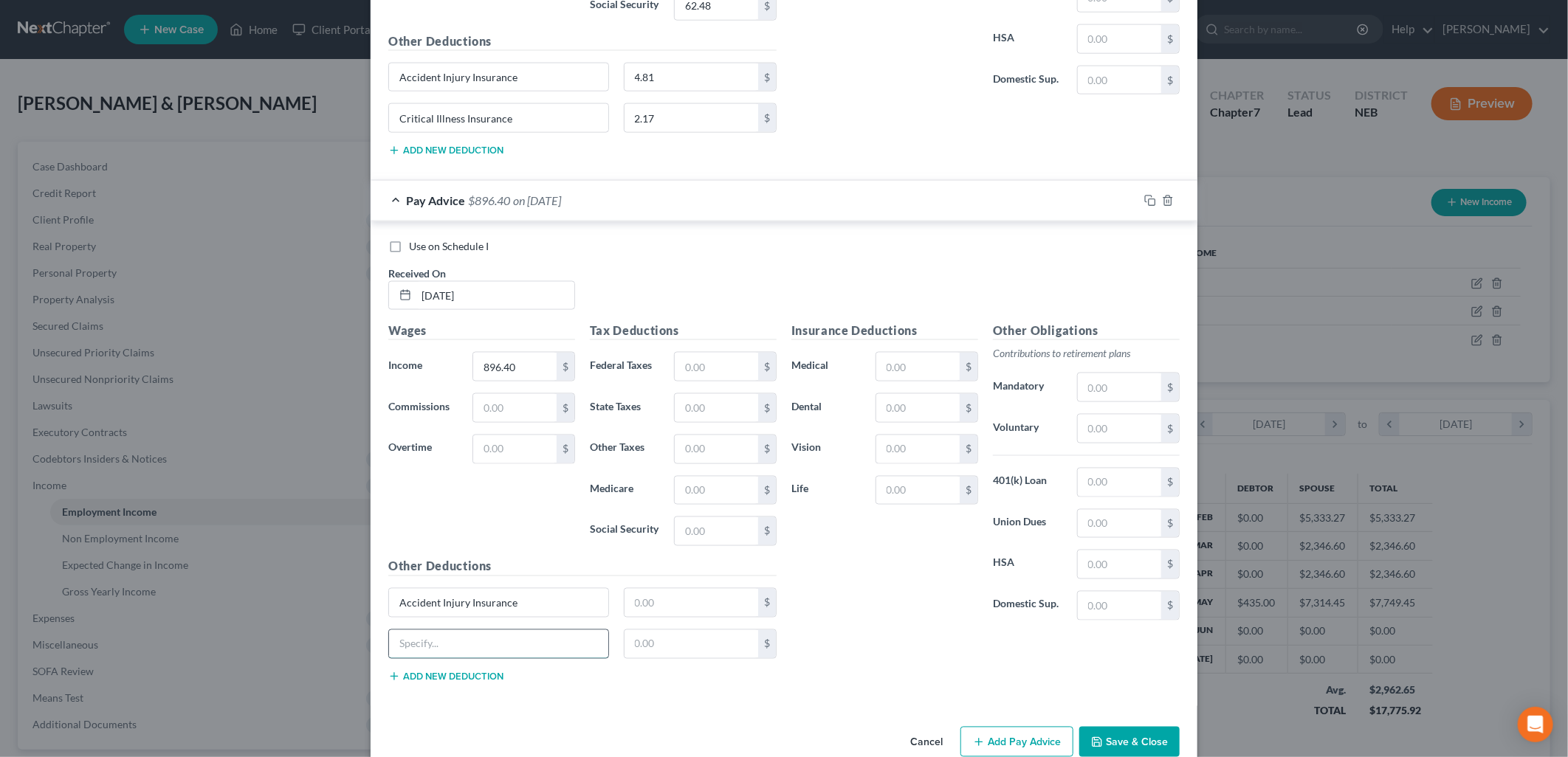
drag, startPoint x: 469, startPoint y: 646, endPoint x: 485, endPoint y: 647, distance: 16.0
click at [477, 646] on input "text" at bounding box center [498, 644] width 219 height 29
type input "Critical Illness Insurance"
drag, startPoint x: 677, startPoint y: 611, endPoint x: 677, endPoint y: 620, distance: 9.0
click at [677, 611] on input "text" at bounding box center [691, 603] width 135 height 29
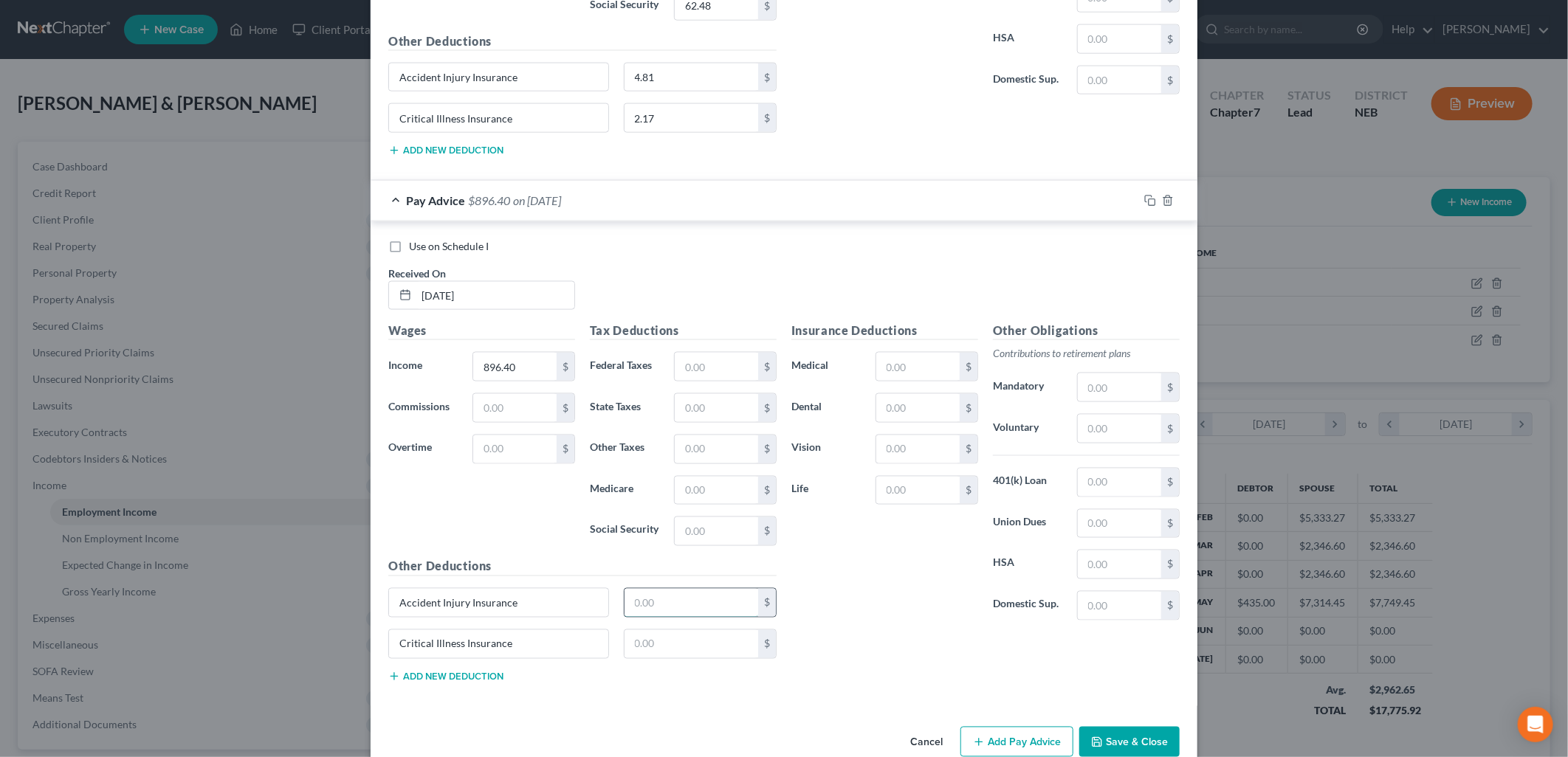
type input "4.81"
click at [653, 652] on input "text" at bounding box center [691, 644] width 135 height 29
type input "2.17"
click at [701, 378] on input "text" at bounding box center [716, 367] width 84 height 29
type input "40.84"
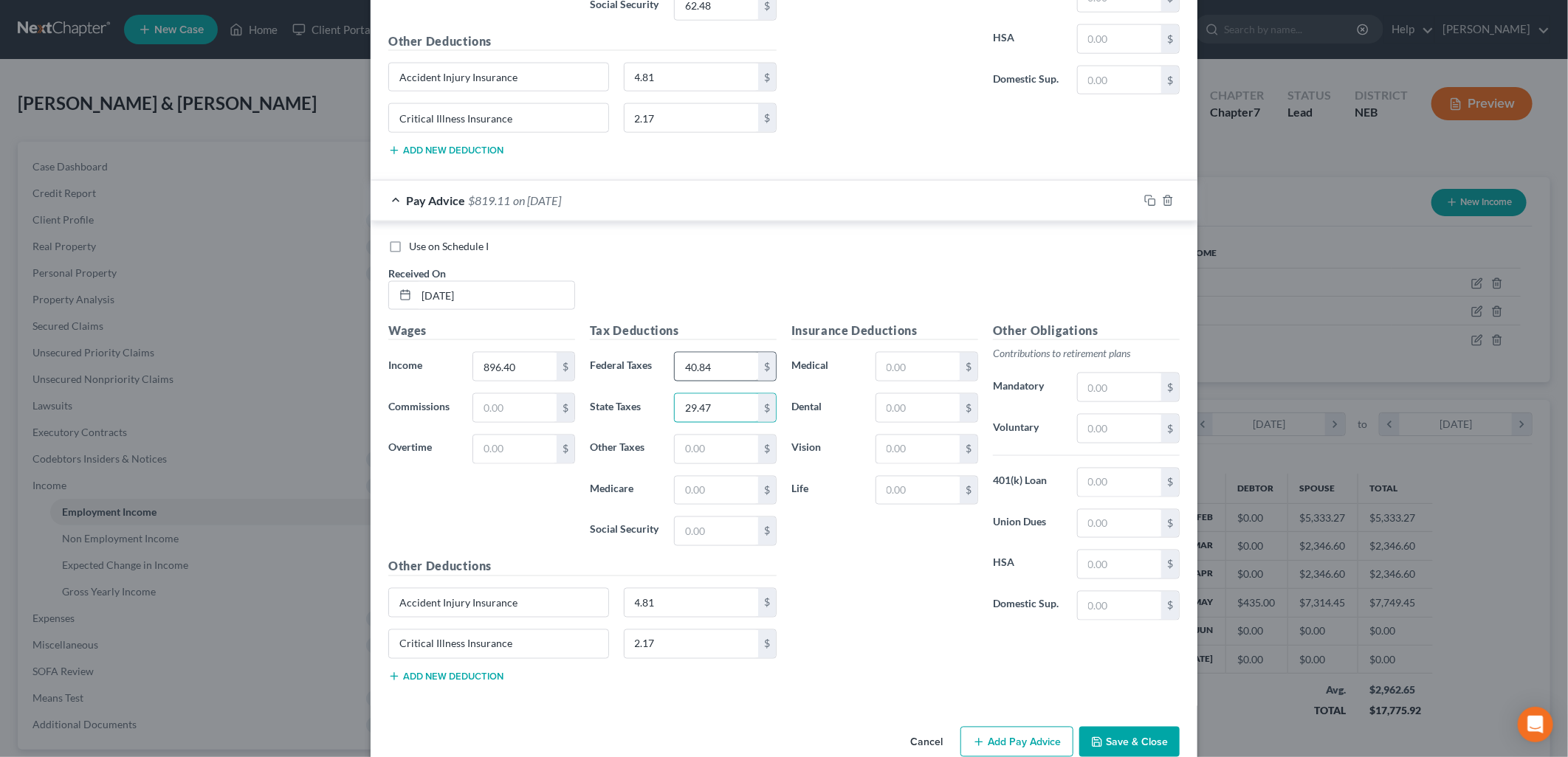
type input "29.47"
type input "12.04"
type input "51.47"
type input "56.08"
type input "7.85"
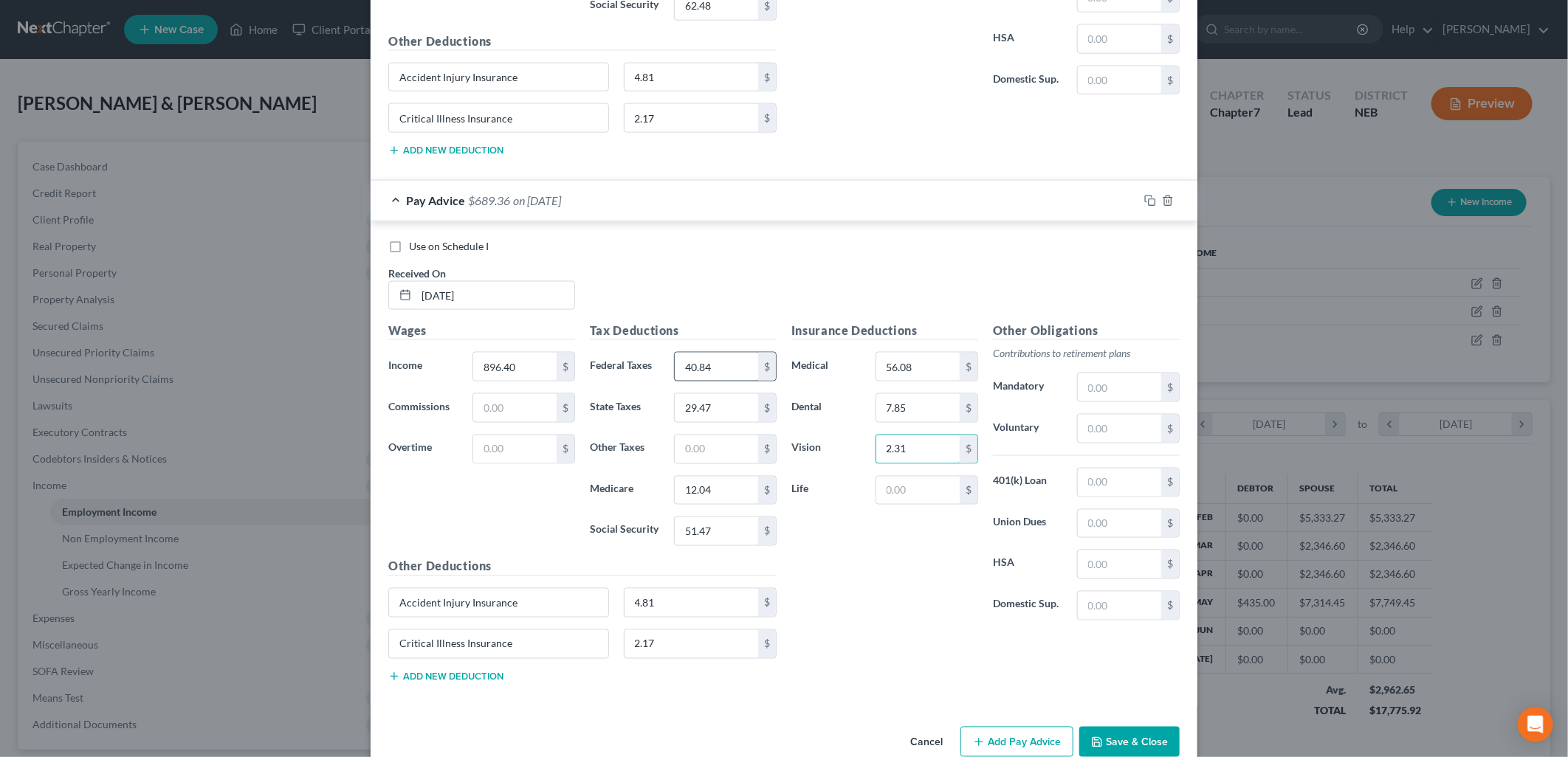
type input "2.31"
type input "44.82"
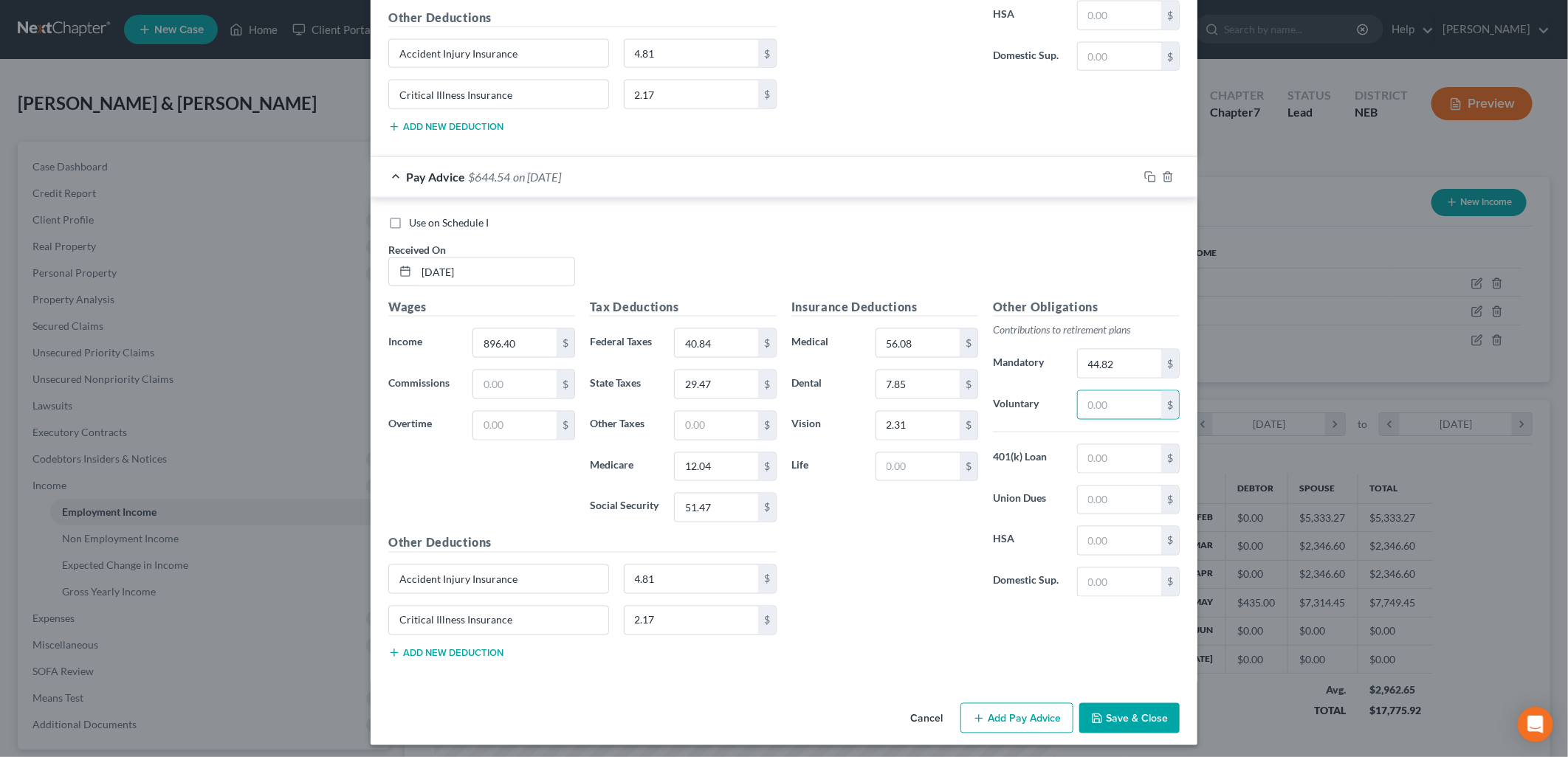
scroll to position [4889, 0]
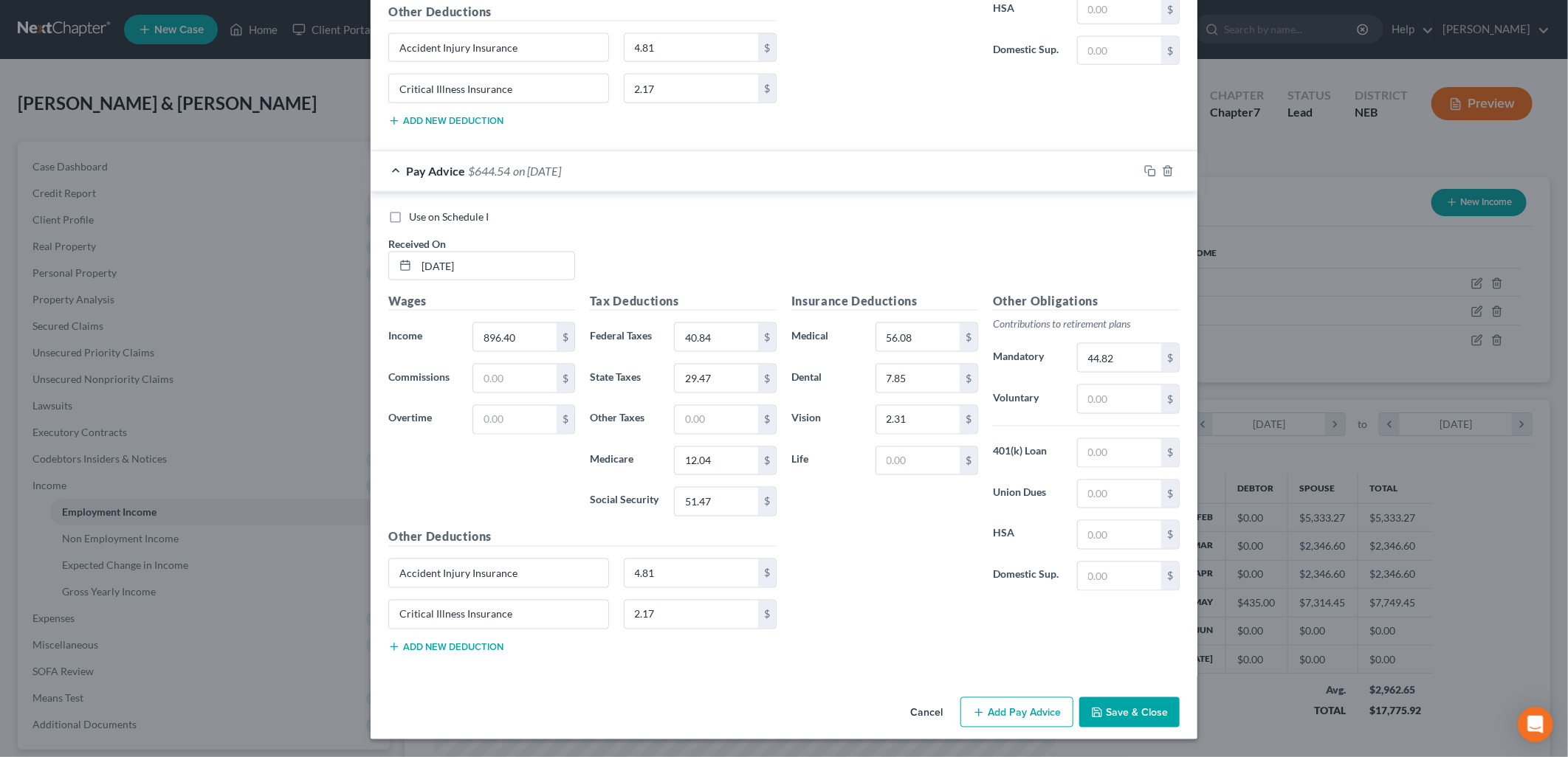
click at [1021, 697] on button "Add Pay Advice" at bounding box center [1016, 713] width 113 height 31
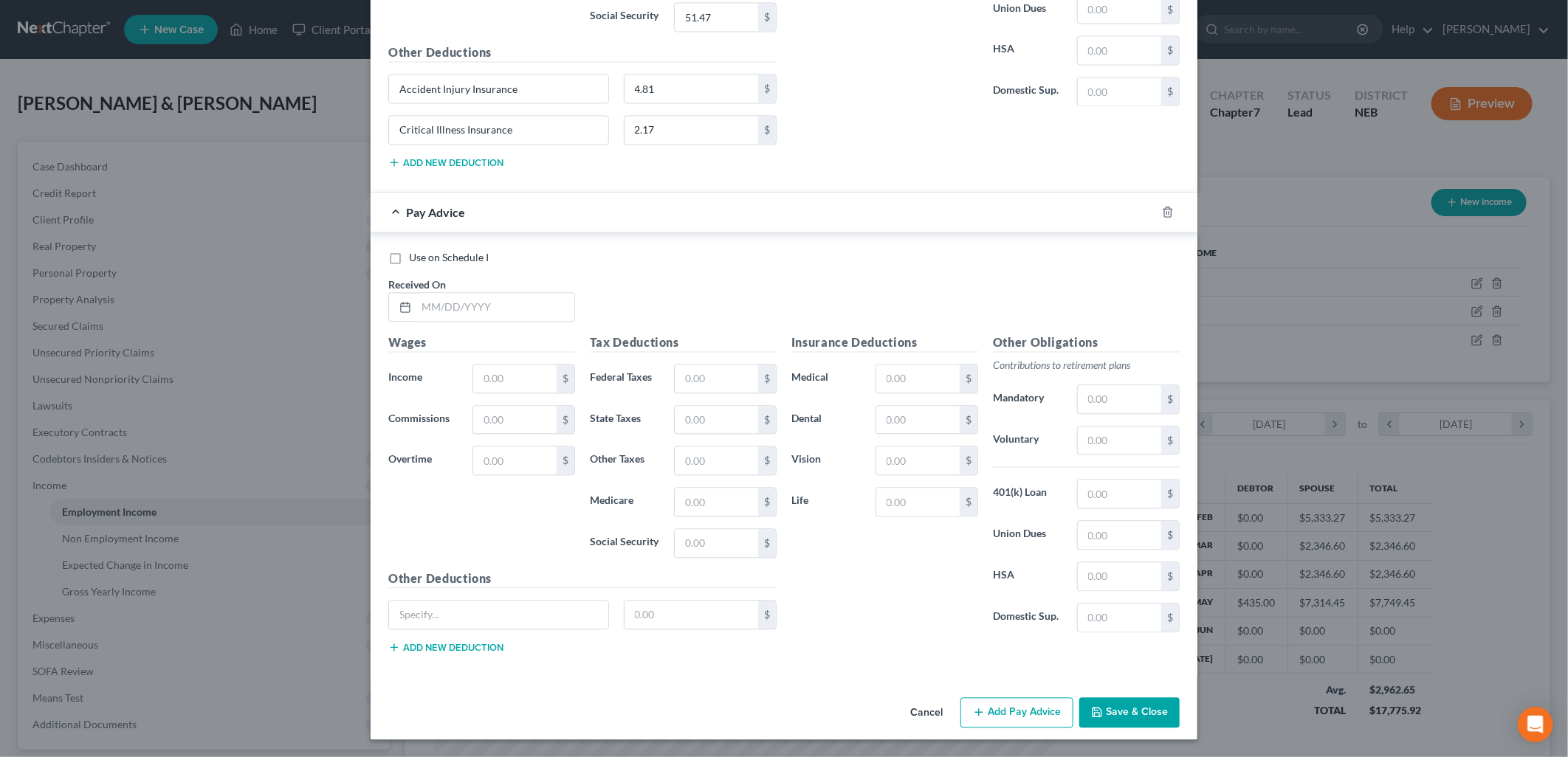
scroll to position [5376, 0]
click at [443, 316] on input "text" at bounding box center [494, 307] width 158 height 29
type input "[DATE]"
click at [494, 375] on input "text" at bounding box center [514, 378] width 84 height 29
type input "927.40"
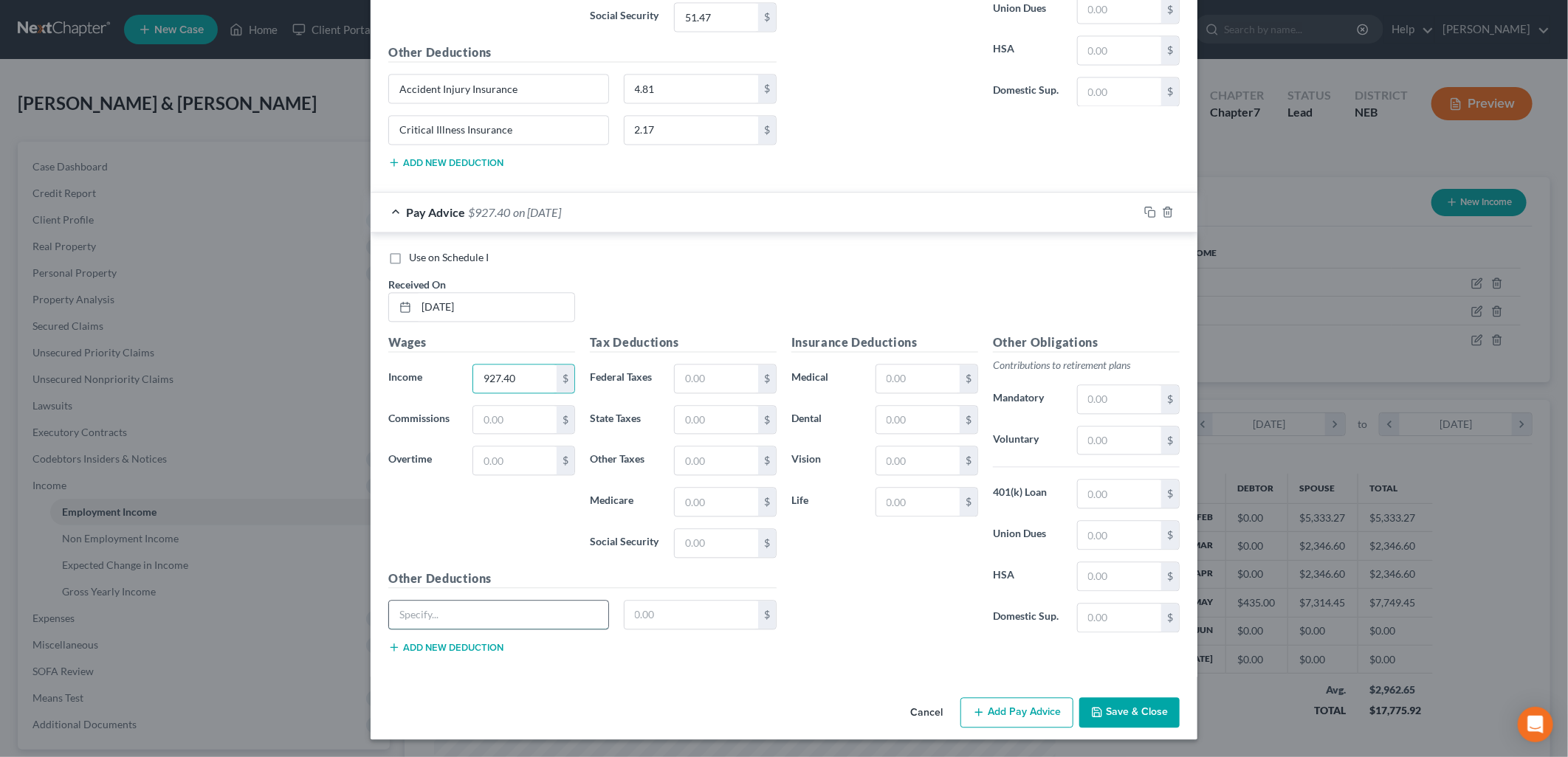
click at [513, 623] on input "text" at bounding box center [498, 614] width 219 height 29
type input "Accident Injury Insurance"
click at [436, 646] on button "Add new deduction" at bounding box center [445, 647] width 115 height 12
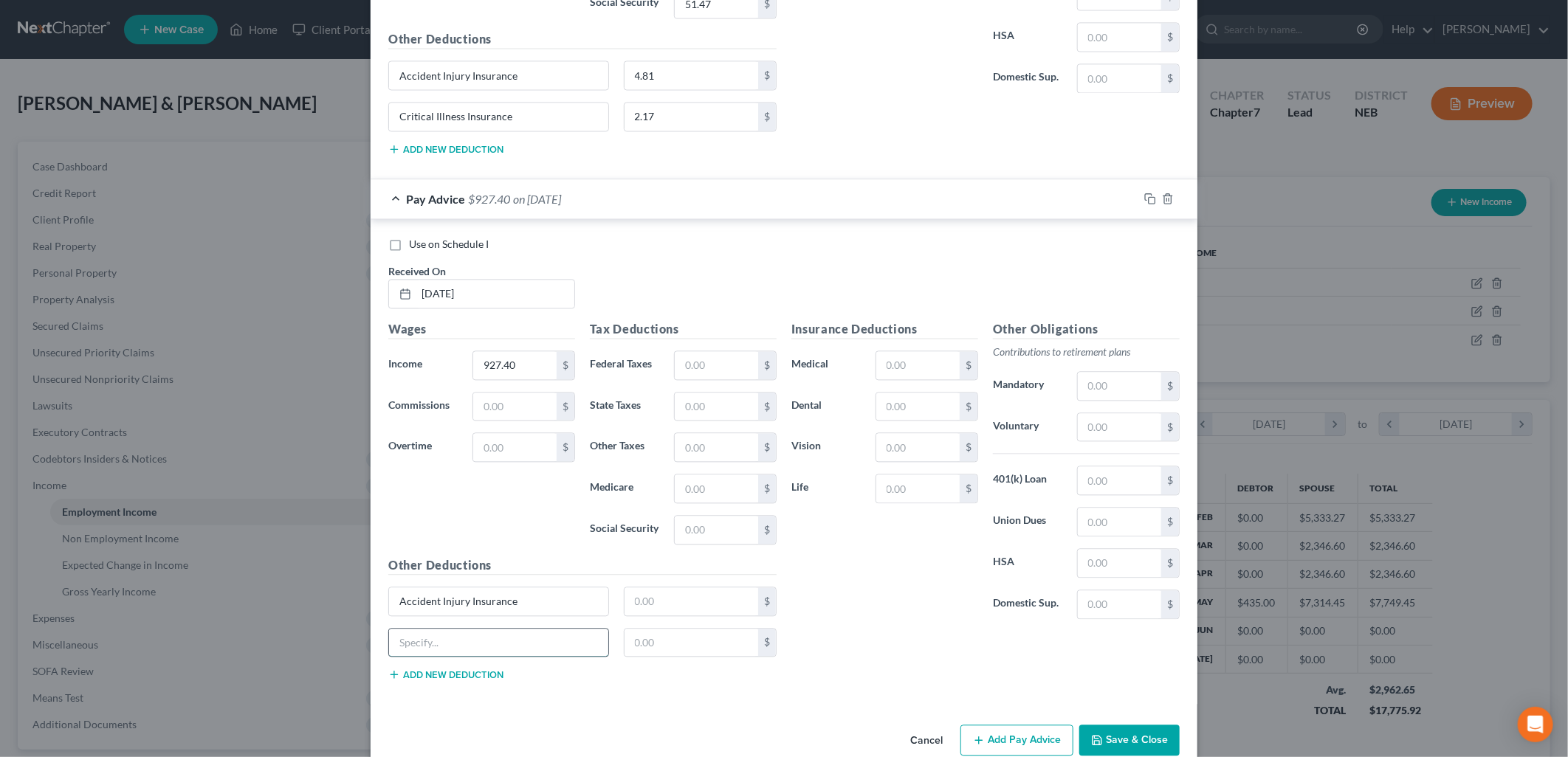
click at [485, 645] on input "text" at bounding box center [498, 643] width 219 height 29
type input "Critical Illness Insurance"
click at [694, 614] on input "text" at bounding box center [691, 602] width 135 height 29
type input "4.81"
drag, startPoint x: 629, startPoint y: 661, endPoint x: 674, endPoint y: 648, distance: 46.8
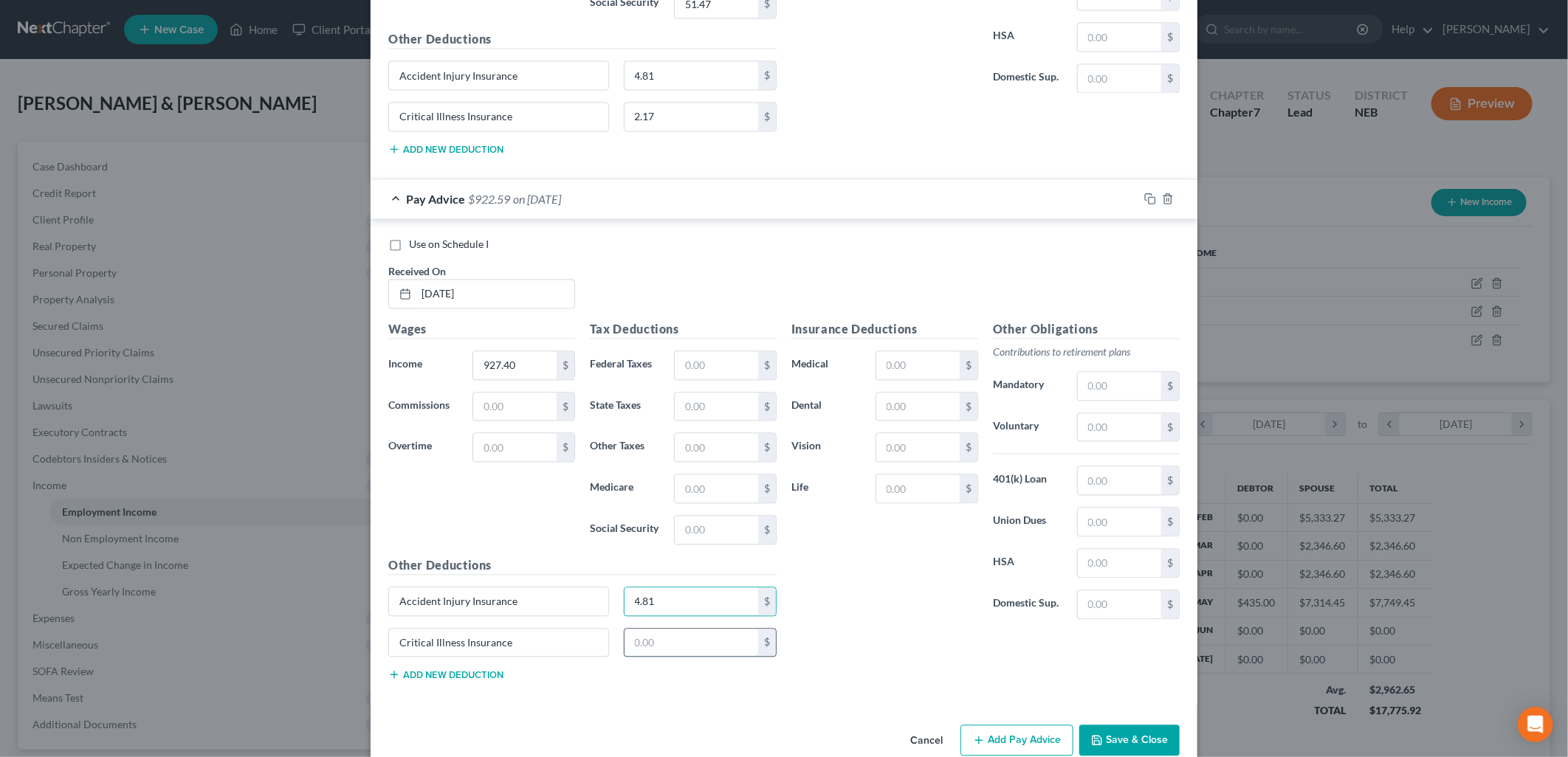
click at [629, 657] on input "text" at bounding box center [691, 643] width 135 height 29
type input "2.17"
click at [677, 379] on input "text" at bounding box center [716, 365] width 84 height 29
type input "43.79"
type input "31.01"
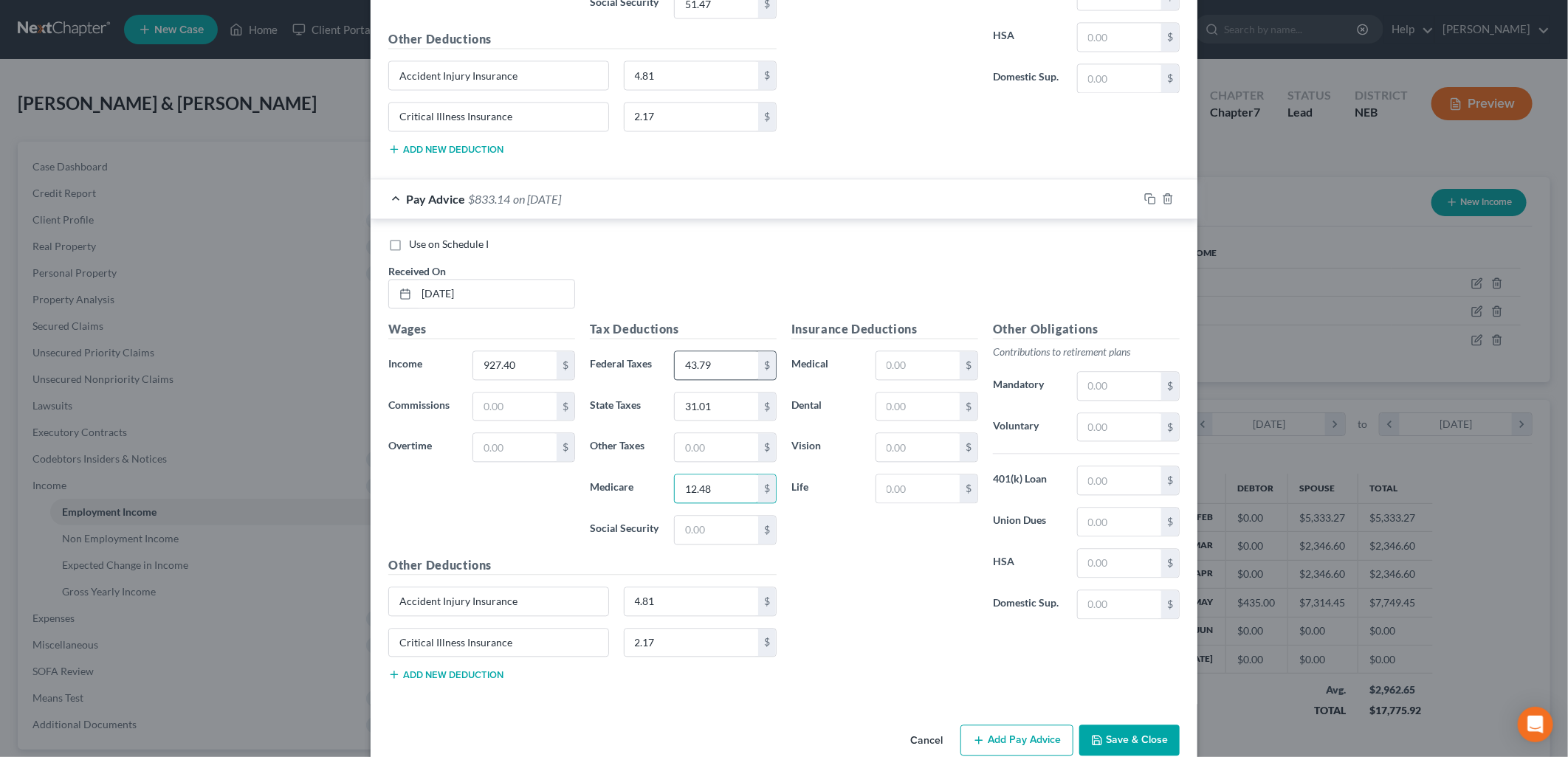
type input "12.48"
type input "53.39"
type input "56.08"
type input "2"
type input "7.85"
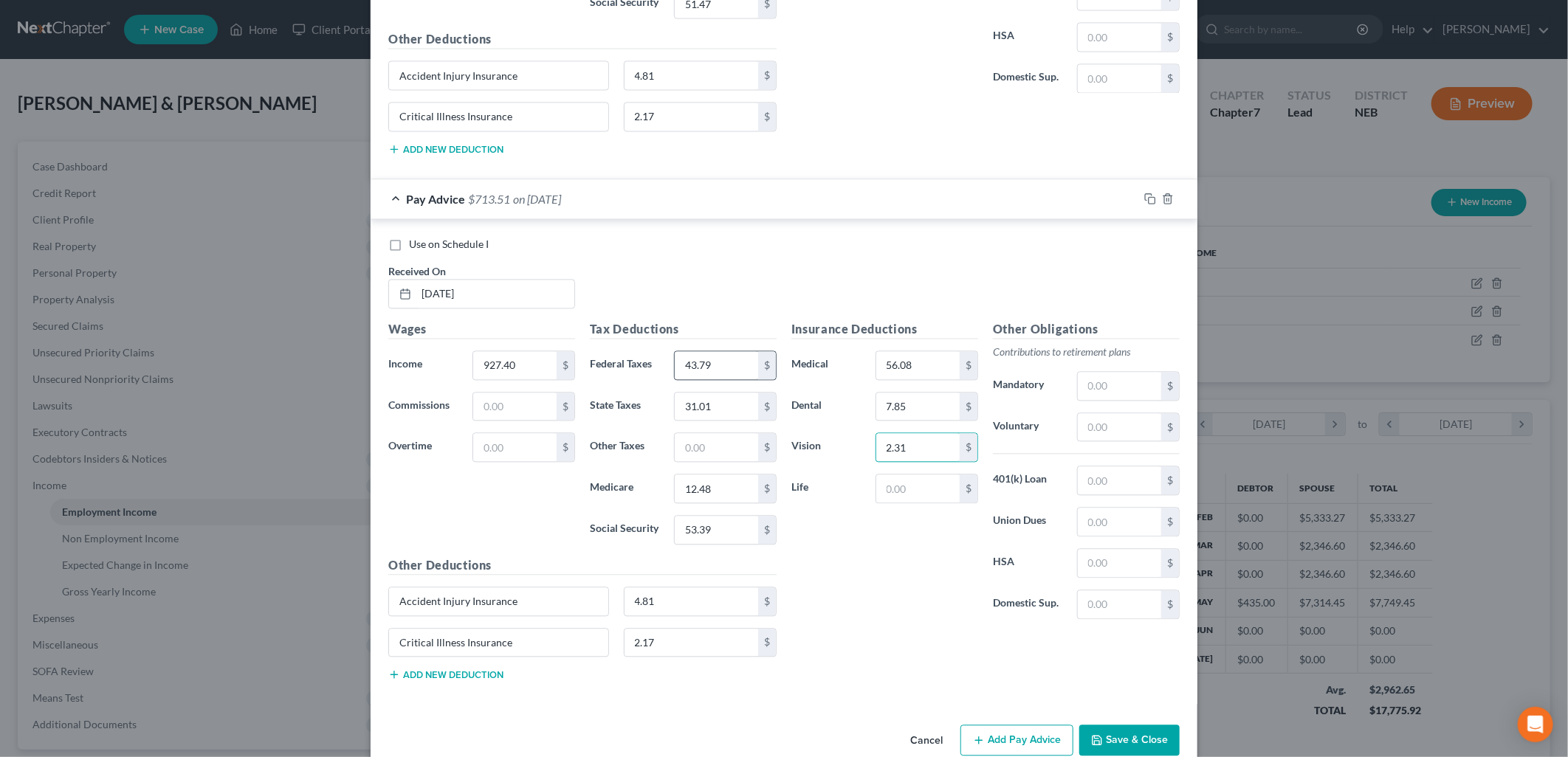
type input "2.31"
type input "46.37"
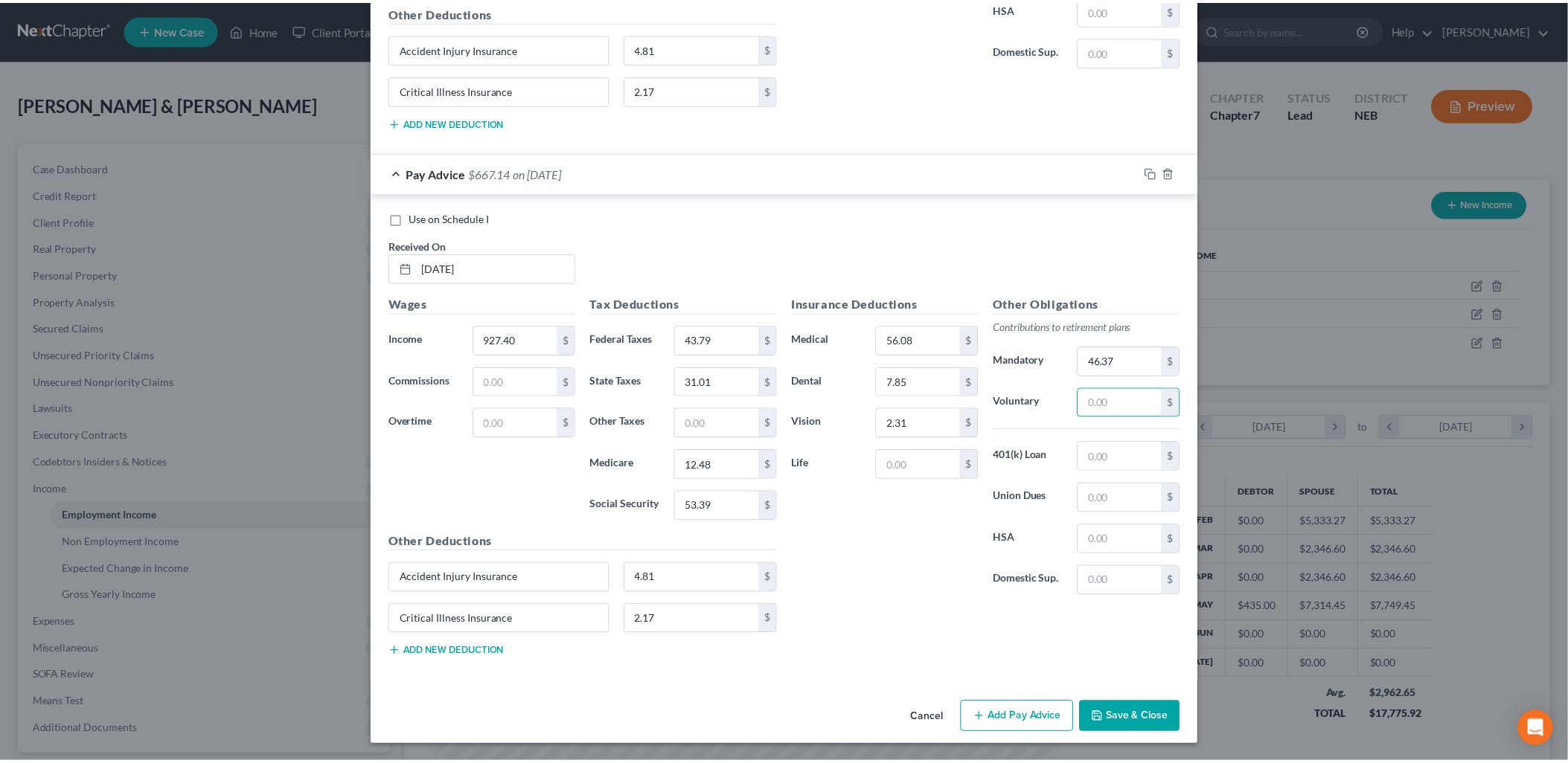
scroll to position [5459, 0]
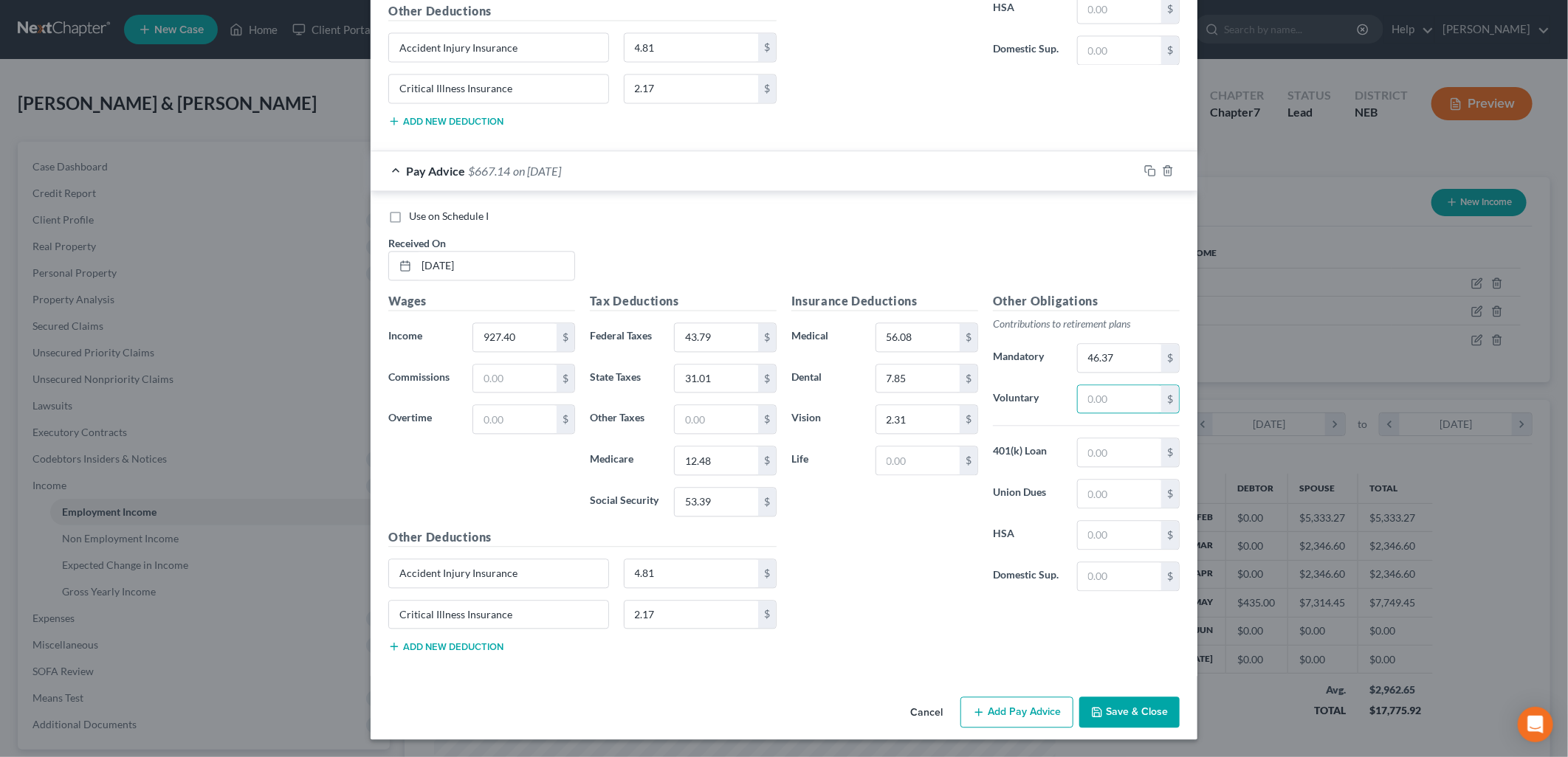
click at [1135, 711] on button "Save & Close" at bounding box center [1130, 713] width 100 height 31
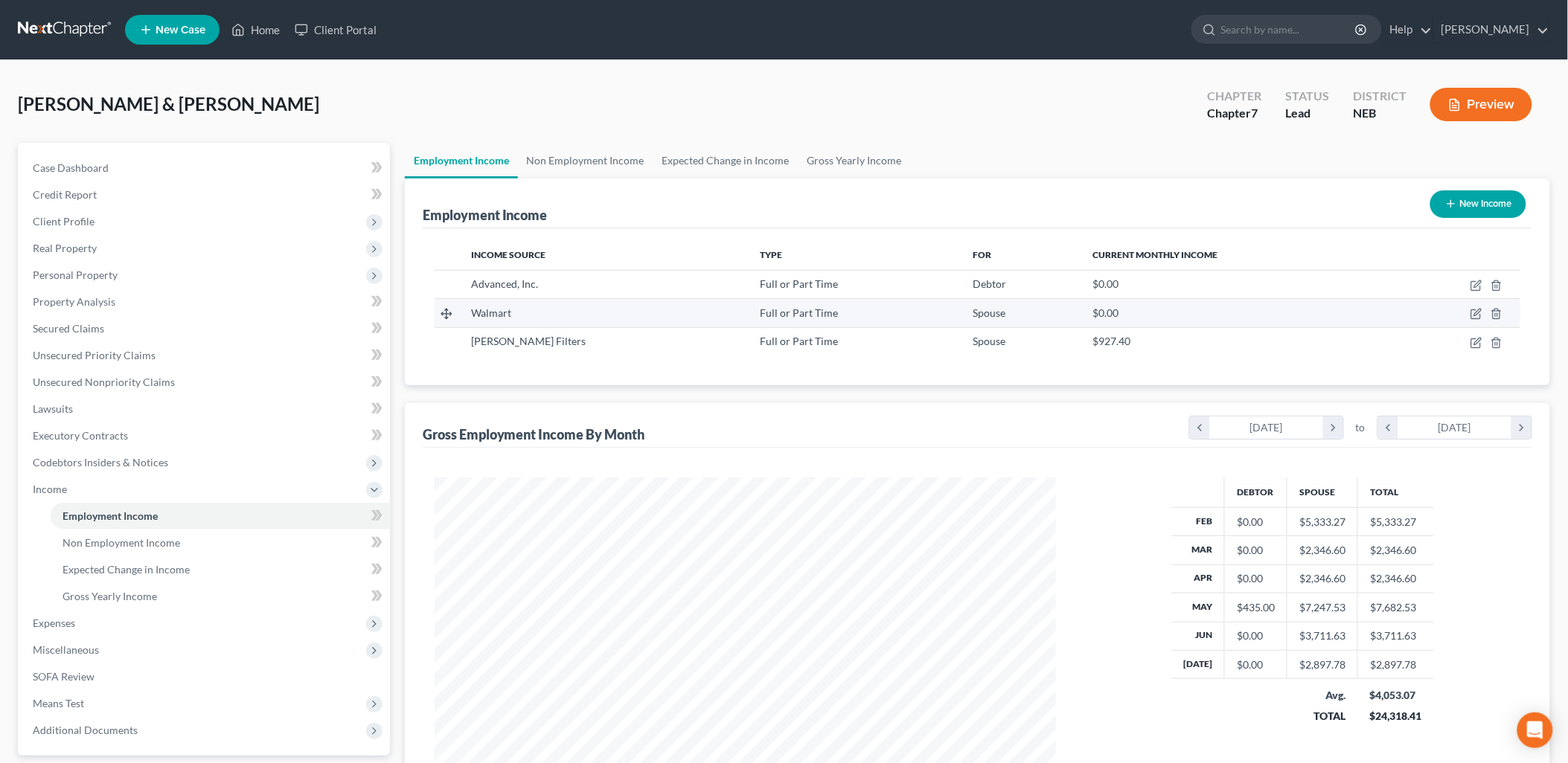
scroll to position [743651, 743491]
